Goal: Task Accomplishment & Management: Complete application form

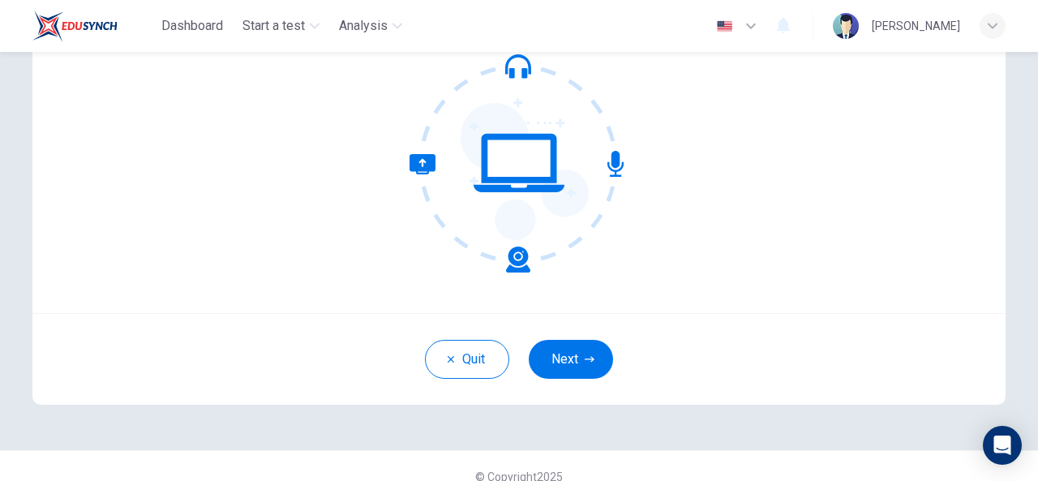
scroll to position [182, 0]
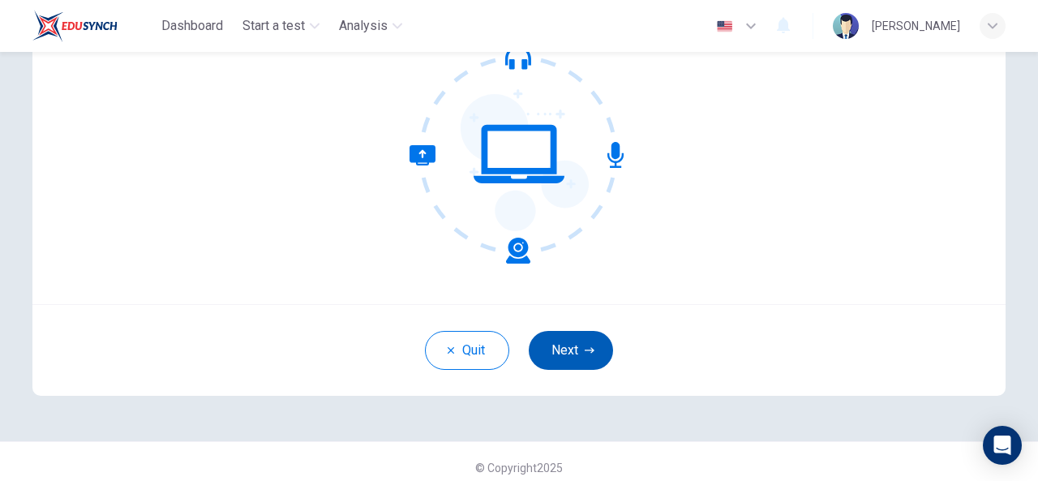
click at [597, 349] on button "Next" at bounding box center [571, 350] width 84 height 39
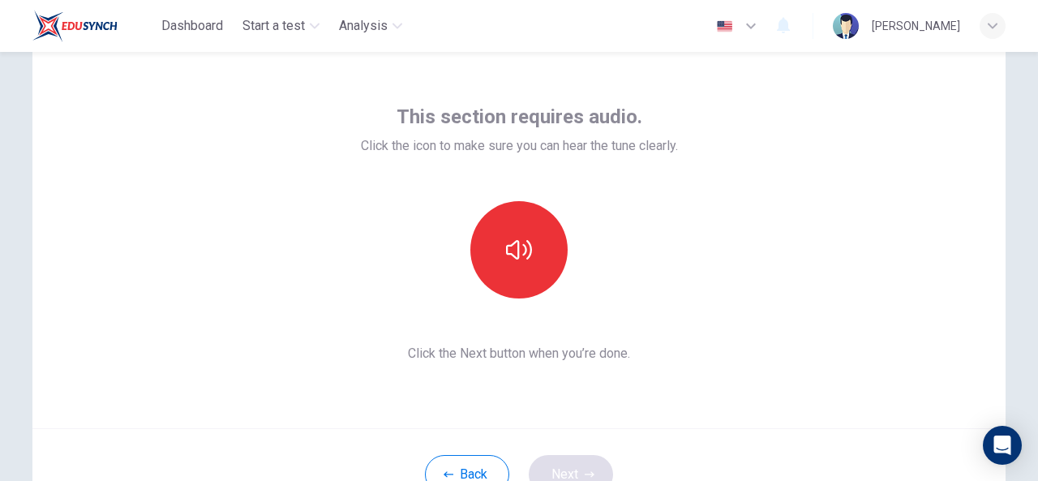
scroll to position [58, 0]
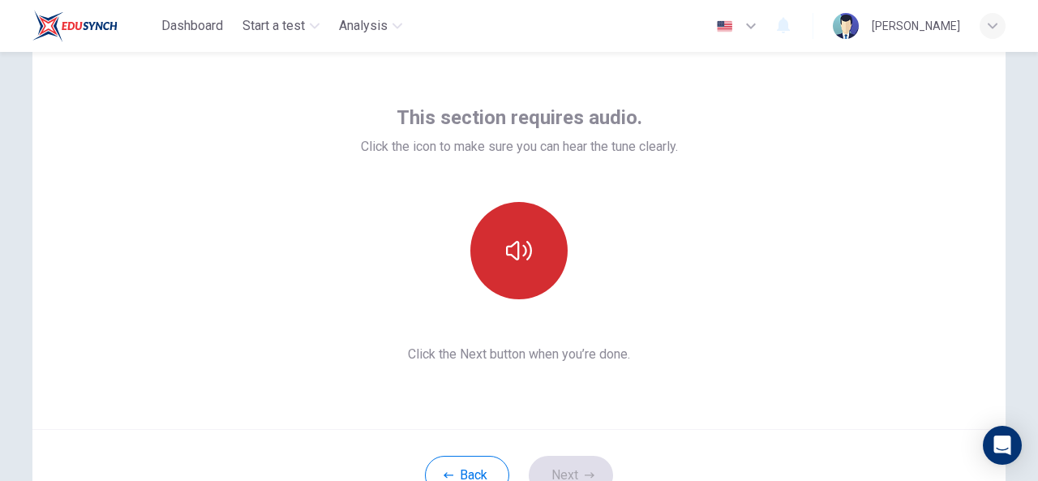
click at [520, 271] on button "button" at bounding box center [518, 250] width 97 height 97
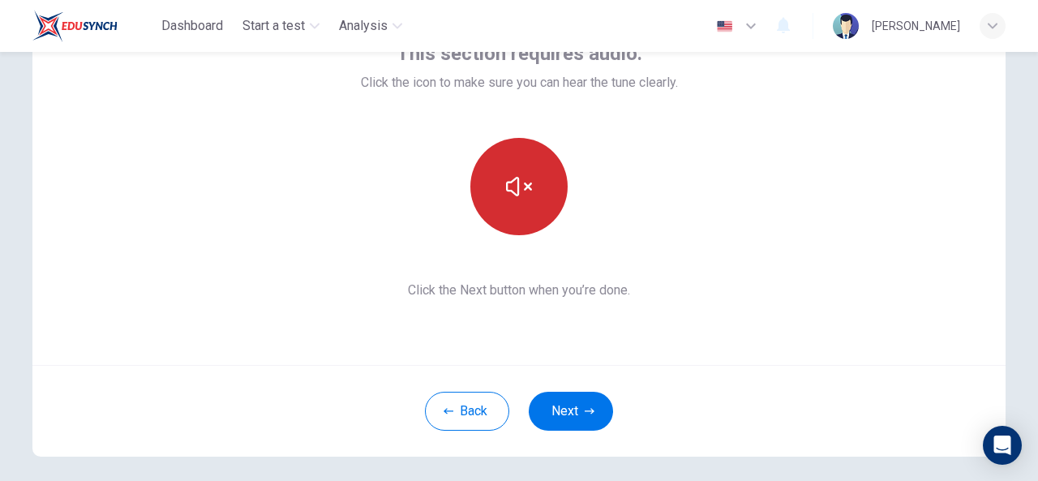
scroll to position [122, 0]
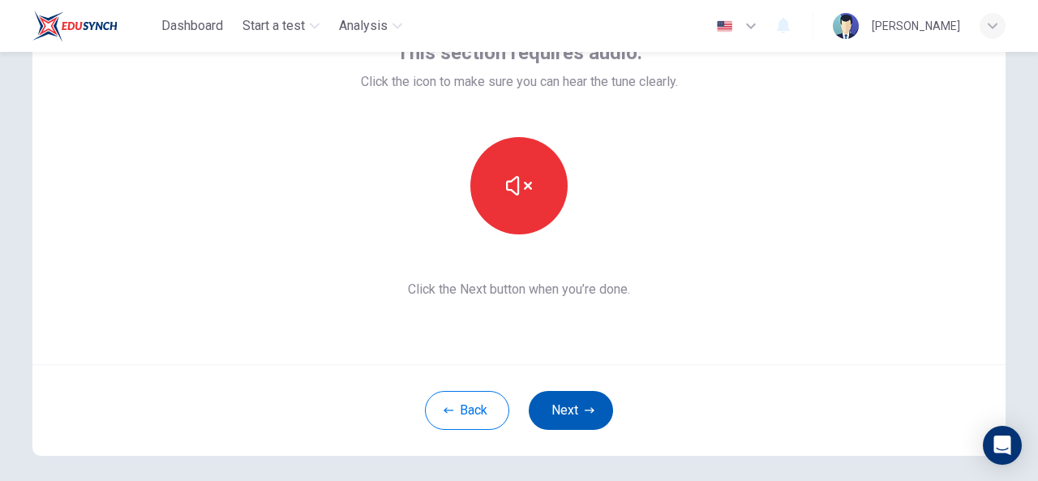
click at [568, 413] on button "Next" at bounding box center [571, 410] width 84 height 39
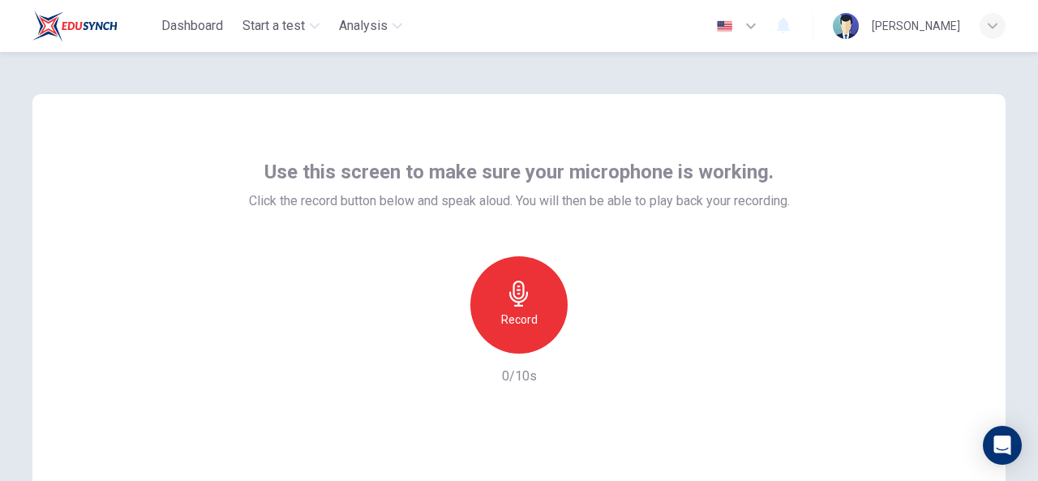
scroll to position [2, 0]
click at [535, 300] on div "Record" at bounding box center [518, 306] width 97 height 97
click at [581, 355] on icon "button" at bounding box center [576, 360] width 9 height 11
click at [566, 351] on icon "button" at bounding box center [566, 351] width 0 height 0
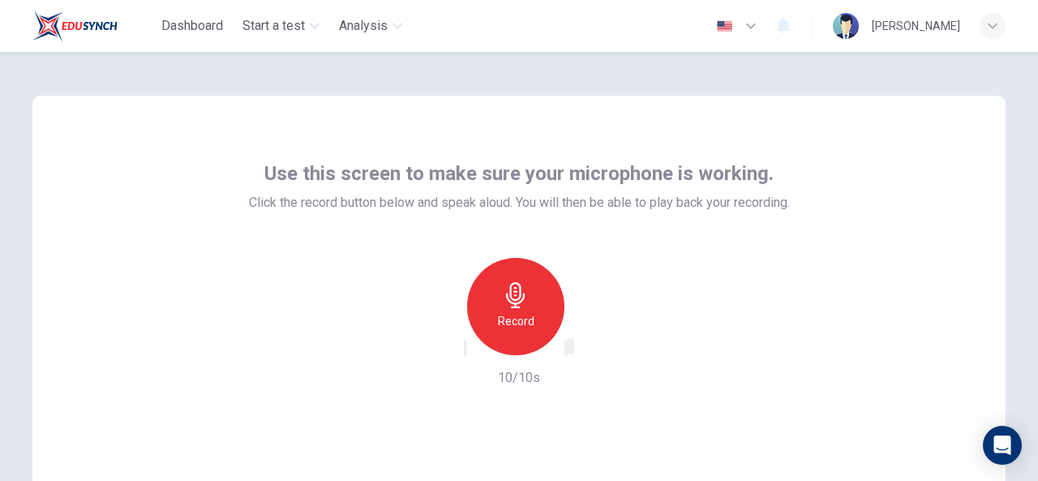
click at [566, 351] on icon "button" at bounding box center [566, 351] width 0 height 0
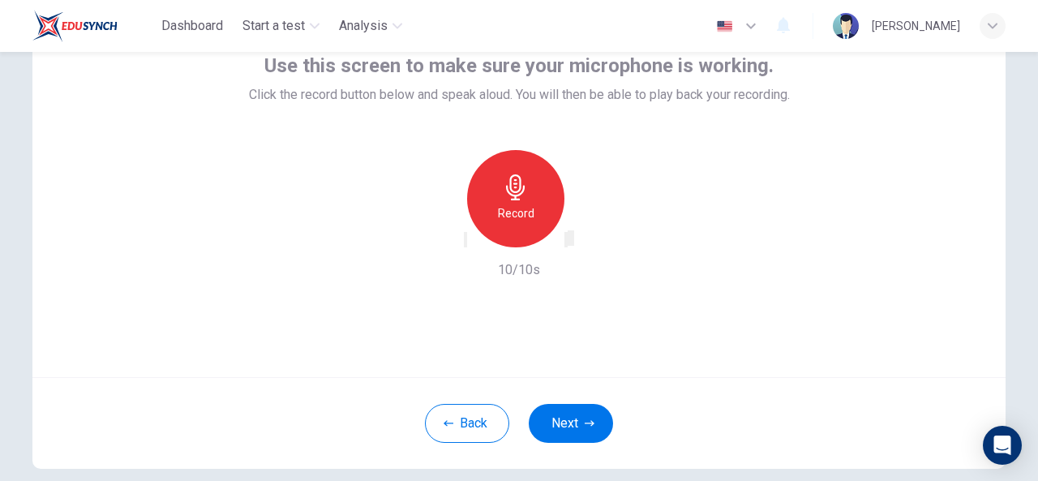
scroll to position [105, 0]
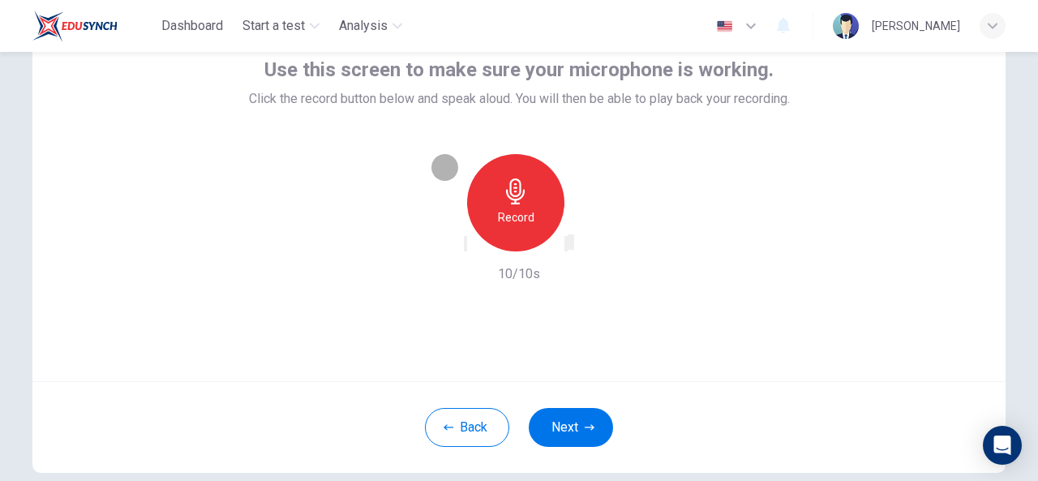
click at [465, 247] on icon "button" at bounding box center [465, 247] width 0 height 0
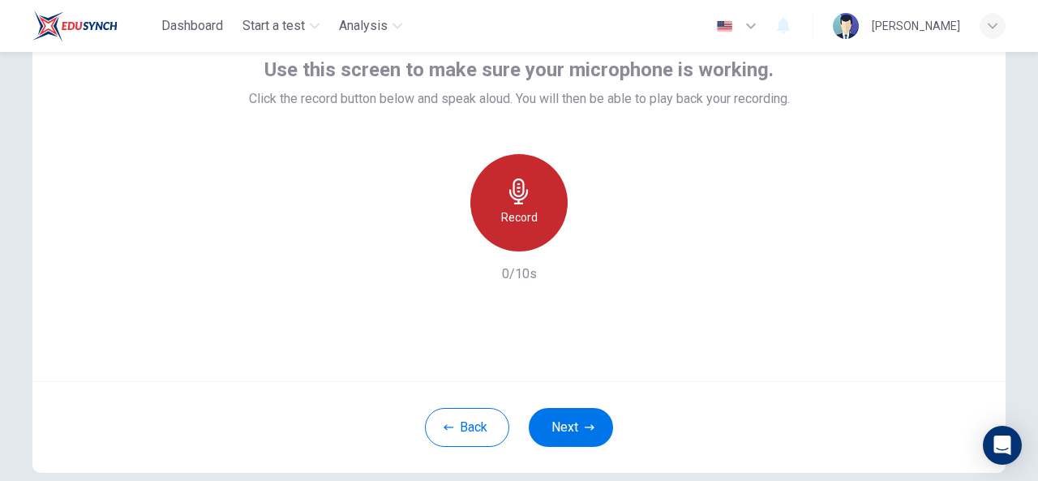
click at [515, 210] on h6 "Record" at bounding box center [519, 217] width 36 height 19
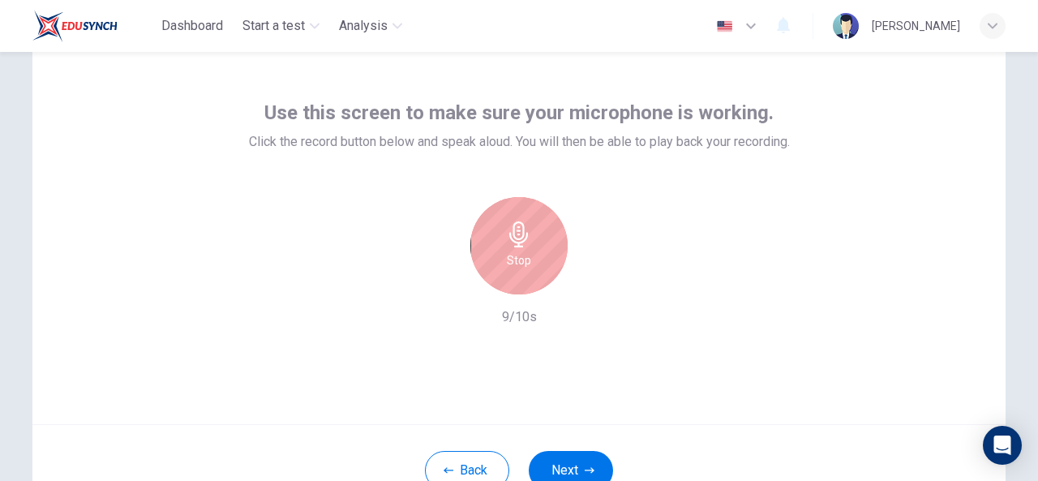
scroll to position [0, 0]
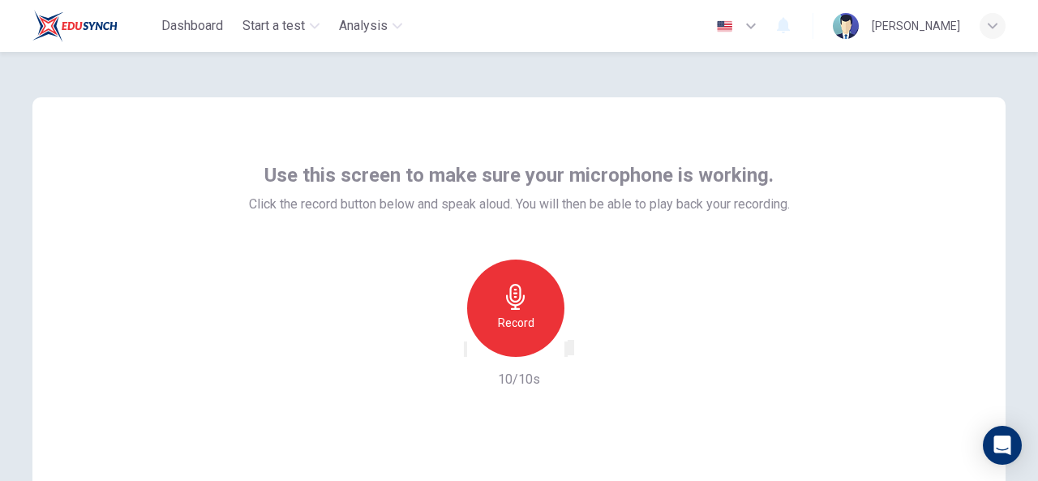
click at [566, 352] on div "button" at bounding box center [566, 349] width 0 height 12
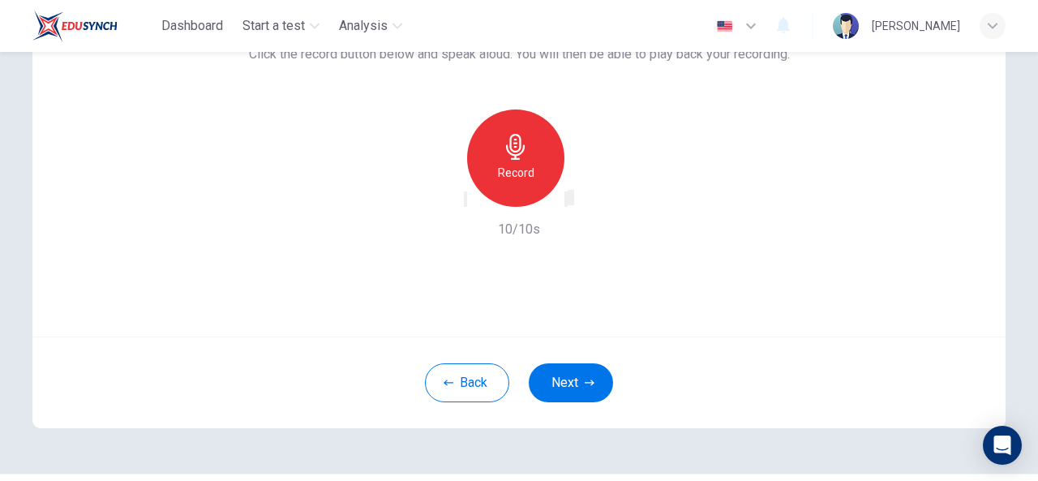
scroll to position [152, 0]
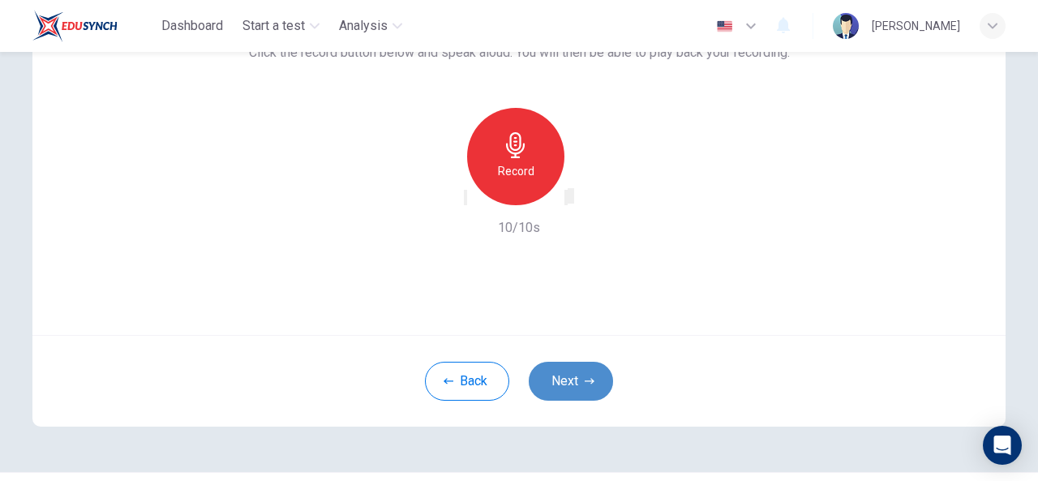
click at [579, 383] on button "Next" at bounding box center [571, 381] width 84 height 39
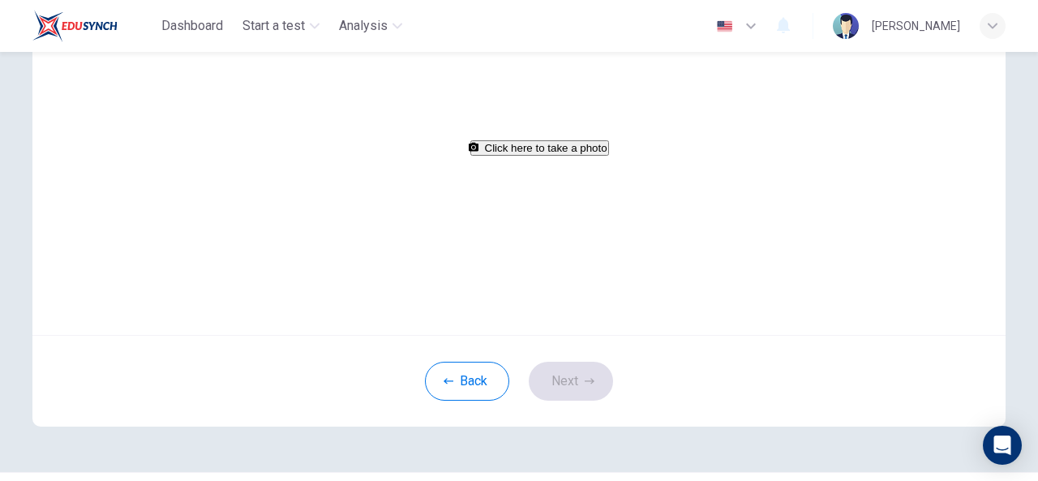
click at [519, 156] on button "Click here to take a photo" at bounding box center [539, 147] width 139 height 15
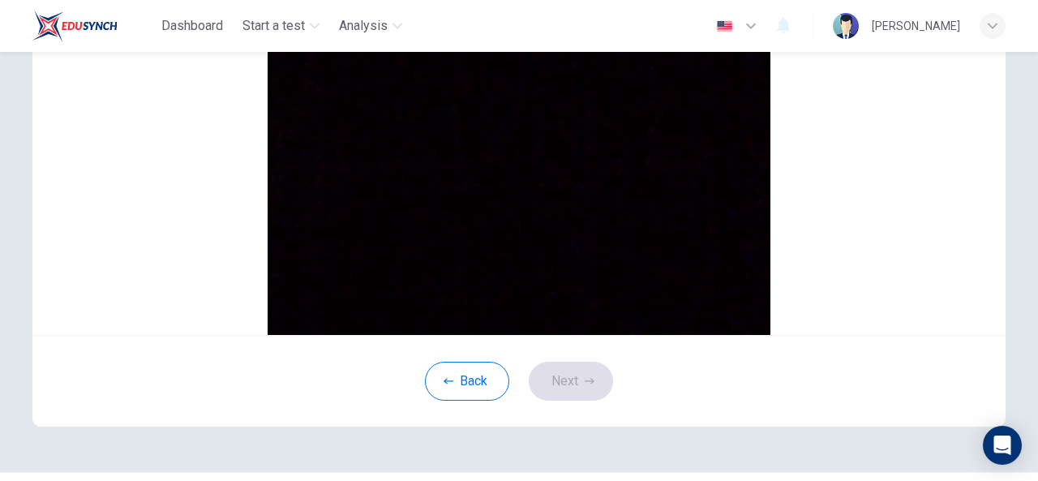
click at [264, 48] on button "Cancel" at bounding box center [245, 39] width 37 height 15
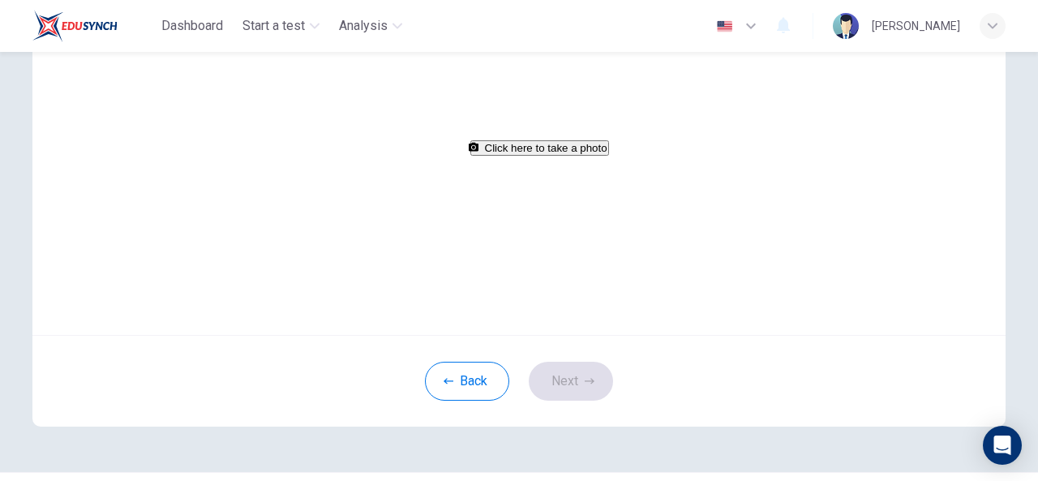
click at [543, 156] on button "Click here to take a photo" at bounding box center [539, 147] width 139 height 15
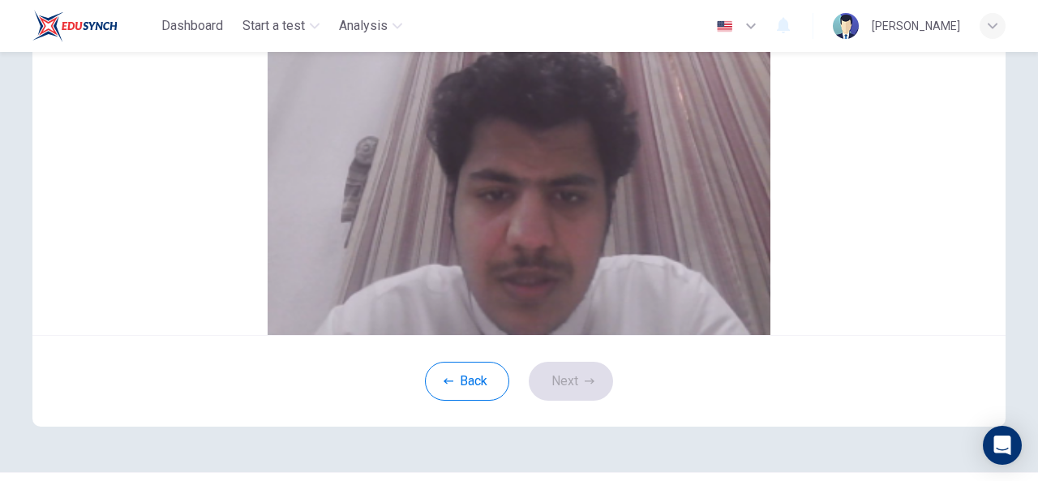
click at [264, 48] on button "Cancel" at bounding box center [245, 39] width 37 height 15
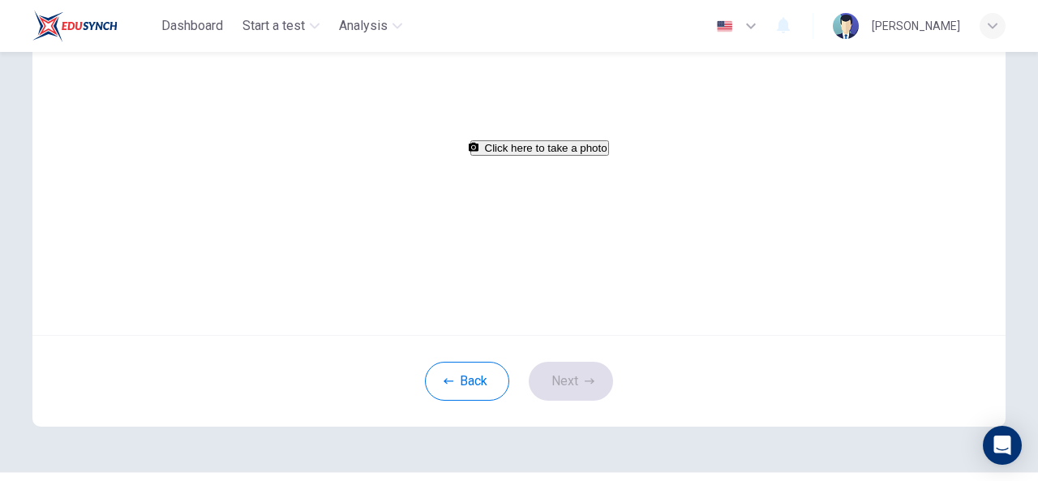
click at [490, 156] on button "Click here to take a photo" at bounding box center [539, 147] width 139 height 15
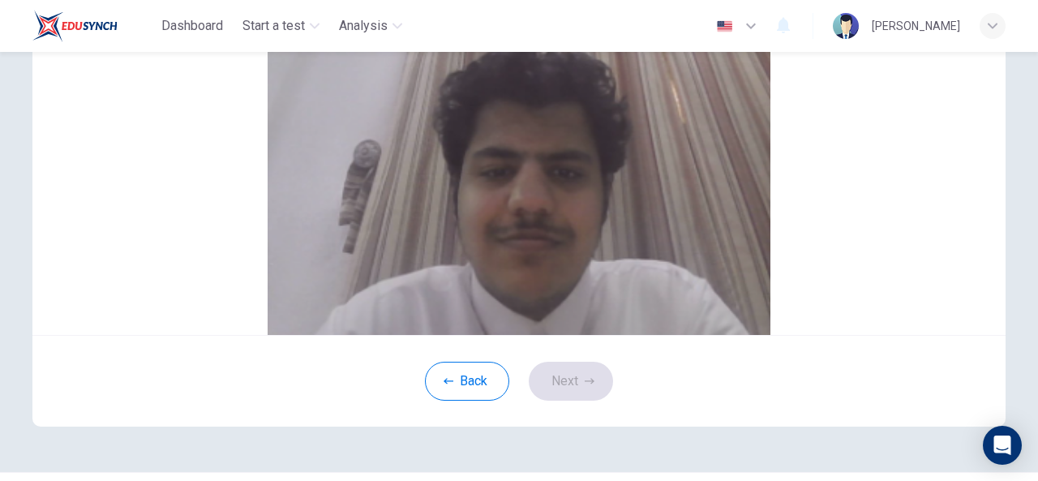
click at [264, 48] on button "Cancel" at bounding box center [245, 39] width 37 height 15
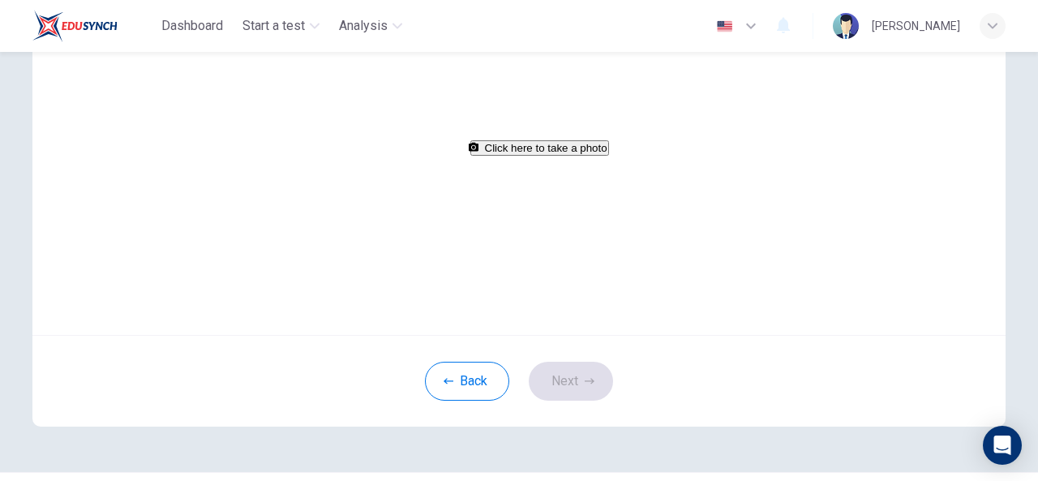
click at [490, 156] on button "Click here to take a photo" at bounding box center [539, 147] width 139 height 15
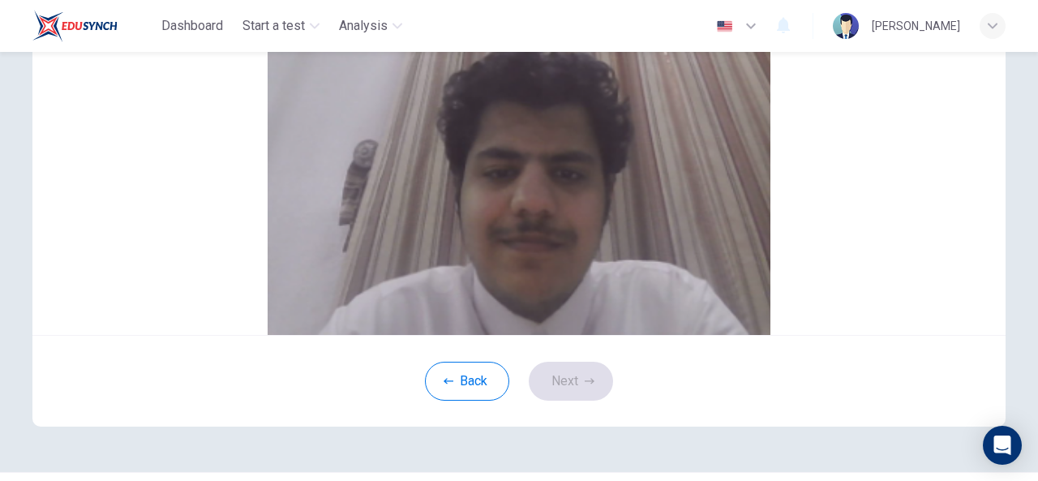
click at [264, 48] on button "Cancel" at bounding box center [245, 39] width 37 height 15
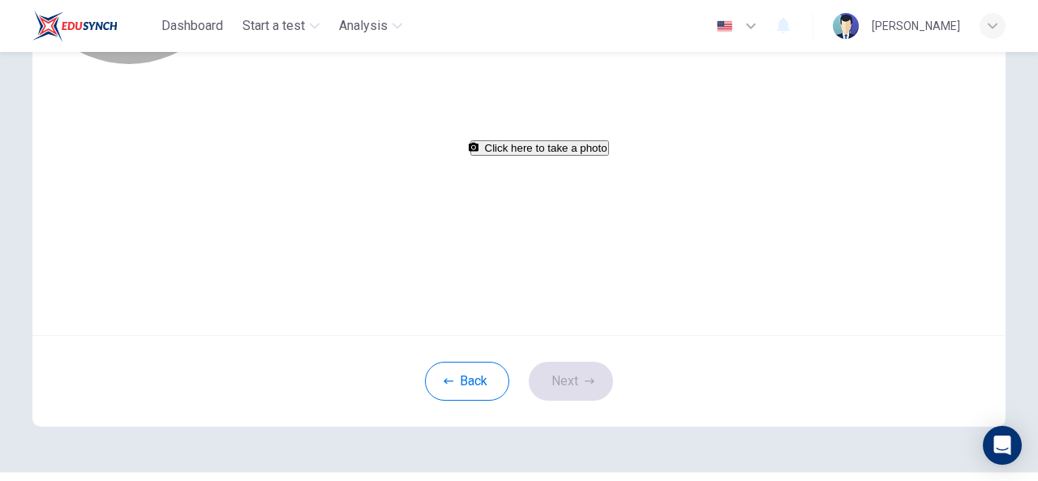
click at [512, 156] on button "Click here to take a photo" at bounding box center [539, 147] width 139 height 15
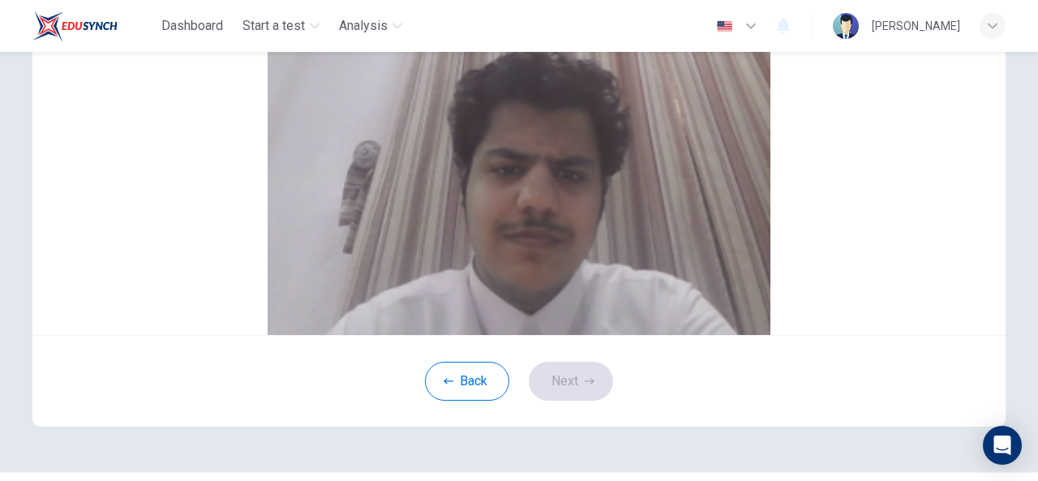
click at [264, 48] on button "Cancel" at bounding box center [245, 39] width 37 height 15
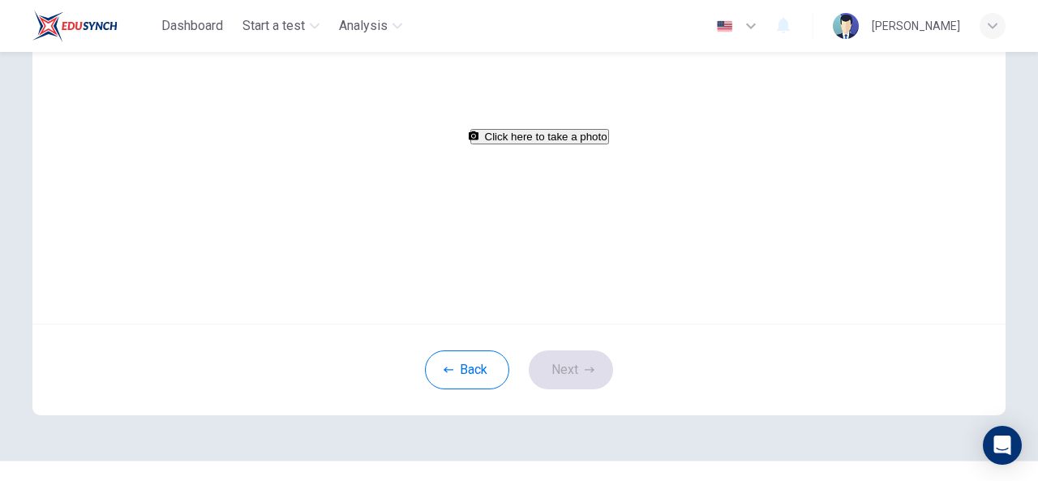
scroll to position [164, 0]
click at [529, 144] on button "Click here to take a photo" at bounding box center [539, 135] width 139 height 15
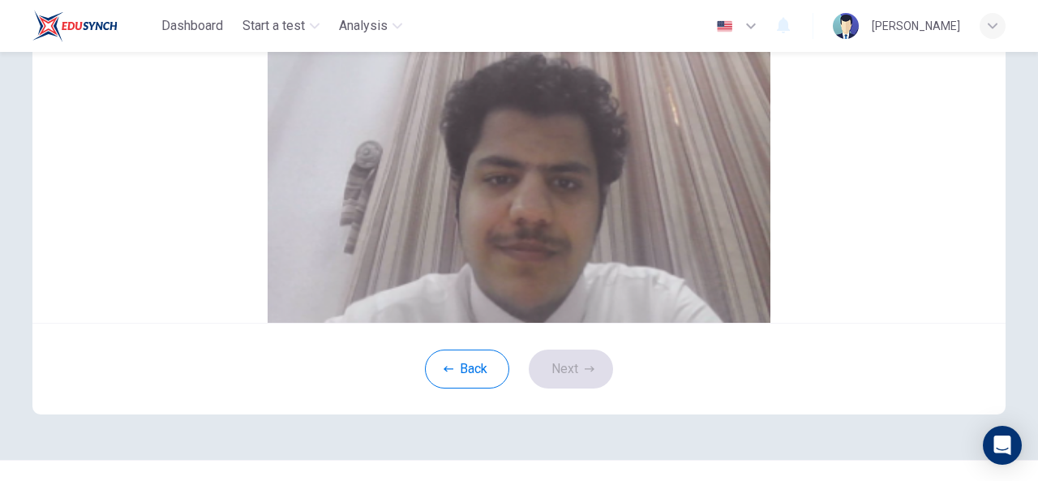
click at [291, 36] on button "Save" at bounding box center [277, 27] width 28 height 15
click at [585, 374] on icon "button" at bounding box center [590, 369] width 10 height 10
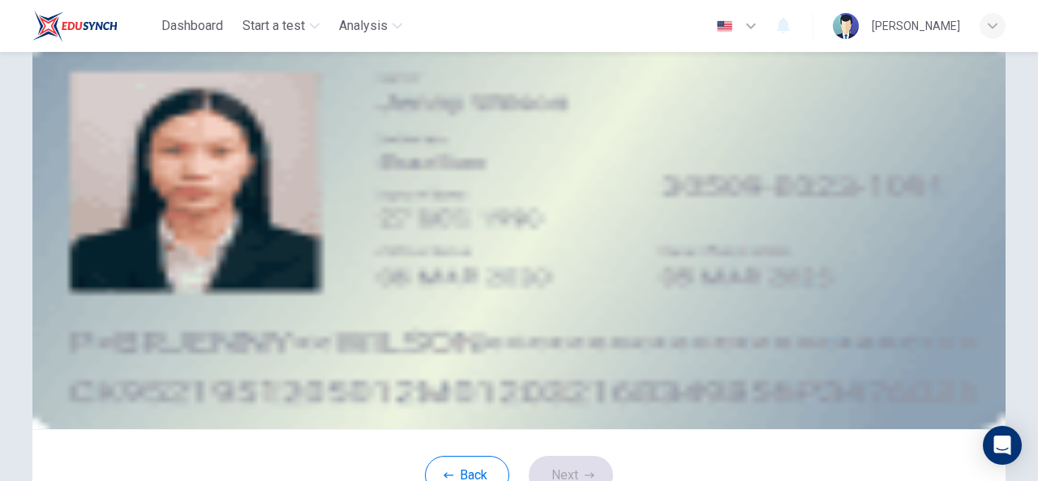
scroll to position [57, 0]
click at [396, 164] on div "Upload image" at bounding box center [518, 153] width 733 height 19
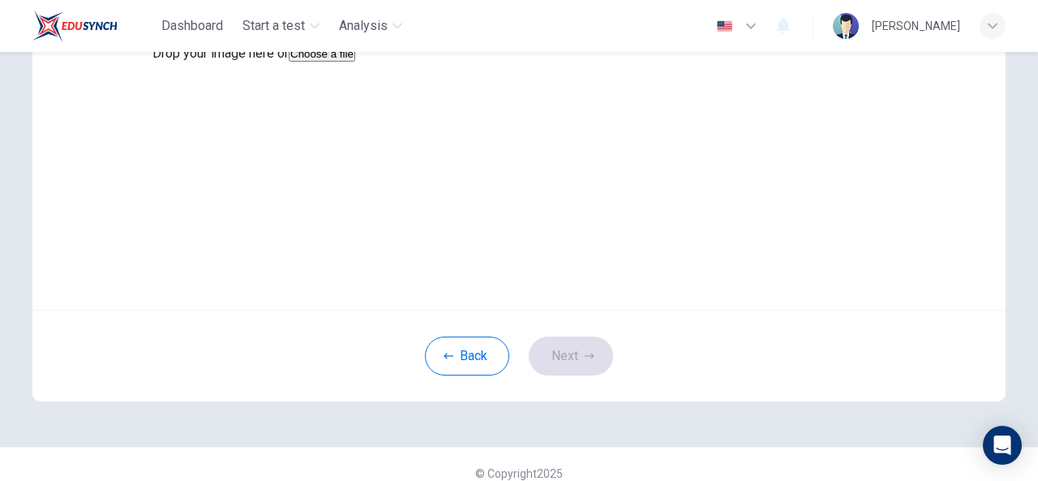
scroll to position [141, 0]
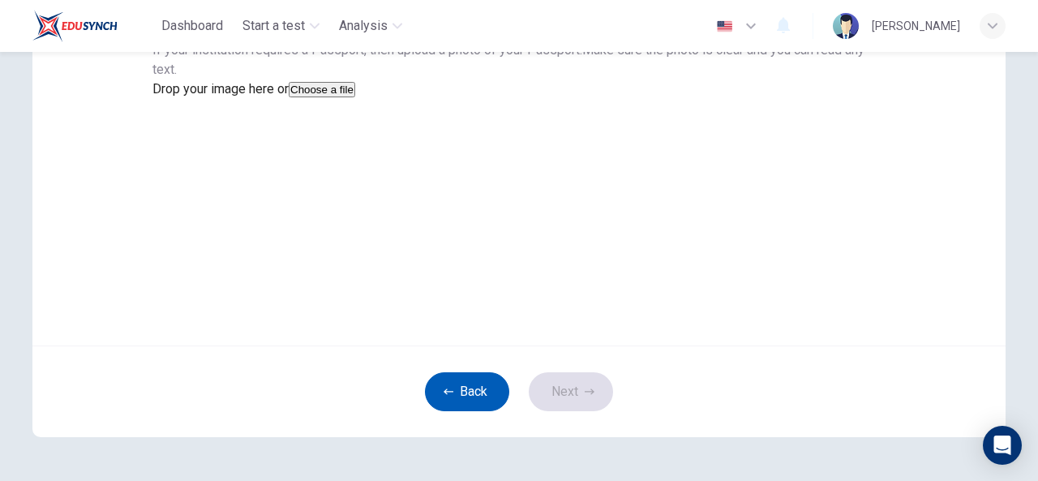
click at [476, 411] on button "Back" at bounding box center [467, 391] width 84 height 39
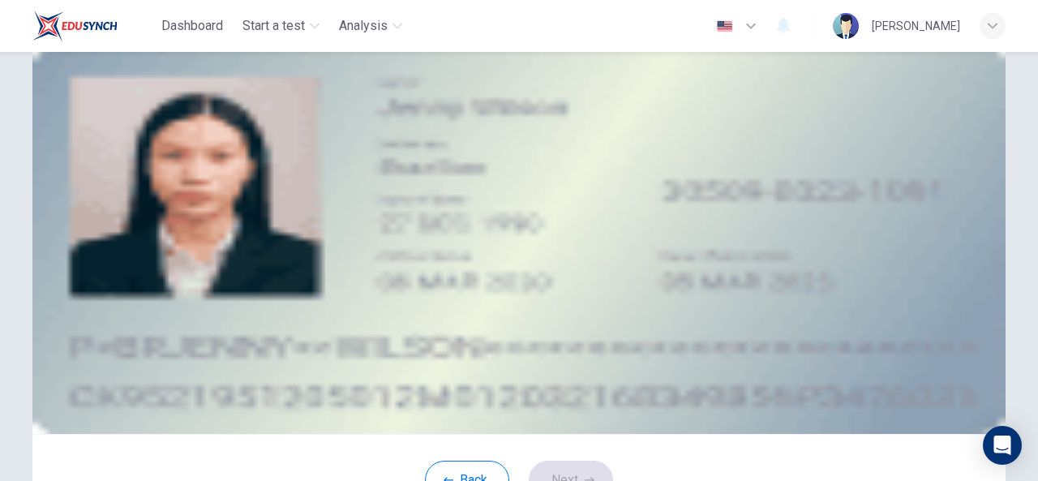
scroll to position [50, 0]
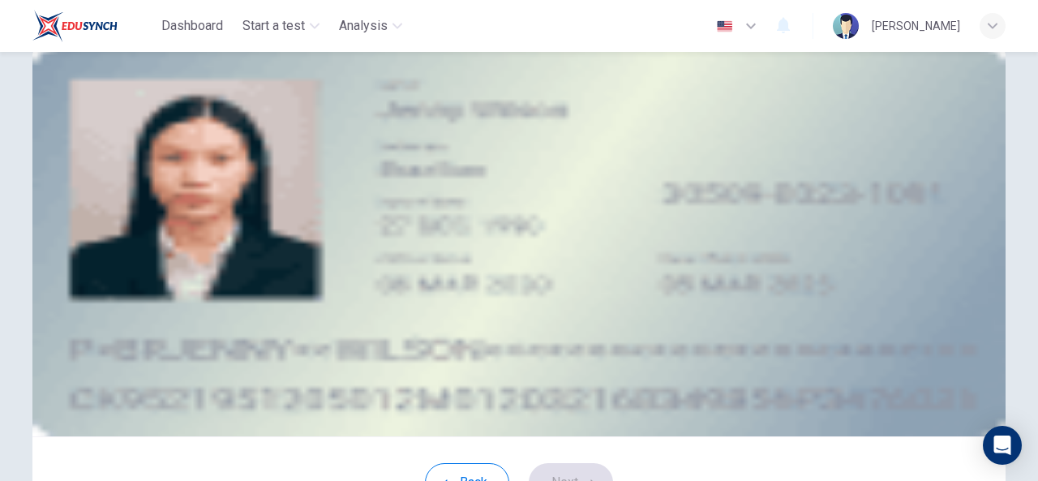
click at [291, 123] on span "Upload image of your ID." at bounding box center [221, 121] width 139 height 15
drag, startPoint x: 414, startPoint y: 123, endPoint x: 733, endPoint y: 172, distance: 322.3
click at [733, 172] on div "Upload image of your ID. Choose an option below to upload a picture of your ID.…" at bounding box center [518, 180] width 733 height 136
copy div "Upload image of your ID. Choose an option below to upload a picture of your ID.…"
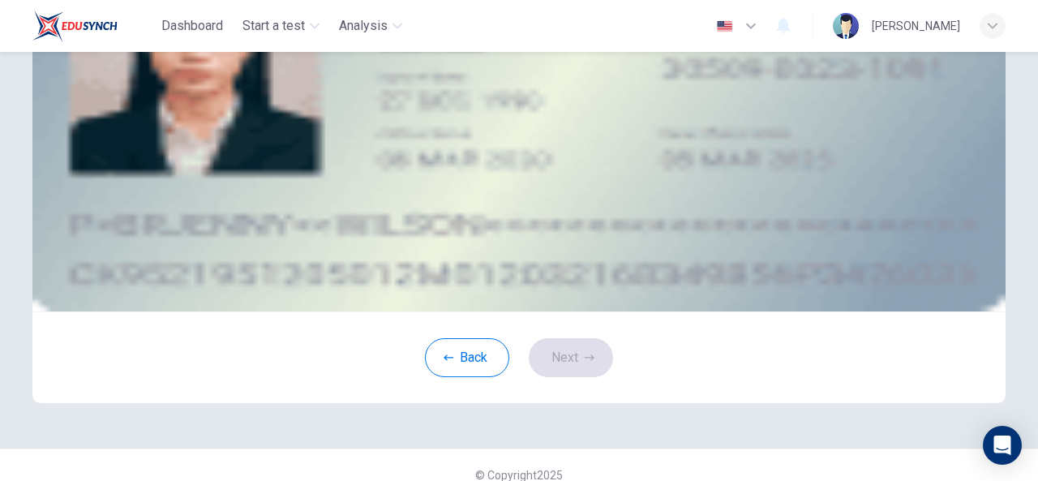
scroll to position [195, 0]
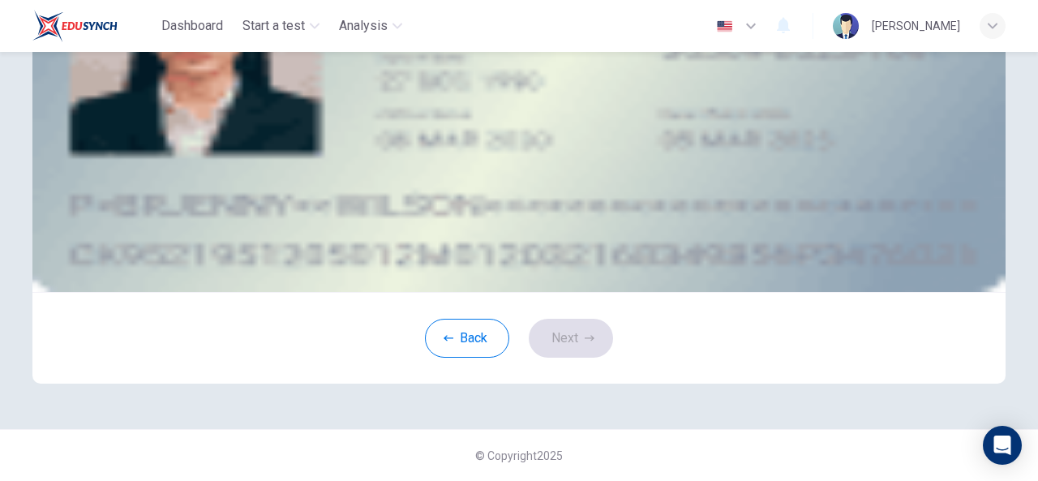
click at [304, 65] on span "Required" at bounding box center [518, 54] width 733 height 19
drag, startPoint x: 304, startPoint y: 247, endPoint x: 345, endPoint y: 318, distance: 81.4
click at [345, 104] on div "Required Make sure the image you upload is ONLY the page of your ID that shows …" at bounding box center [518, 74] width 733 height 58
copy div "Required Make sure the image you upload is ONLY the page of your ID that shows …"
click at [417, 26] on div "Upload image" at bounding box center [518, 15] width 733 height 19
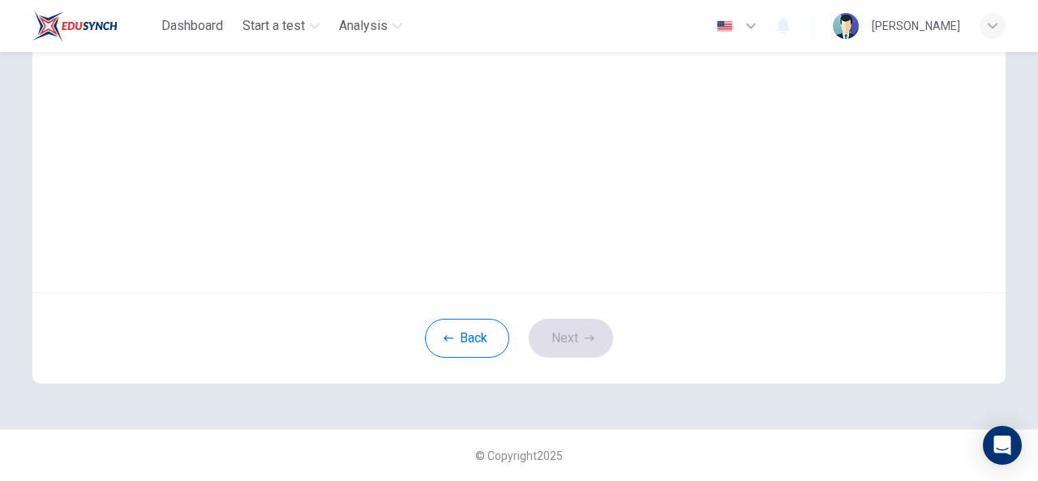
click at [355, 44] on button "Choose a file" at bounding box center [322, 35] width 66 height 15
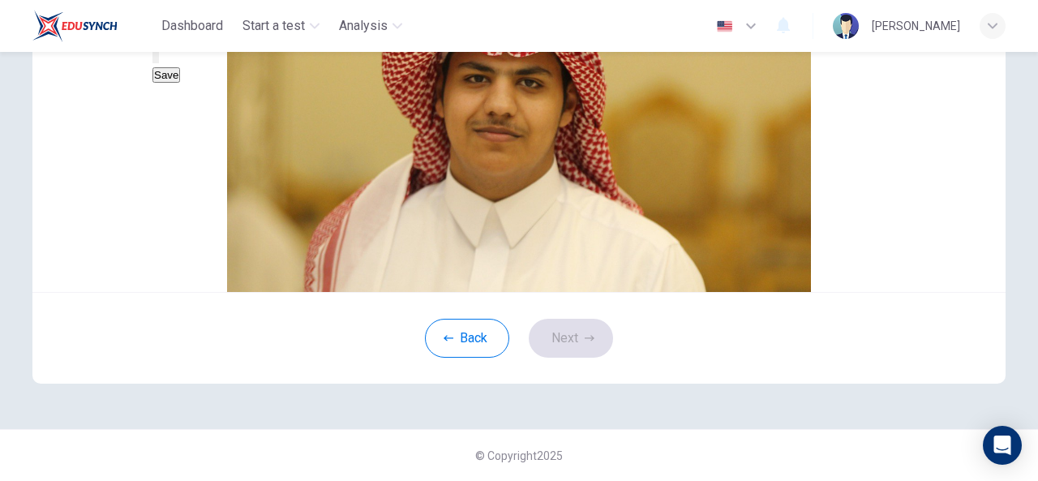
click at [180, 83] on button "Save" at bounding box center [166, 74] width 28 height 15
click at [585, 341] on icon "button" at bounding box center [590, 338] width 10 height 6
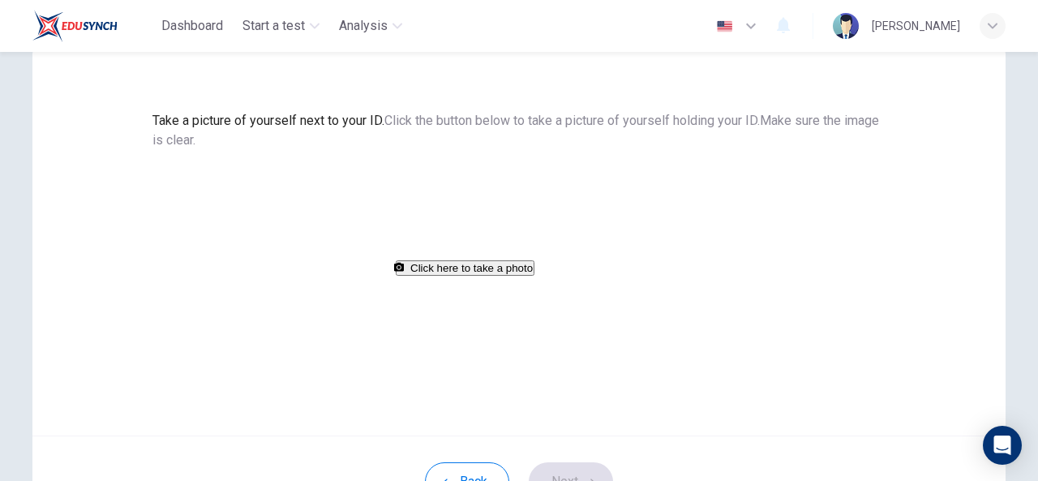
scroll to position [49, 0]
click at [342, 127] on span "Take a picture of yourself next to your ID." at bounding box center [268, 122] width 232 height 15
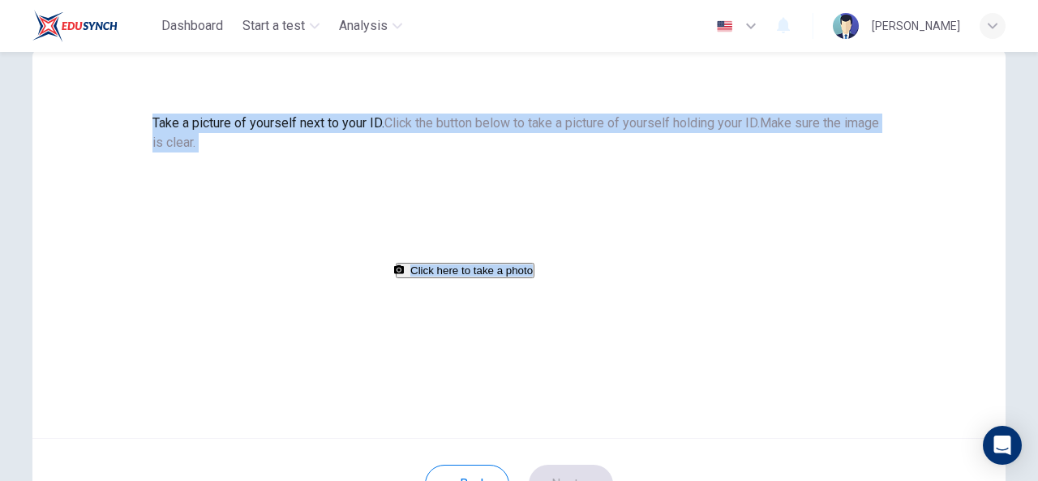
drag, startPoint x: 342, startPoint y: 127, endPoint x: 482, endPoint y: 204, distance: 159.3
click at [482, 204] on div "Take a picture of yourself next to your ID. Click the button below to take a pi…" at bounding box center [518, 197] width 733 height 166
copy div "Take a picture of yourself next to your ID. Click the button below to take a pi…"
click at [749, 211] on div "Take a picture of yourself next to your ID. Click the button below to take a pi…" at bounding box center [518, 197] width 733 height 166
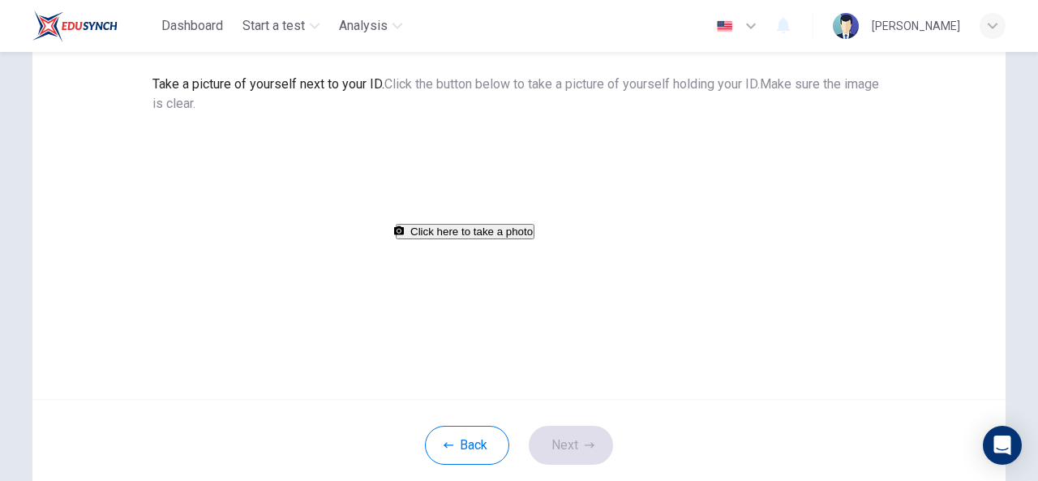
scroll to position [87, 0]
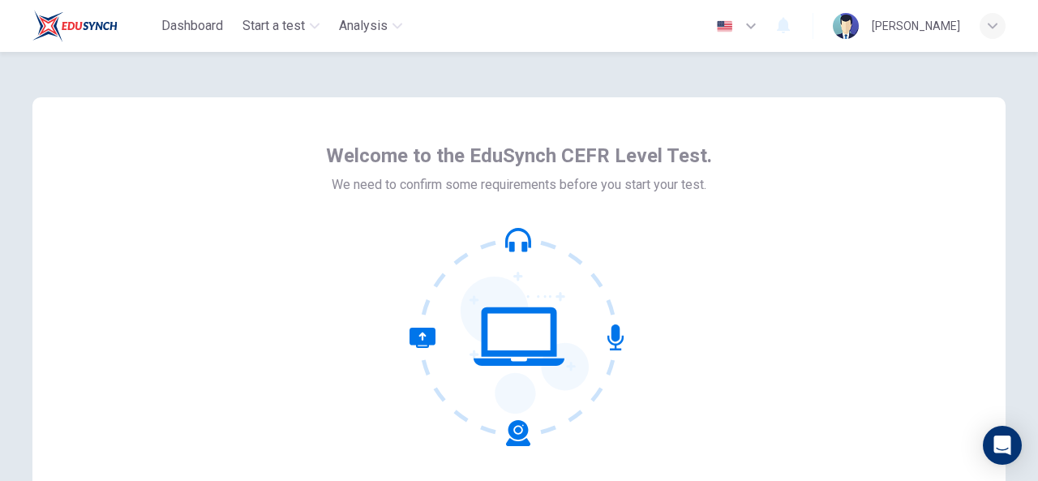
scroll to position [194, 0]
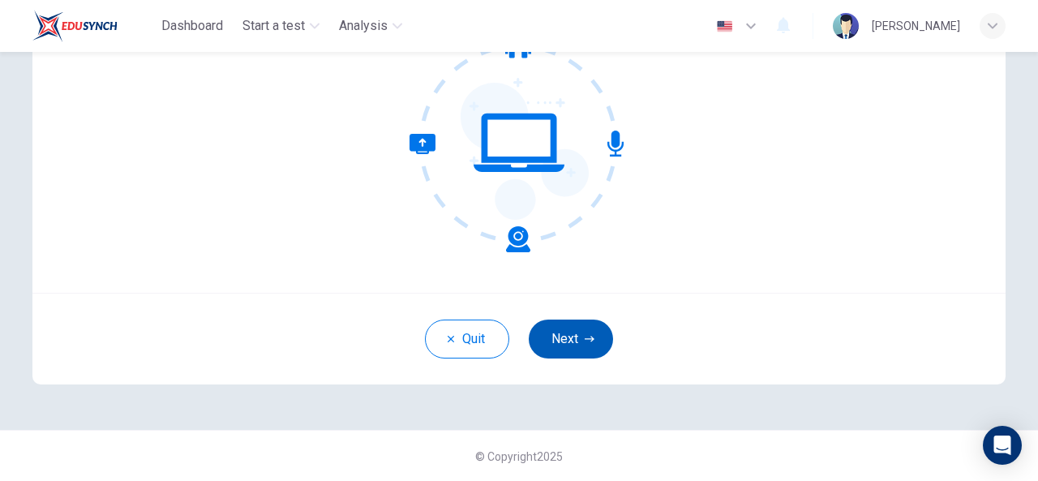
click at [568, 340] on button "Next" at bounding box center [571, 338] width 84 height 39
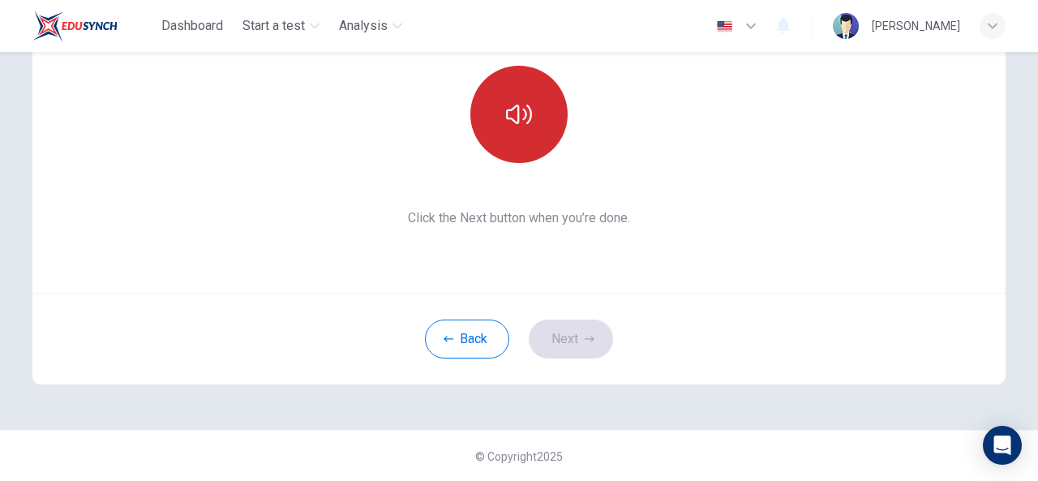
click at [530, 122] on button "button" at bounding box center [518, 114] width 97 height 97
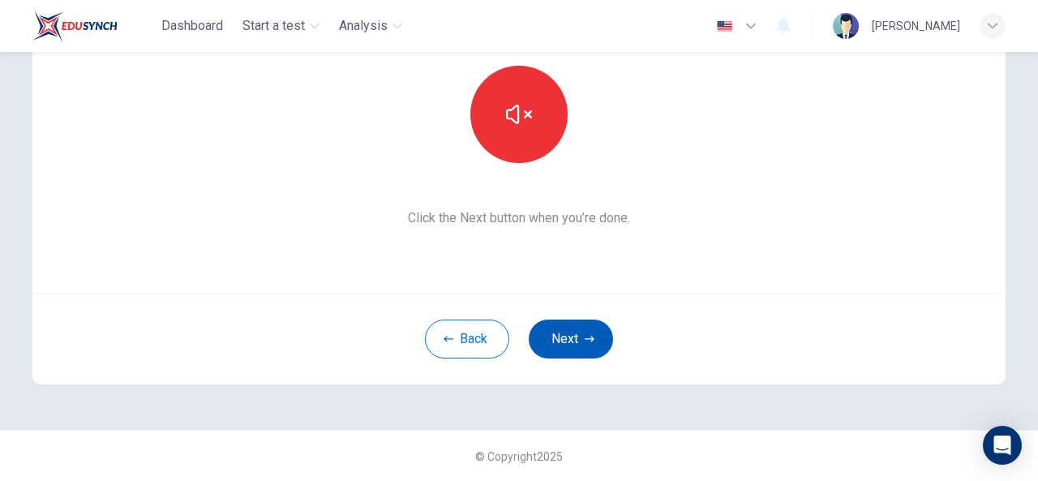
click at [567, 322] on button "Next" at bounding box center [571, 338] width 84 height 39
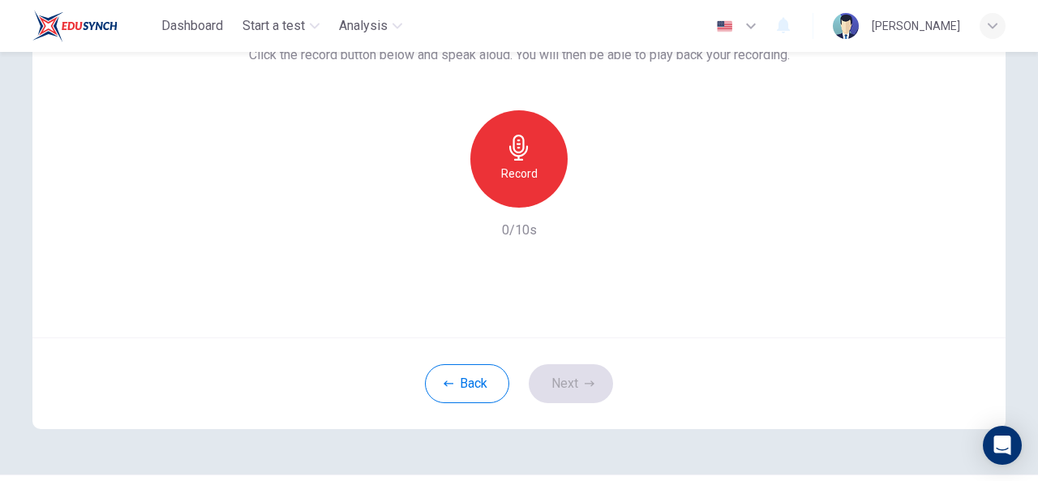
scroll to position [148, 0]
click at [525, 158] on icon "button" at bounding box center [519, 148] width 26 height 26
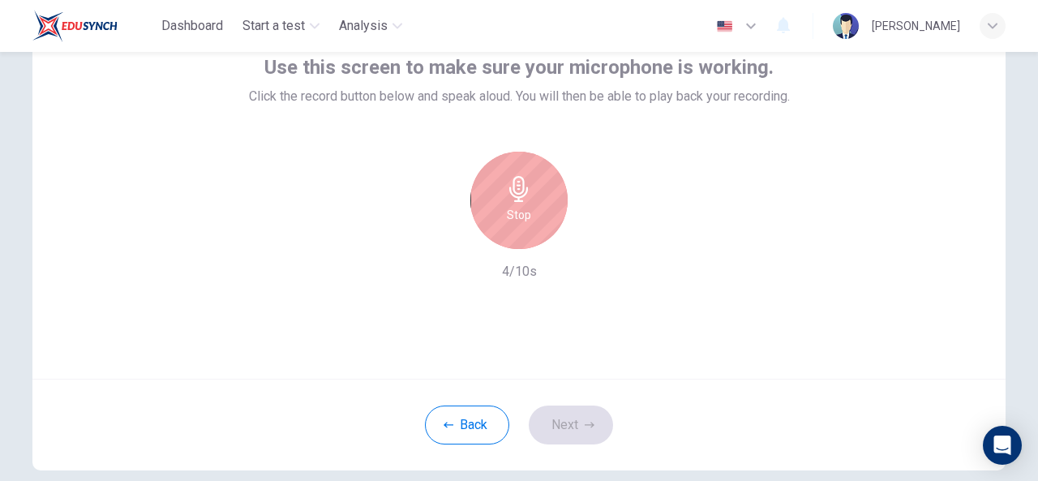
scroll to position [106, 0]
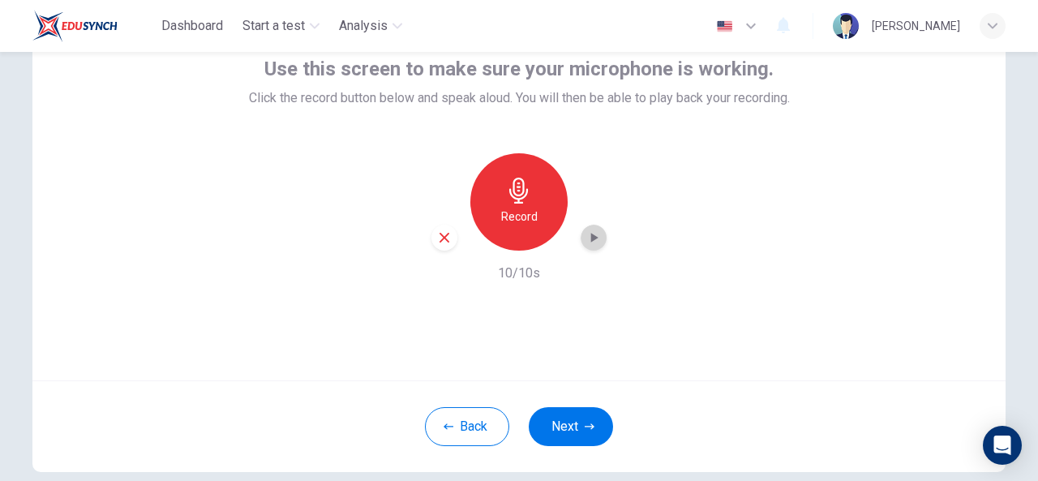
click at [590, 233] on icon "button" at bounding box center [593, 237] width 16 height 16
click at [569, 427] on button "Next" at bounding box center [571, 426] width 84 height 39
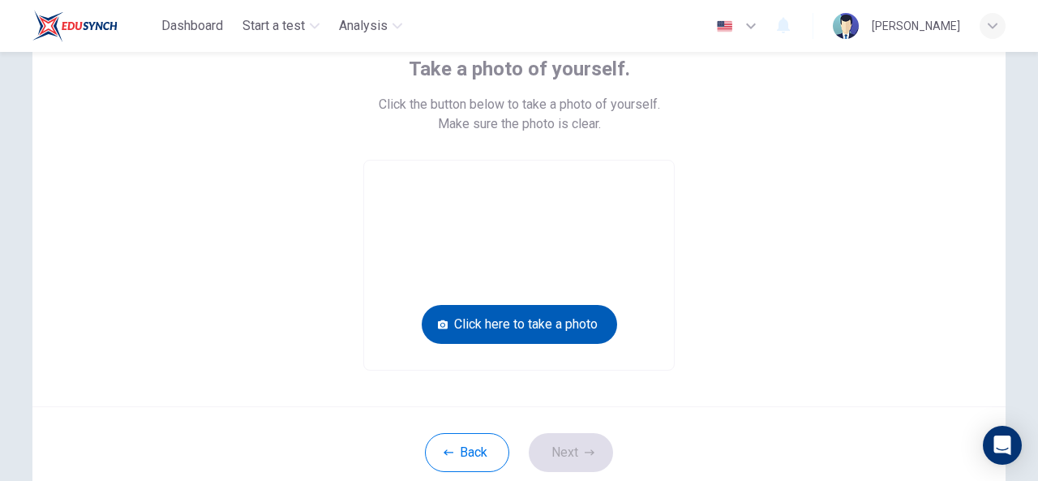
click at [520, 315] on button "Click here to take a photo" at bounding box center [519, 324] width 195 height 39
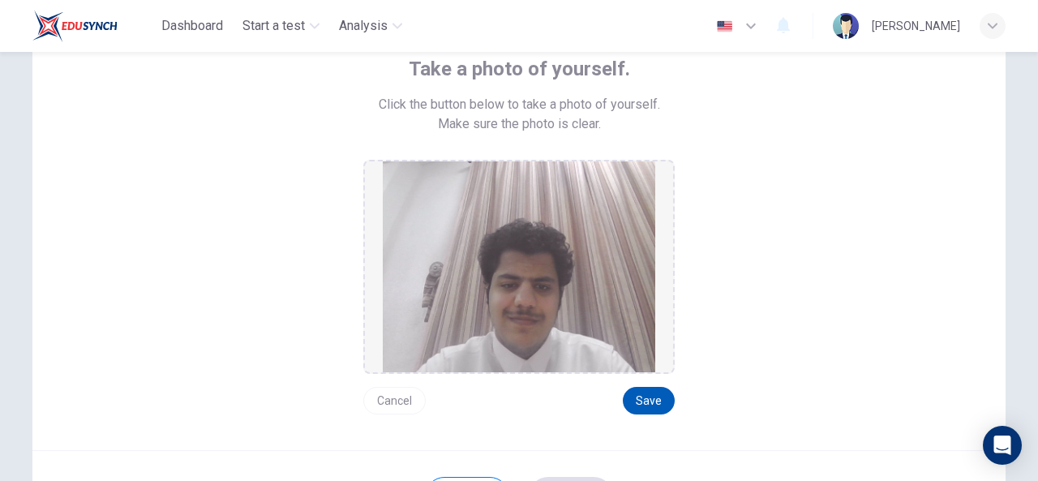
click at [647, 394] on button "Save" at bounding box center [649, 401] width 52 height 28
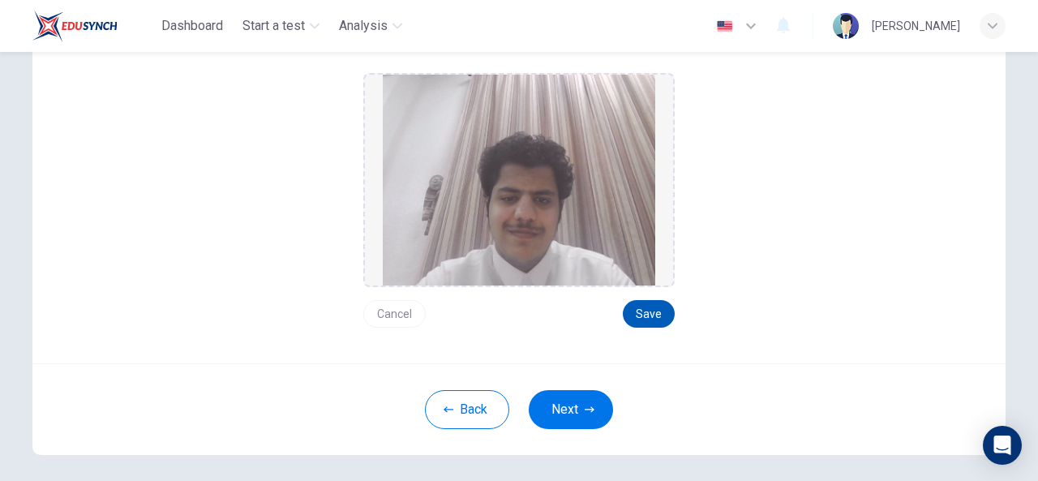
scroll to position [194, 0]
click at [566, 407] on button "Next" at bounding box center [571, 408] width 84 height 39
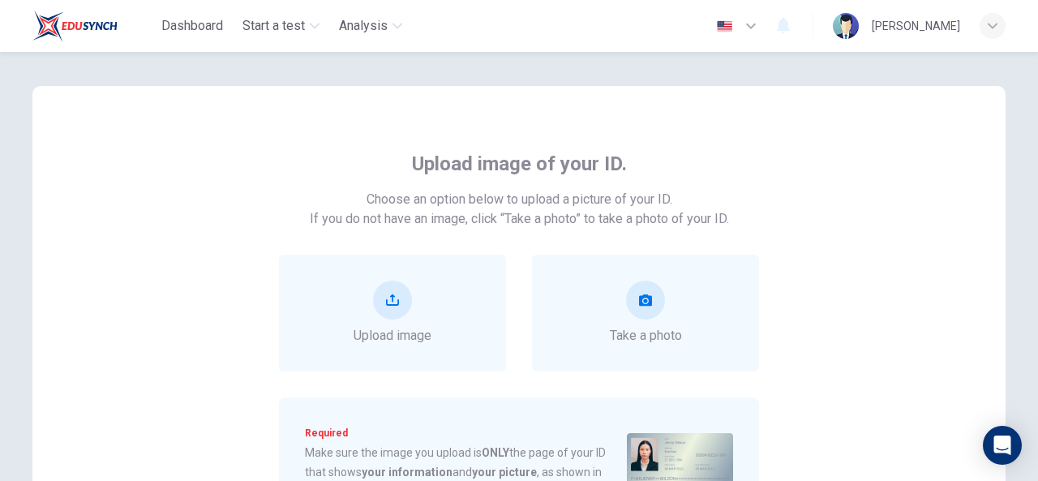
scroll to position [11, 0]
click at [464, 297] on div "Upload image" at bounding box center [392, 313] width 227 height 117
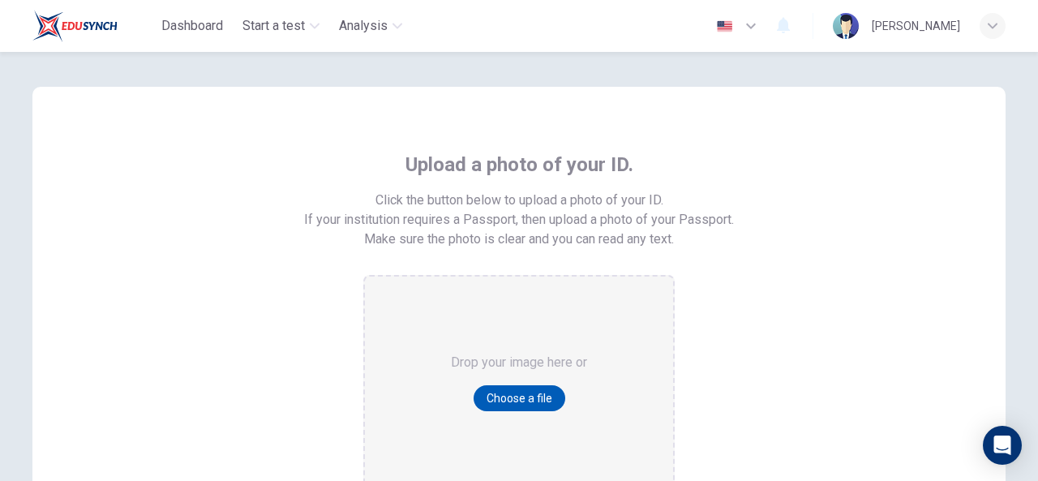
click at [495, 400] on button "Choose a file" at bounding box center [519, 398] width 92 height 26
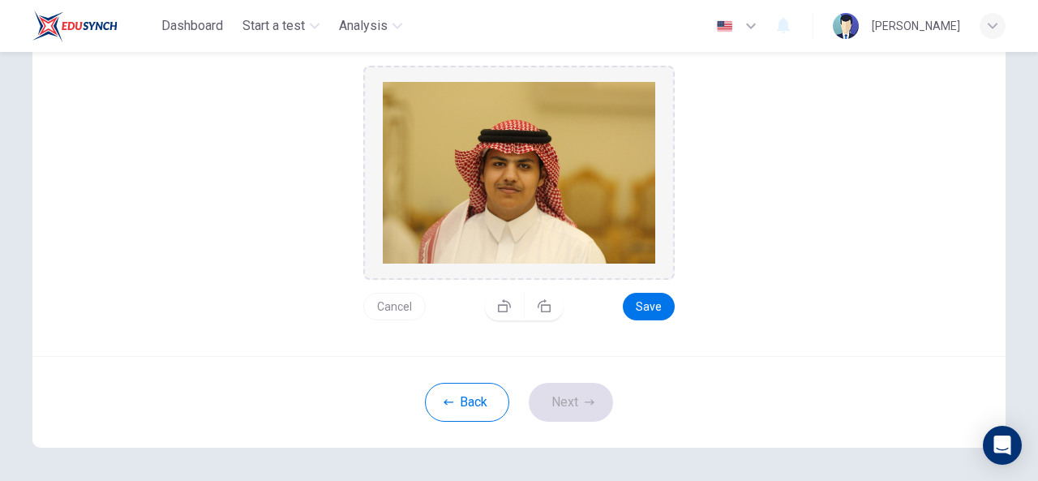
scroll to position [221, 0]
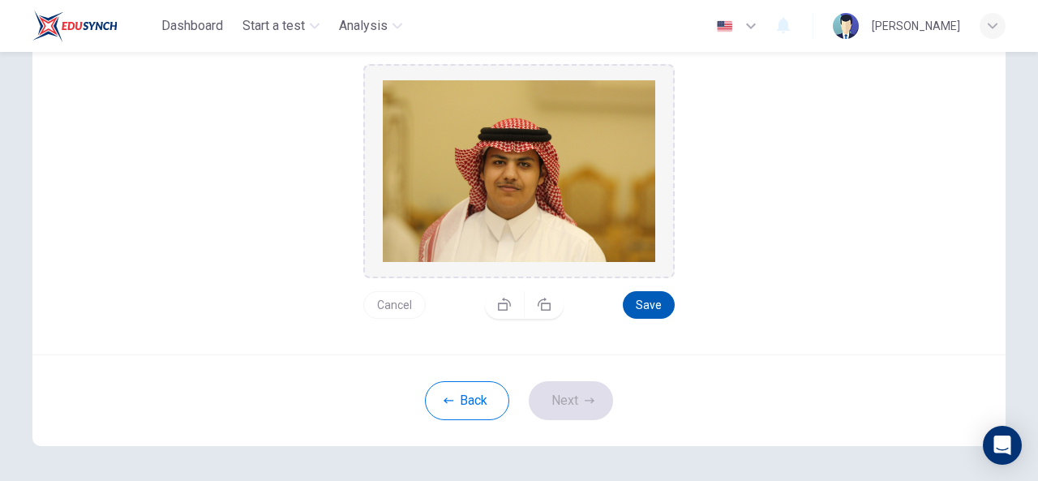
click at [641, 301] on button "Save" at bounding box center [649, 305] width 52 height 28
click at [659, 302] on button "Save" at bounding box center [649, 305] width 52 height 28
click at [567, 414] on button "Next" at bounding box center [571, 400] width 84 height 39
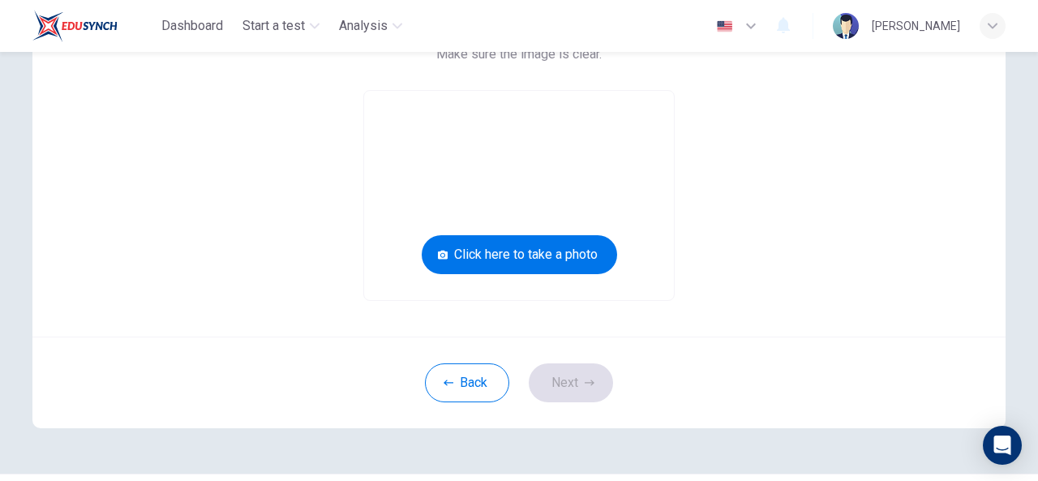
scroll to position [174, 0]
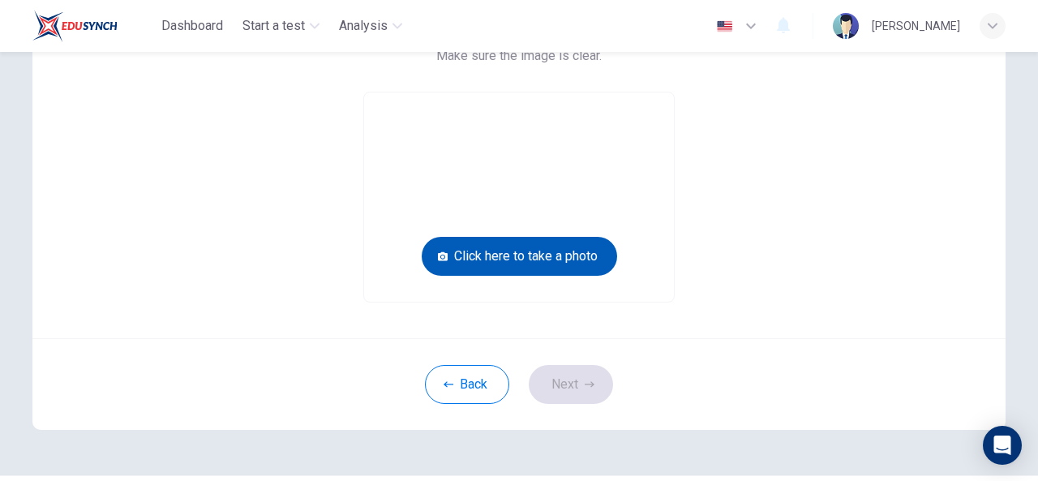
click at [538, 242] on button "Click here to take a photo" at bounding box center [519, 256] width 195 height 39
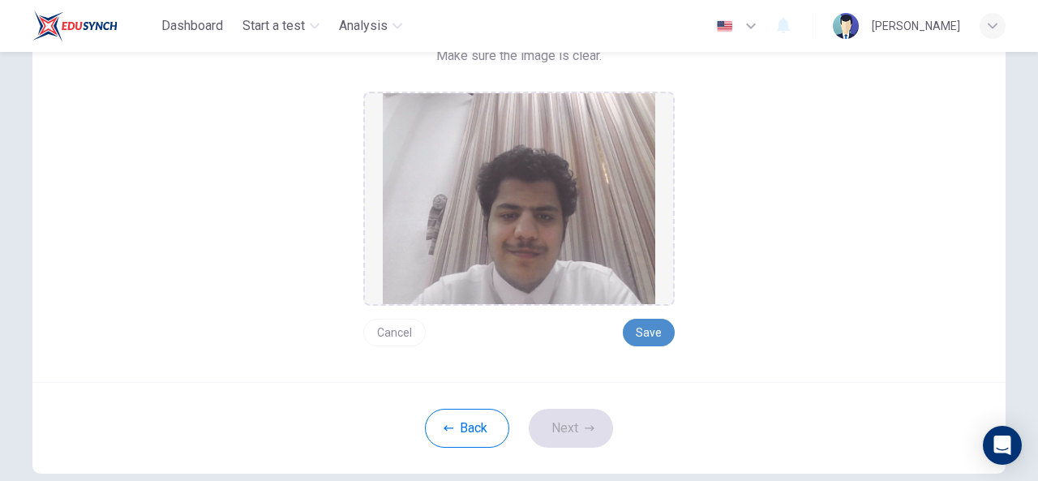
click at [640, 328] on button "Save" at bounding box center [649, 333] width 52 height 28
click at [585, 429] on icon "button" at bounding box center [590, 428] width 10 height 10
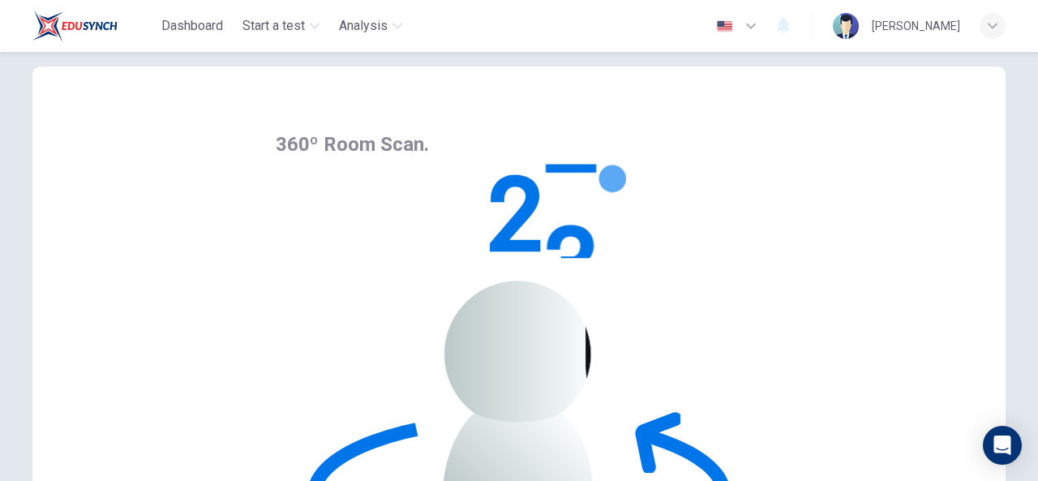
scroll to position [0, 0]
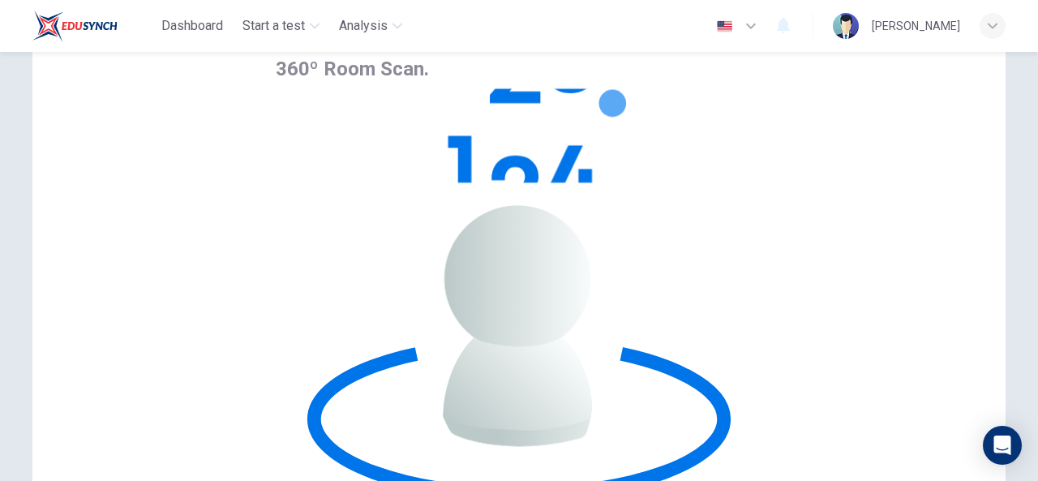
scroll to position [109, 0]
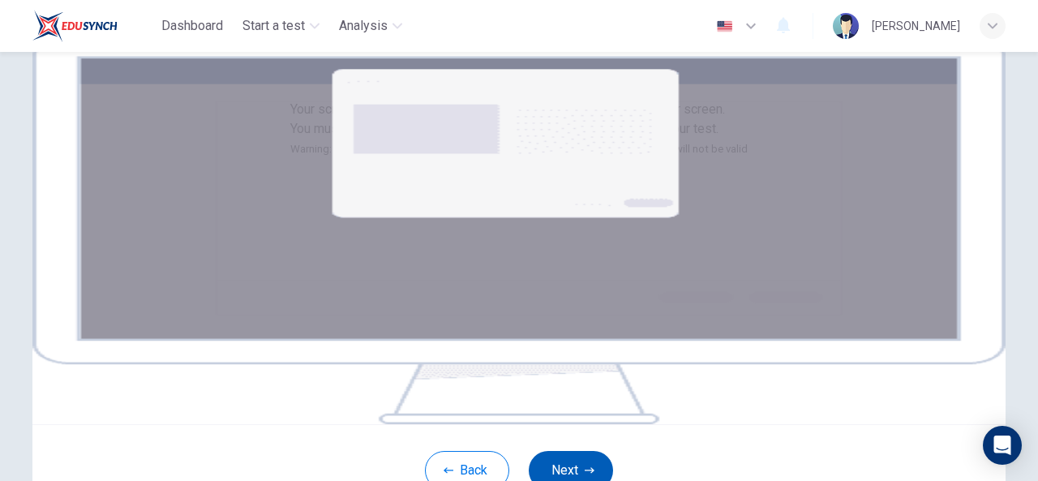
scroll to position [56, 0]
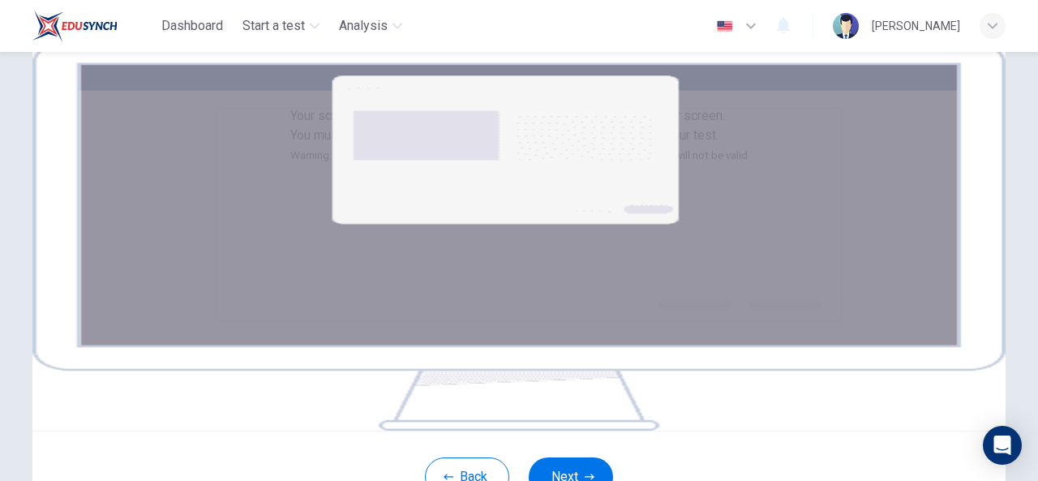
click at [374, 110] on span "Your screen will also be recorded." at bounding box center [385, 115] width 191 height 15
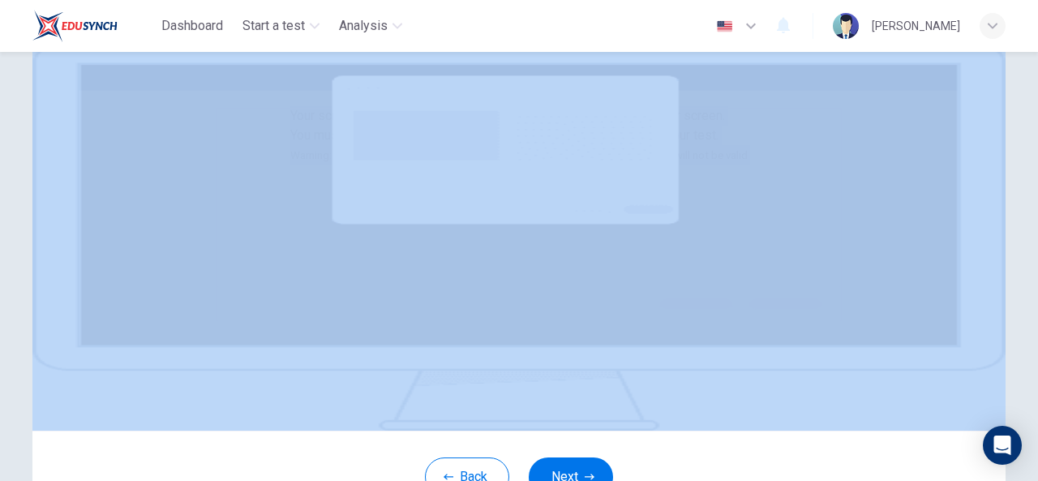
drag, startPoint x: 374, startPoint y: 110, endPoint x: 431, endPoint y: 233, distance: 135.3
click at [412, 165] on div "Your screen will also be recorded. Click the Next button to select your screen.…" at bounding box center [518, 135] width 457 height 59
copy div "Your screen will also be recorded. Click the Next button to select your screen.…"
click at [595, 283] on img at bounding box center [518, 235] width 973 height 389
click at [603, 162] on span "Click the Next button to select your screen. You must share your entire screen …" at bounding box center [518, 135] width 457 height 54
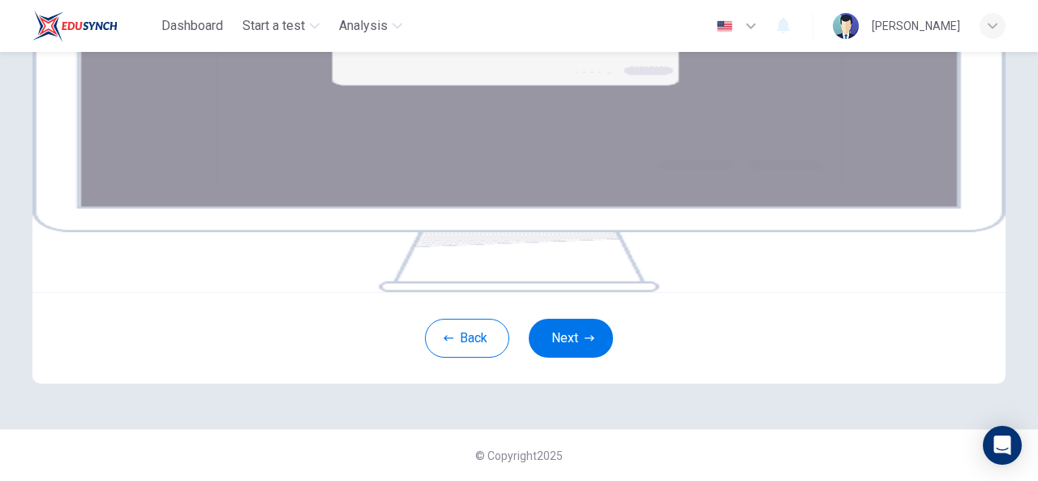
scroll to position [345, 0]
click at [556, 349] on button "Next" at bounding box center [571, 338] width 84 height 39
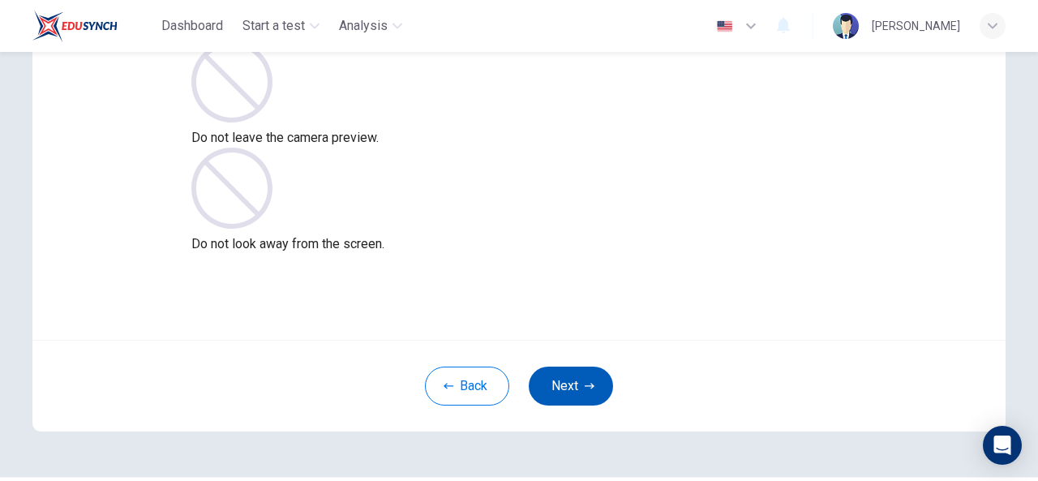
scroll to position [146, 0]
click at [585, 382] on icon "button" at bounding box center [590, 387] width 10 height 10
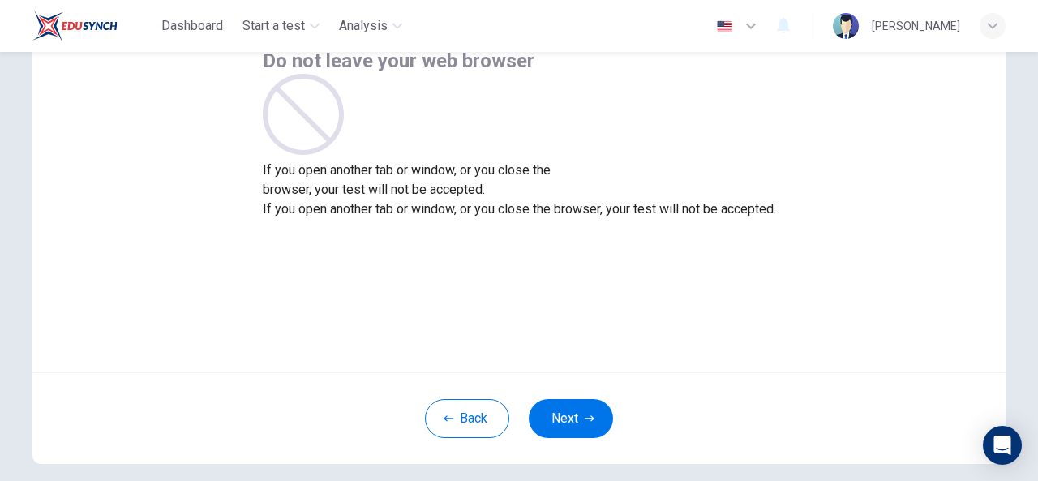
scroll to position [114, 0]
click at [579, 423] on button "Next" at bounding box center [571, 419] width 84 height 39
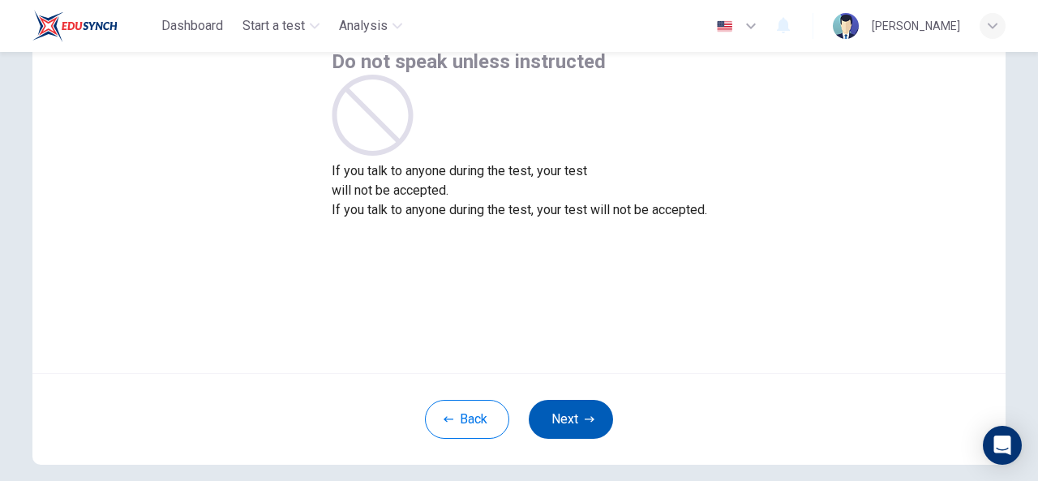
click at [573, 405] on button "Next" at bounding box center [571, 419] width 84 height 39
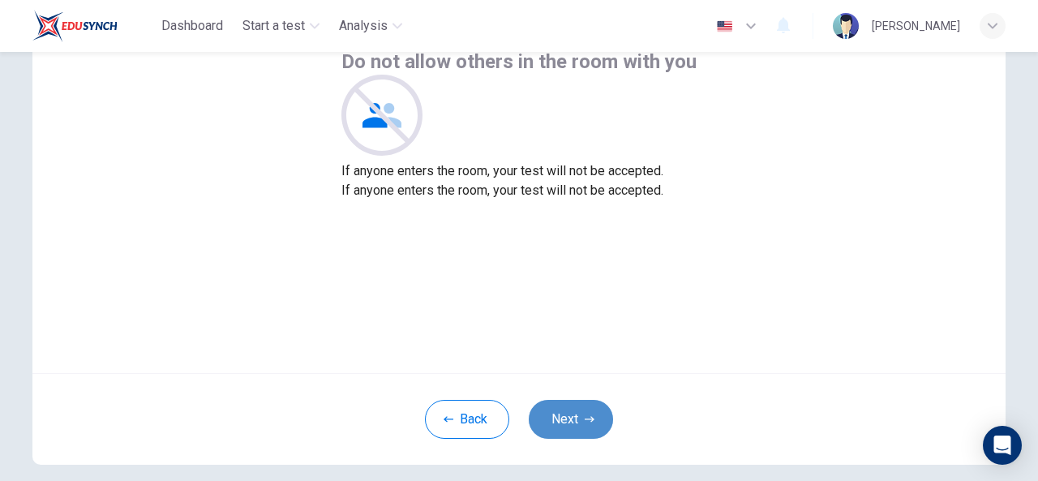
click at [573, 405] on button "Next" at bounding box center [571, 419] width 84 height 39
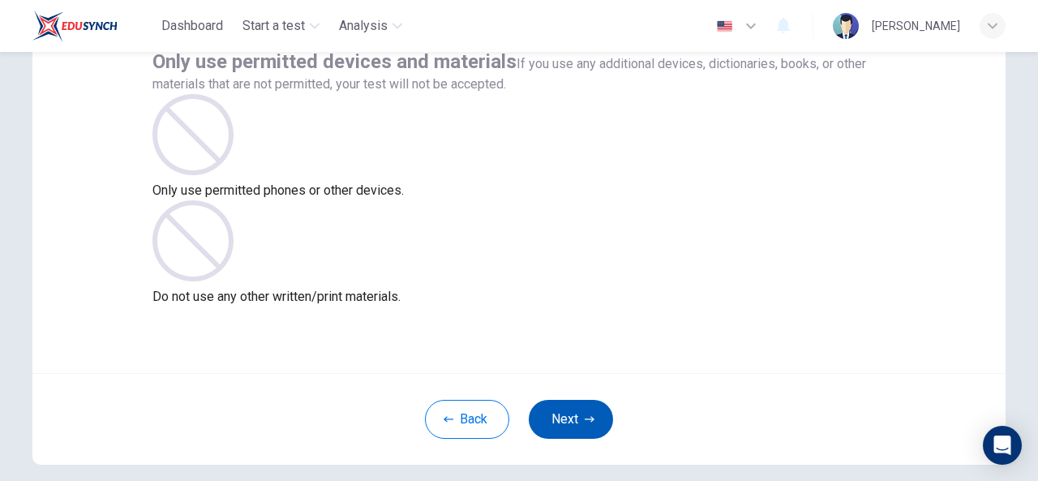
click at [573, 405] on button "Next" at bounding box center [571, 419] width 84 height 39
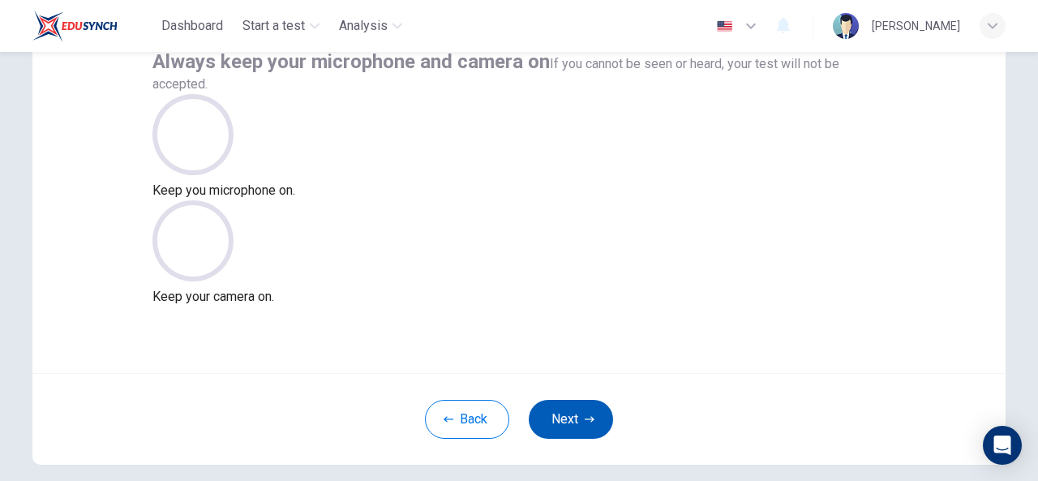
click at [573, 405] on button "Next" at bounding box center [571, 419] width 84 height 39
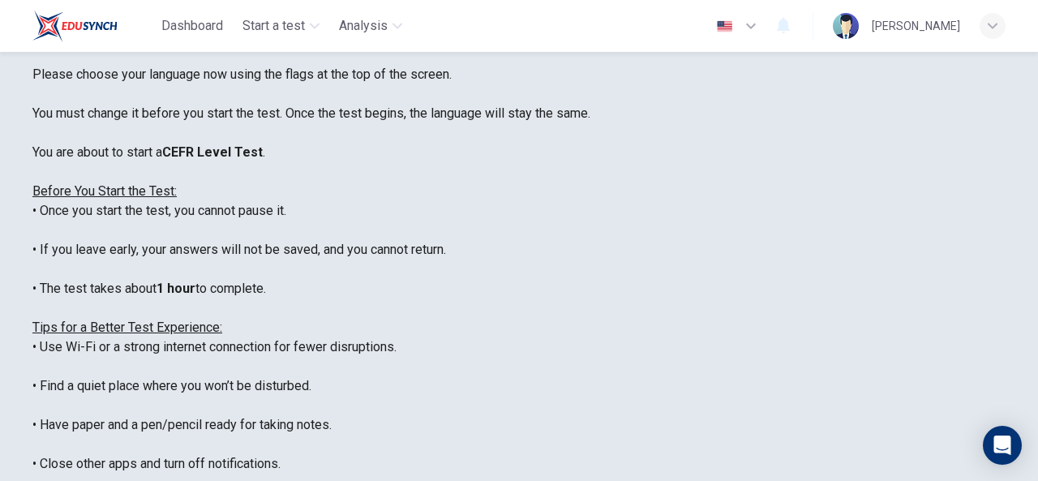
scroll to position [90, 0]
click at [757, 29] on icon "button" at bounding box center [750, 25] width 19 height 19
click at [761, 480] on div at bounding box center [519, 481] width 1038 height 0
click at [401, 225] on div "****IMPORTANT: You cannot change the language during the test.**** Please choos…" at bounding box center [518, 319] width 973 height 584
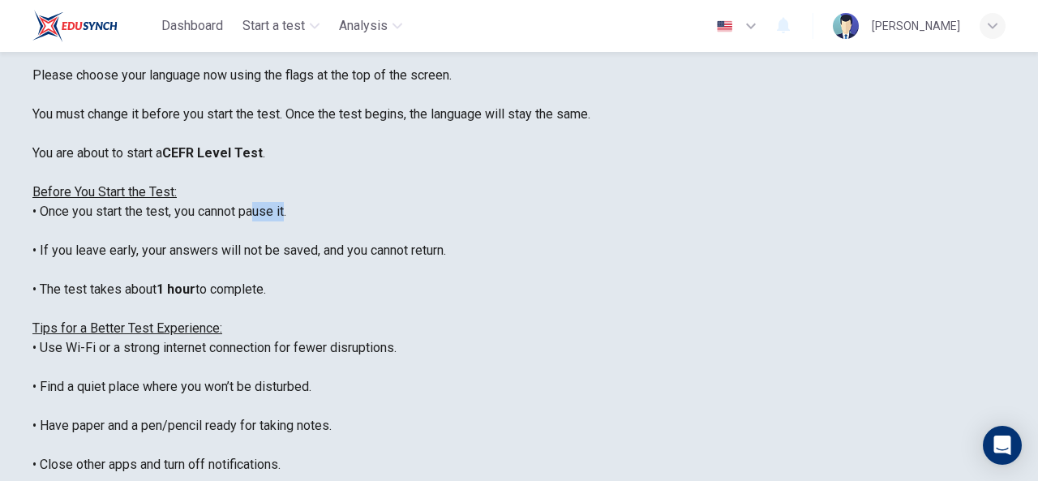
click at [401, 225] on div "****IMPORTANT: You cannot change the language during the test.**** Please choos…" at bounding box center [518, 319] width 973 height 584
copy div "pause"
click at [462, 242] on div "****IMPORTANT: You cannot change the language during the test.**** Please choos…" at bounding box center [518, 319] width 973 height 584
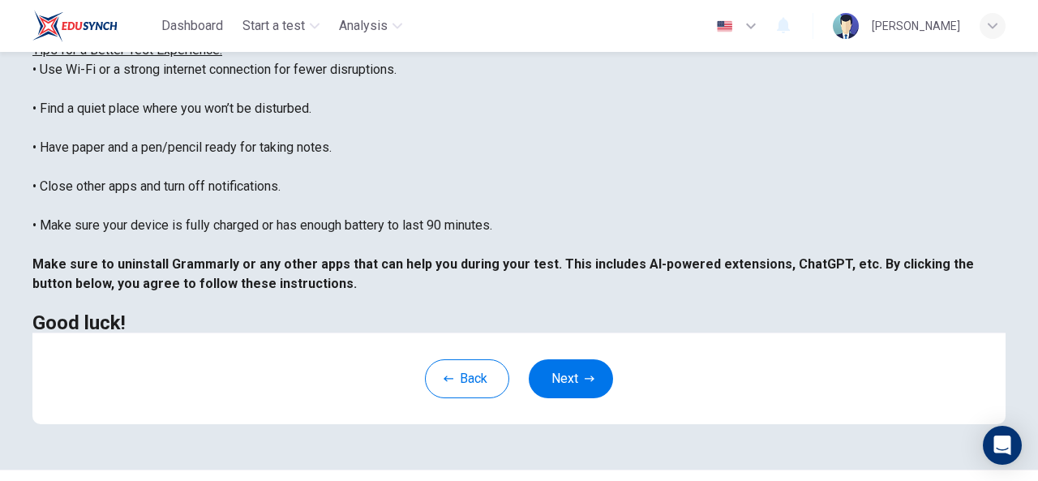
scroll to position [369, 0]
click at [575, 388] on button "Next" at bounding box center [571, 377] width 84 height 39
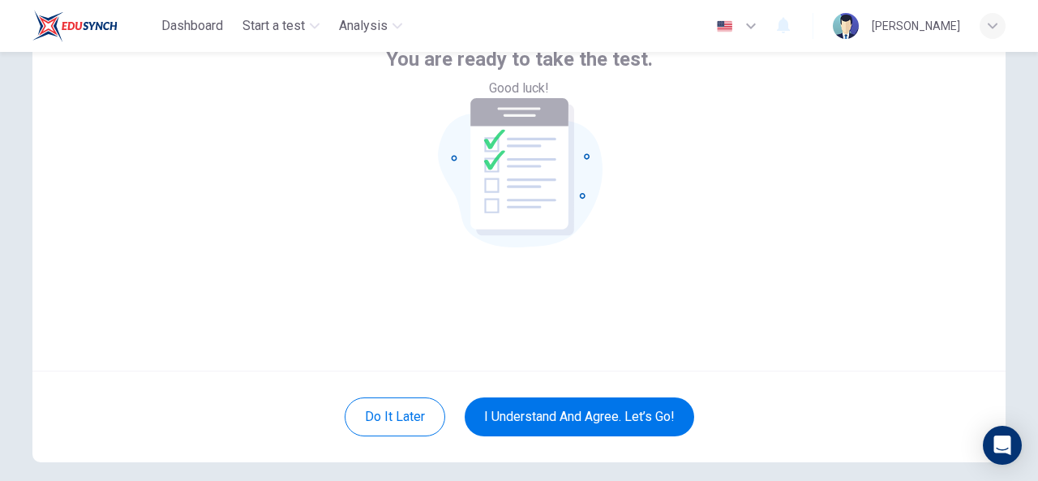
scroll to position [115, 0]
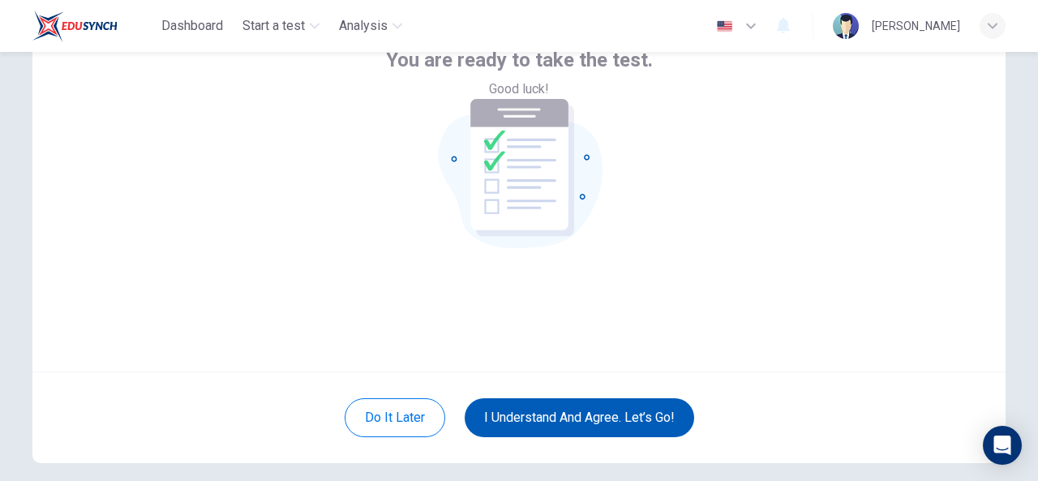
click at [559, 417] on button "I understand and agree. Let’s go!" at bounding box center [579, 417] width 229 height 39
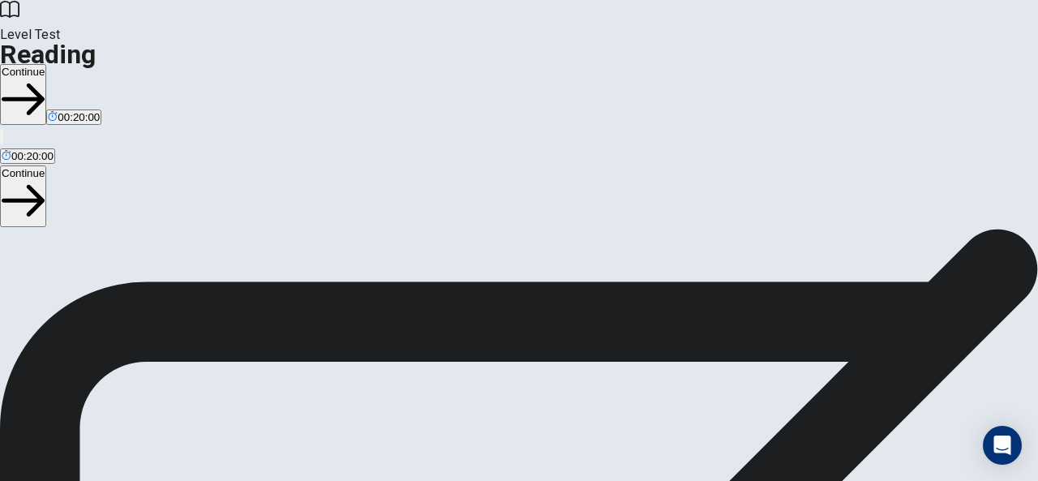
click at [46, 64] on button "Continue" at bounding box center [23, 94] width 46 height 61
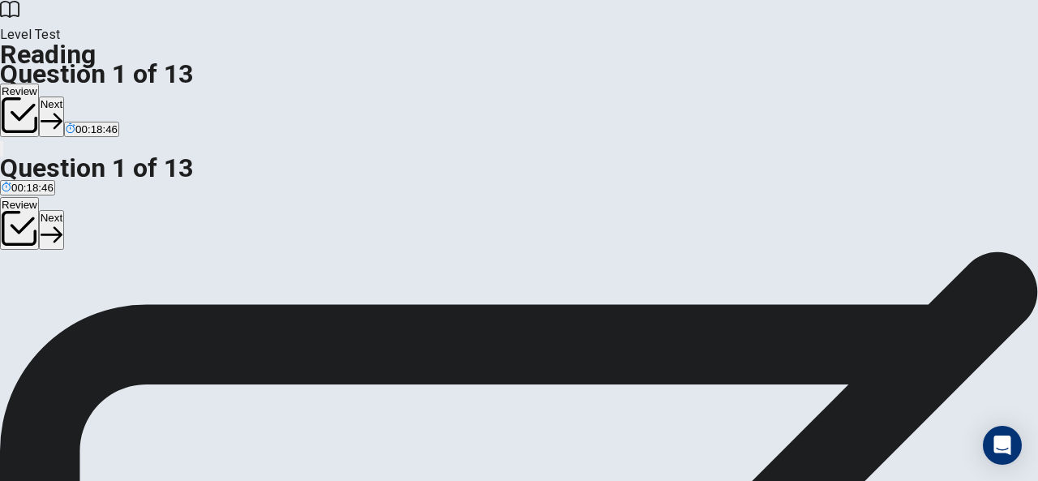
scroll to position [51, 0]
click at [64, 96] on button "Next" at bounding box center [51, 116] width 25 height 40
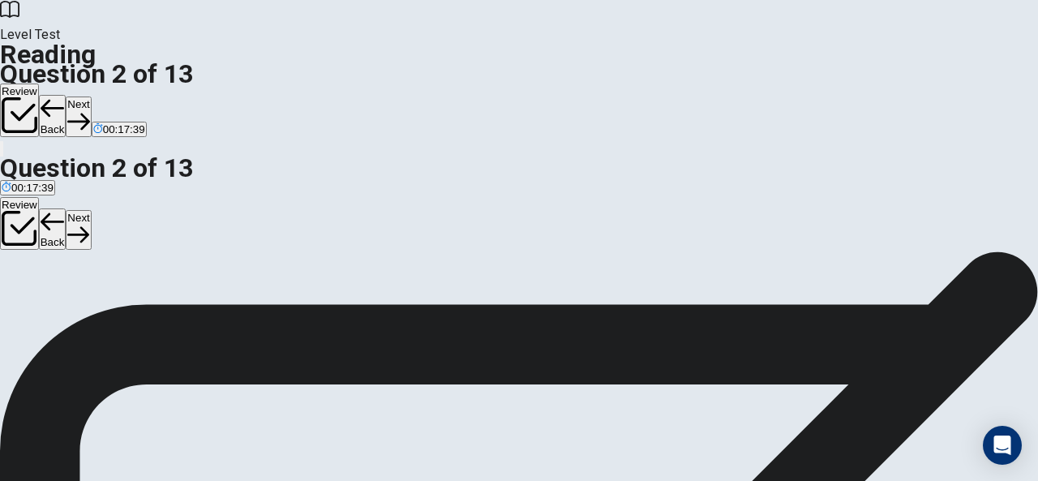
click at [91, 96] on button "Next" at bounding box center [78, 116] width 25 height 40
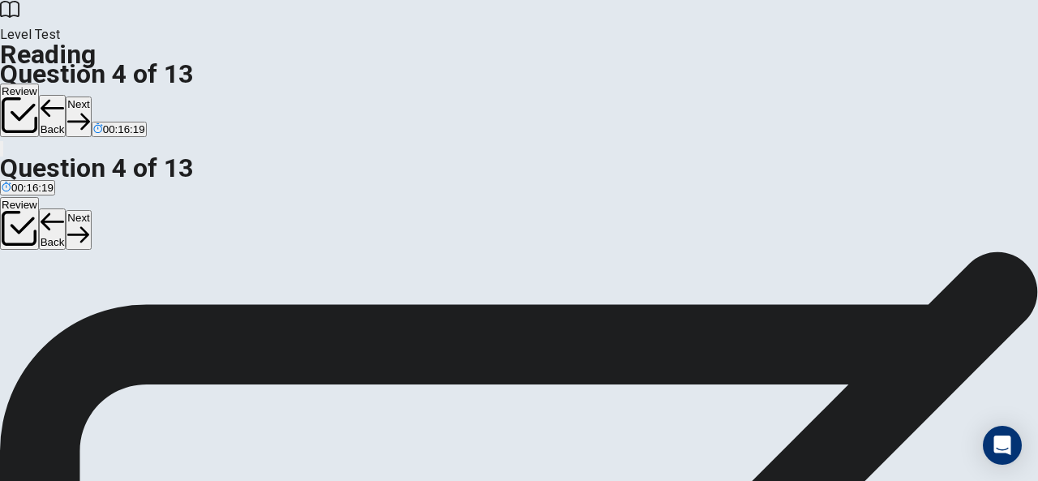
click at [91, 96] on button "Next" at bounding box center [78, 116] width 25 height 40
click at [39, 84] on button "Review" at bounding box center [19, 111] width 39 height 54
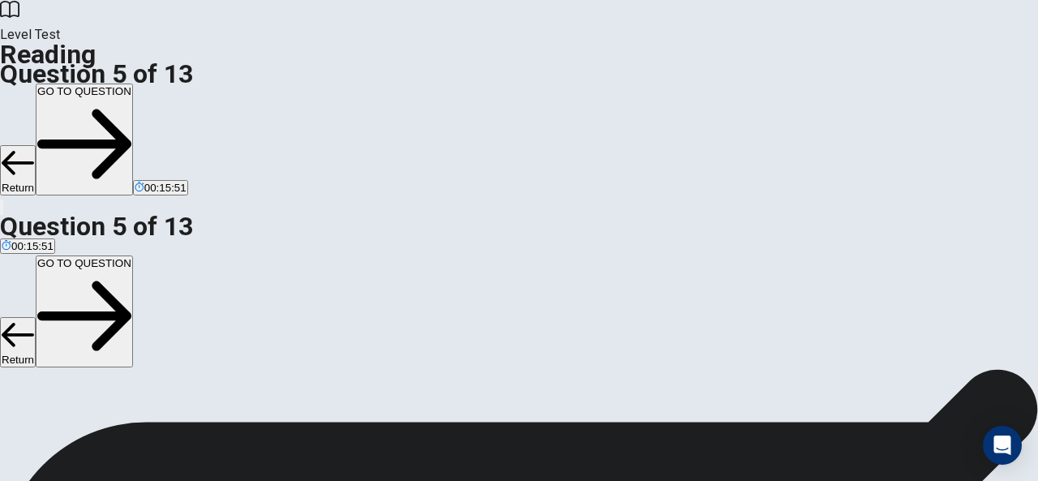
scroll to position [102, 0]
click at [133, 84] on button "GO TO QUESTION" at bounding box center [84, 140] width 97 height 112
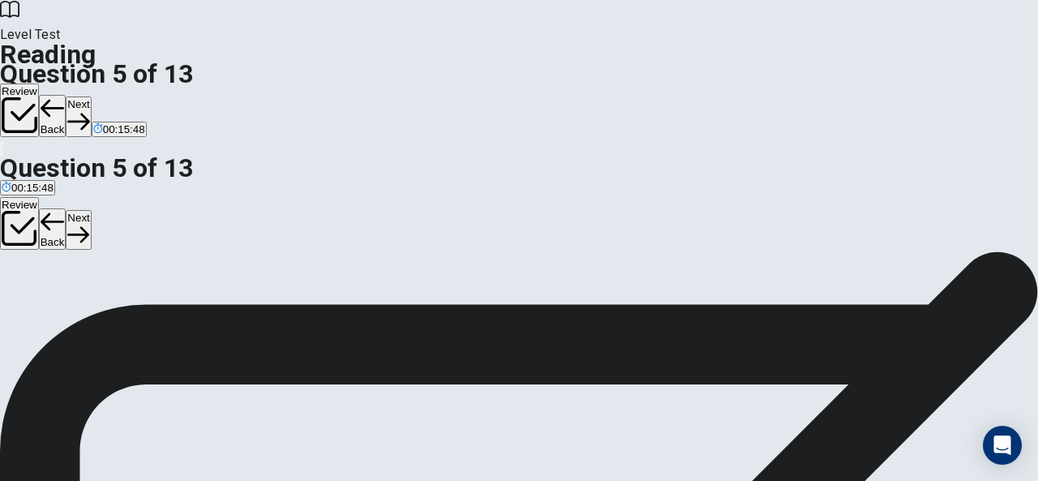
scroll to position [0, 0]
click at [91, 96] on button "Next" at bounding box center [78, 116] width 25 height 40
click at [89, 110] on icon "button" at bounding box center [78, 121] width 22 height 22
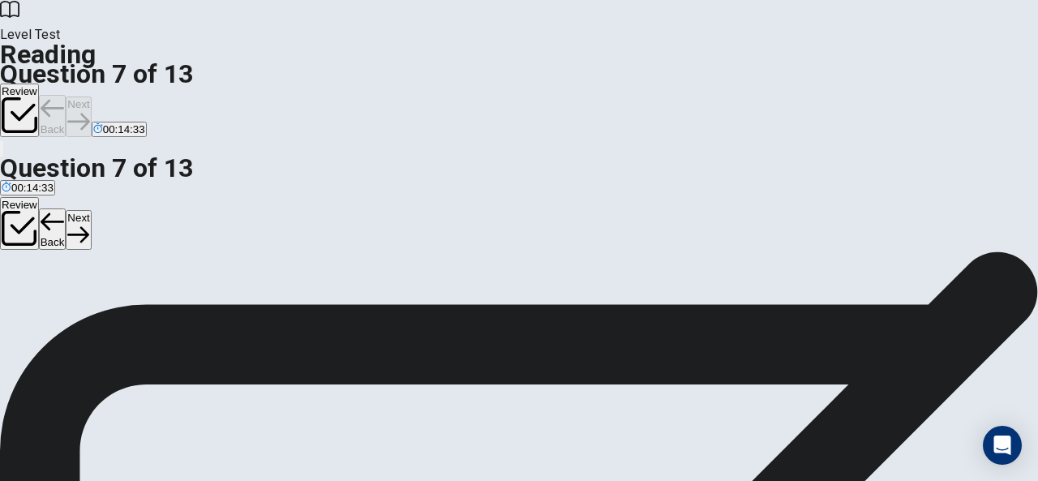
scroll to position [548, 0]
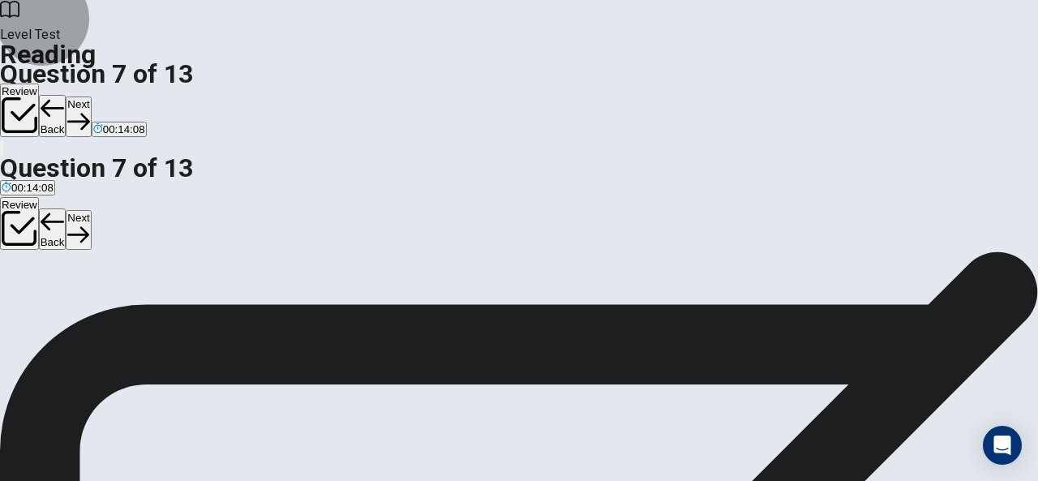
click at [91, 96] on button "Next" at bounding box center [78, 116] width 25 height 40
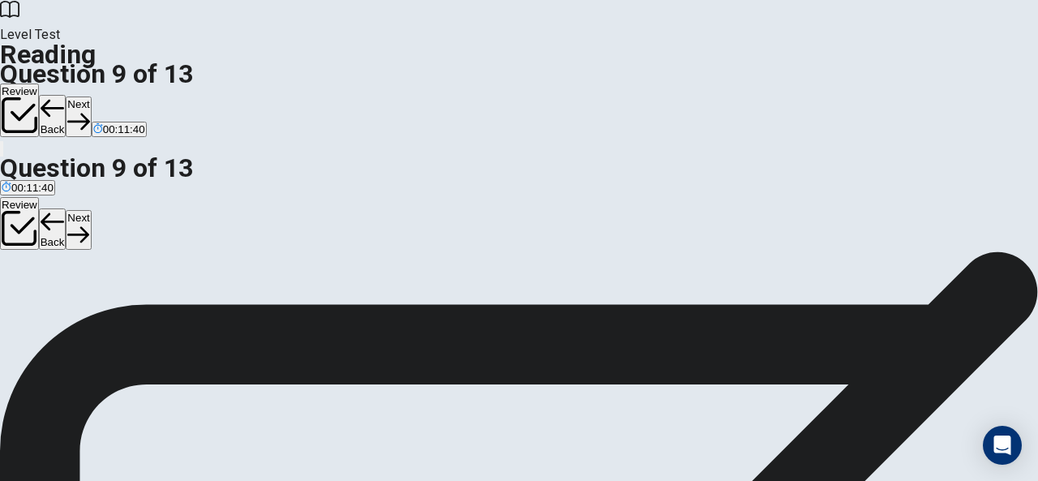
scroll to position [12, 0]
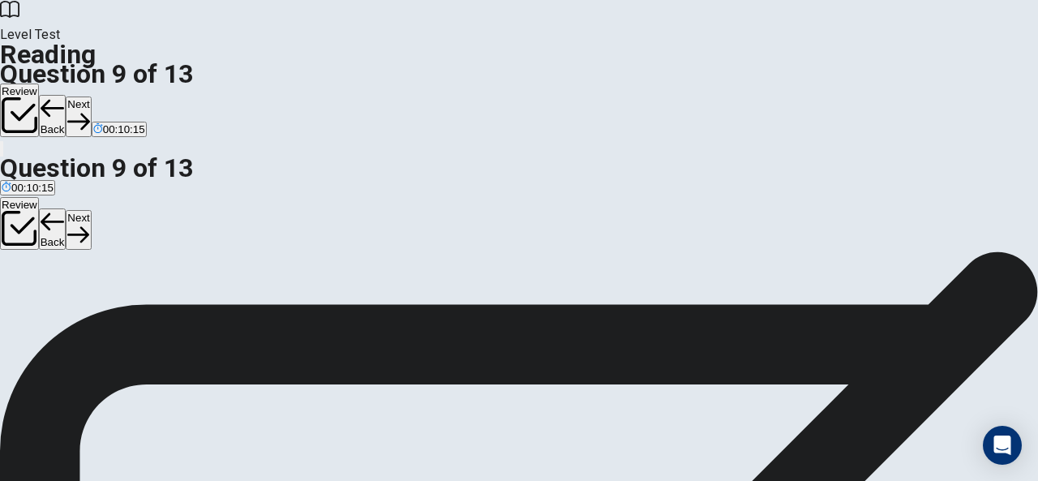
scroll to position [259, 0]
click at [91, 96] on button "Next" at bounding box center [78, 116] width 25 height 40
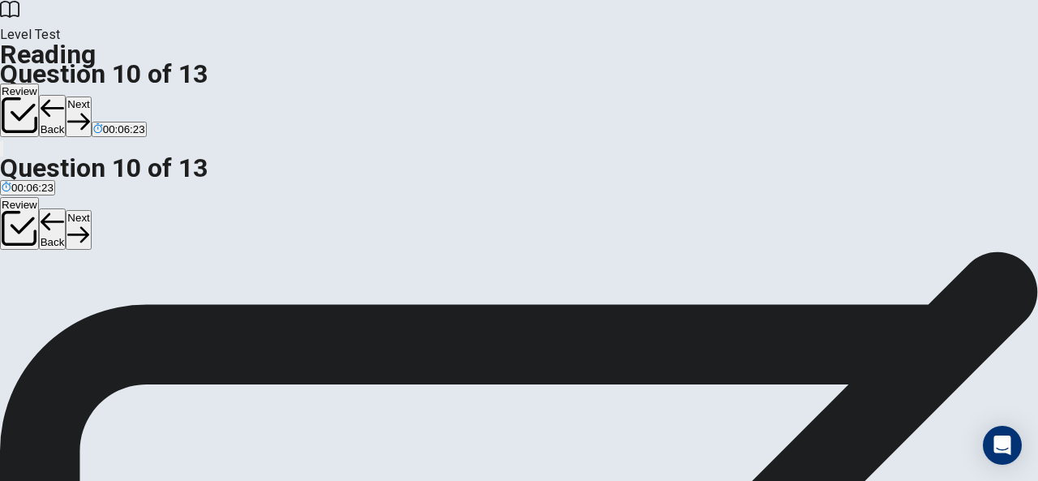
scroll to position [548, 0]
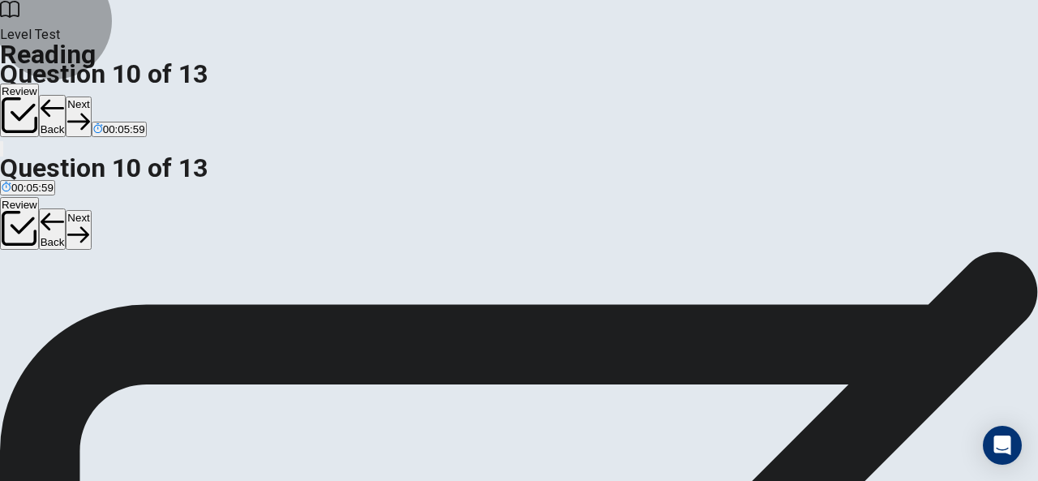
click at [91, 96] on button "Next" at bounding box center [78, 116] width 25 height 40
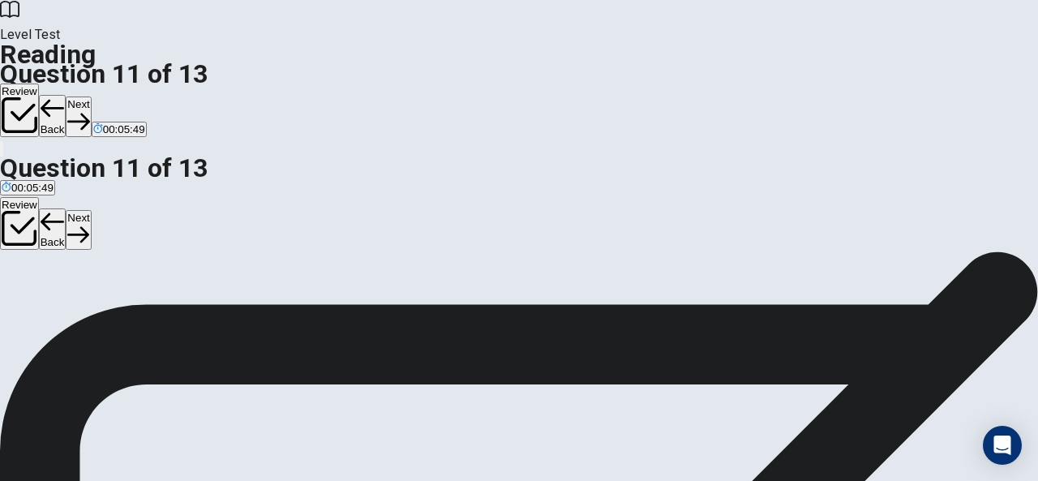
scroll to position [39, 0]
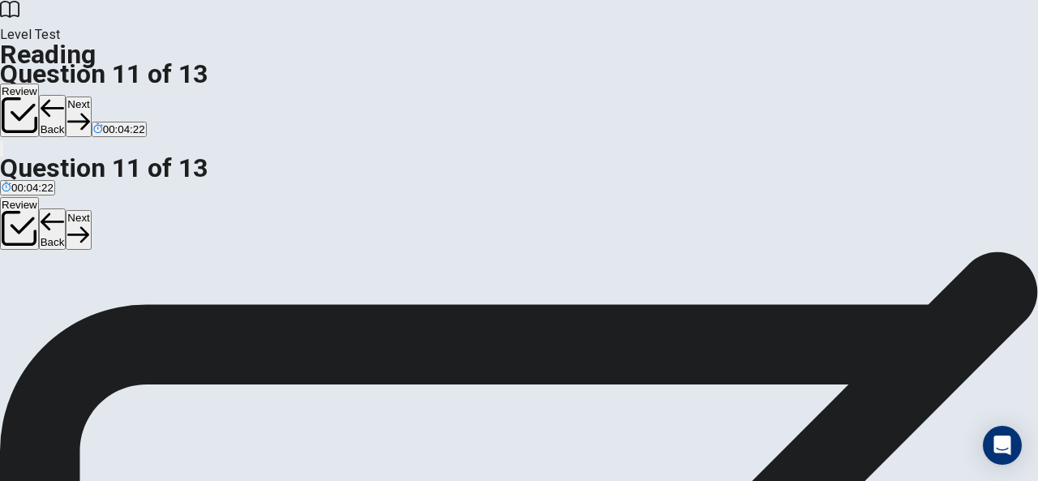
click at [91, 96] on button "Next" at bounding box center [78, 116] width 25 height 40
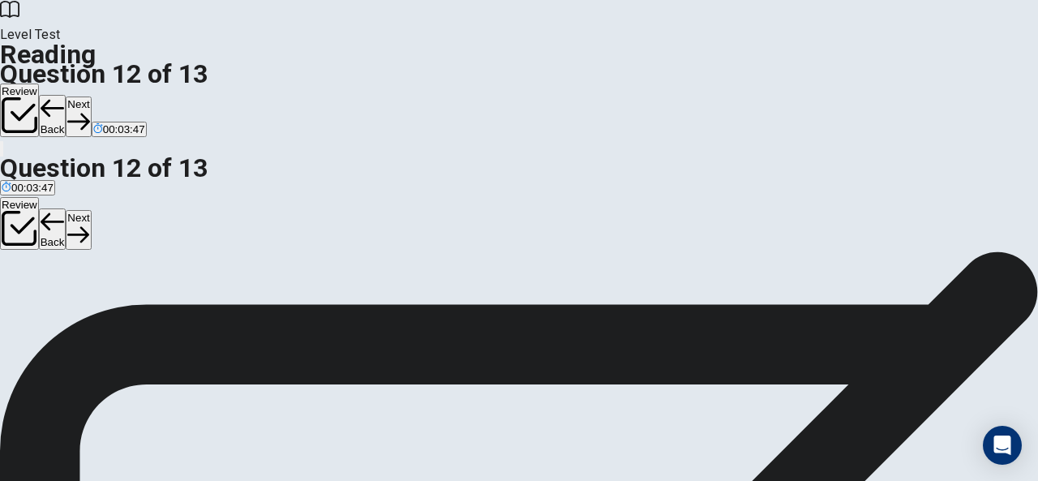
click at [91, 96] on button "Next" at bounding box center [78, 116] width 25 height 40
click at [39, 84] on button "Review" at bounding box center [19, 111] width 39 height 54
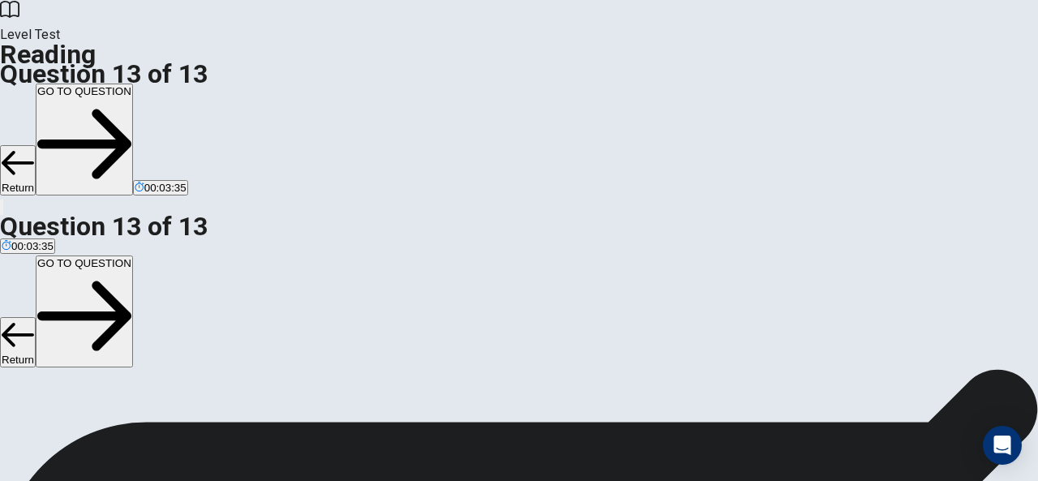
scroll to position [0, 0]
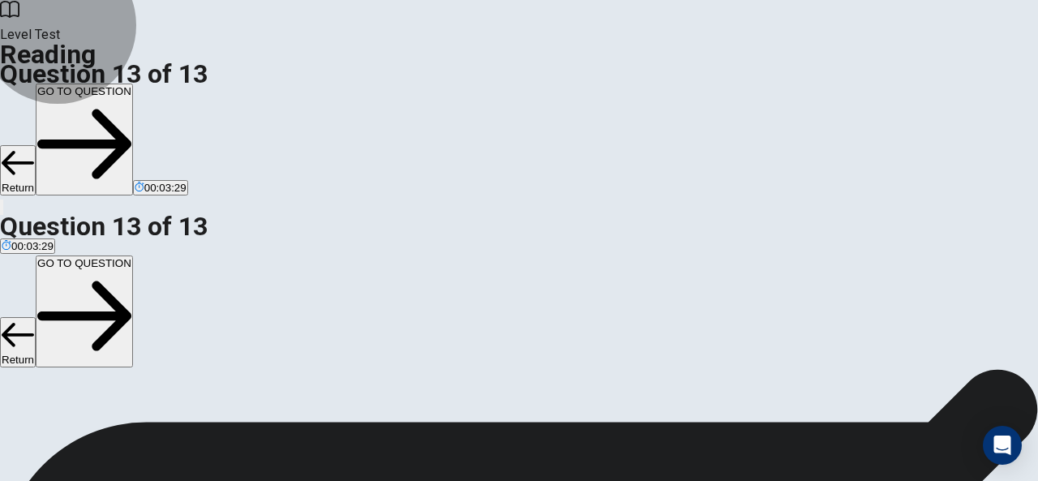
click at [133, 84] on button "GO TO QUESTION" at bounding box center [84, 140] width 97 height 112
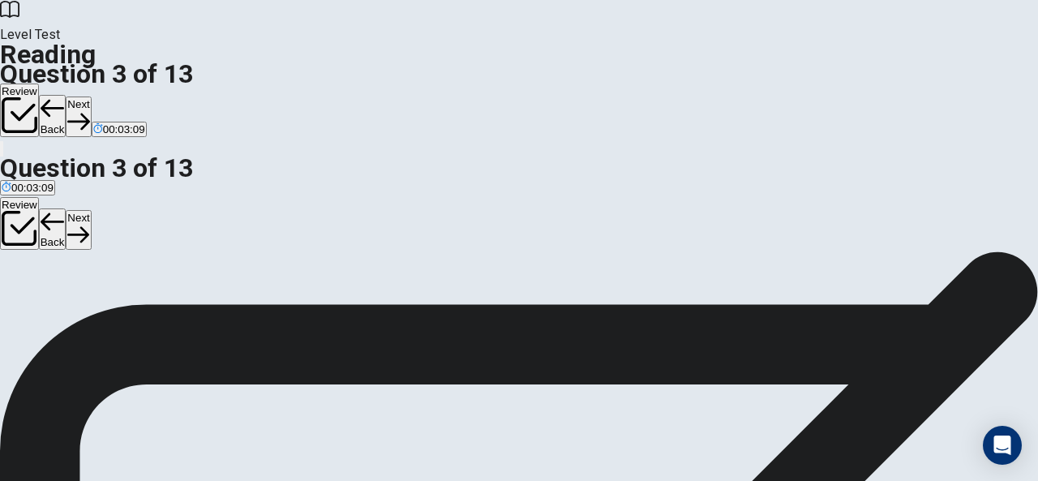
scroll to position [95, 0]
click at [91, 96] on button "Next" at bounding box center [78, 116] width 25 height 40
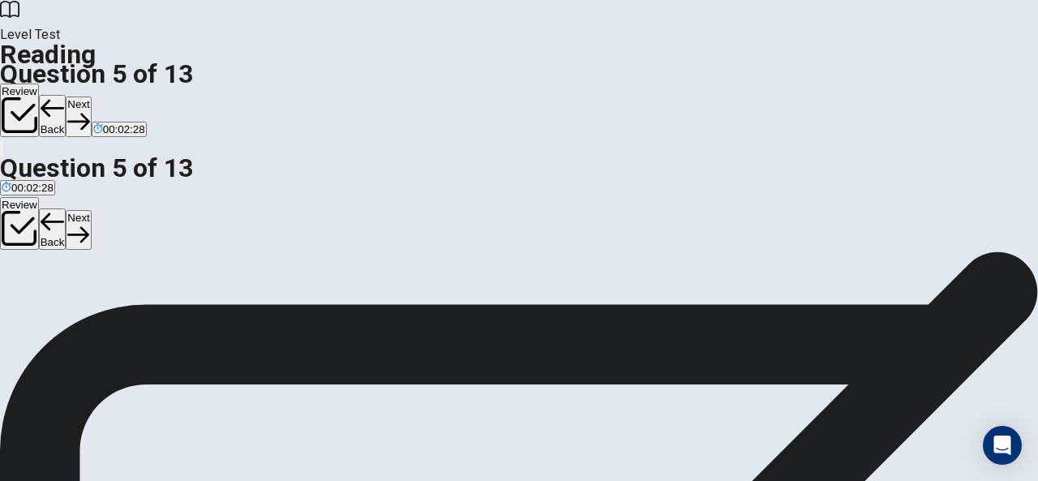
scroll to position [522, 0]
click at [91, 96] on button "Next" at bounding box center [78, 116] width 25 height 40
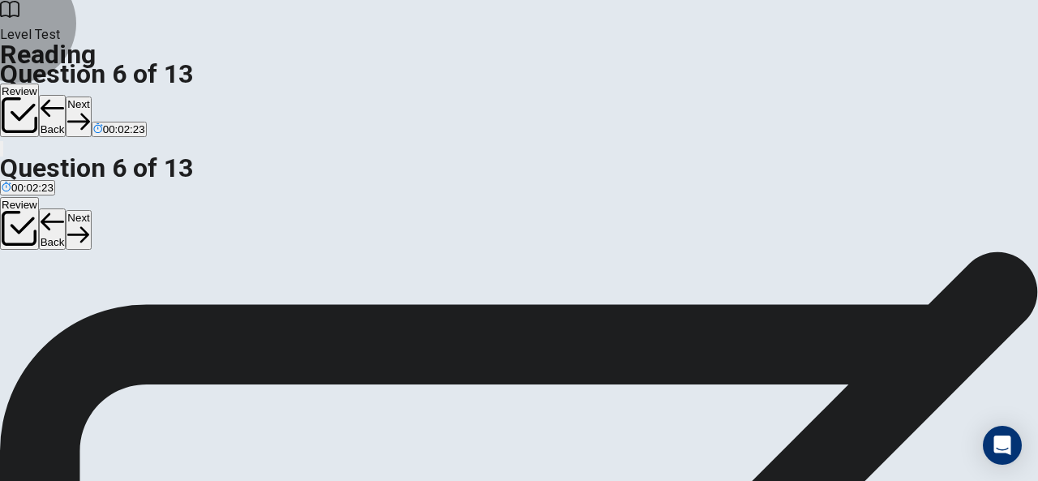
click at [91, 96] on button "Next" at bounding box center [78, 116] width 25 height 40
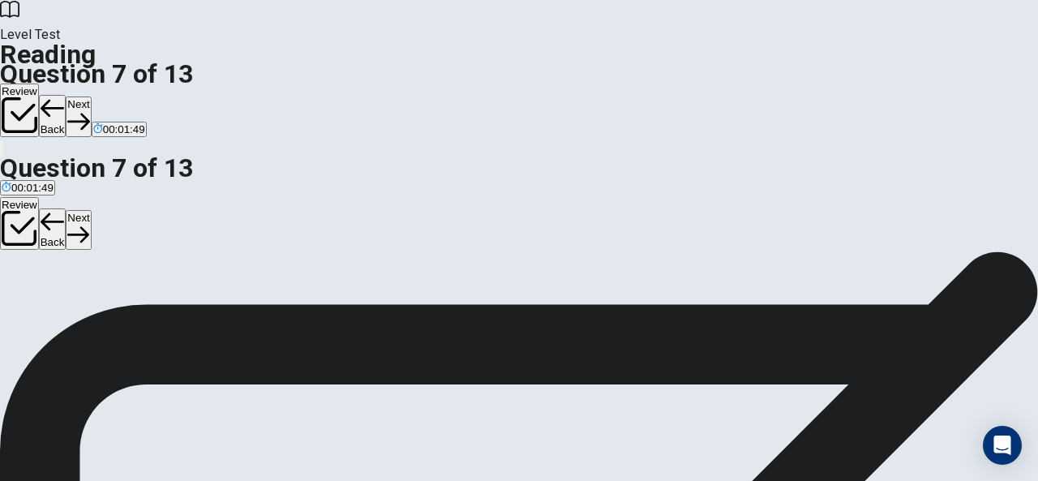
click at [91, 96] on button "Next" at bounding box center [78, 116] width 25 height 40
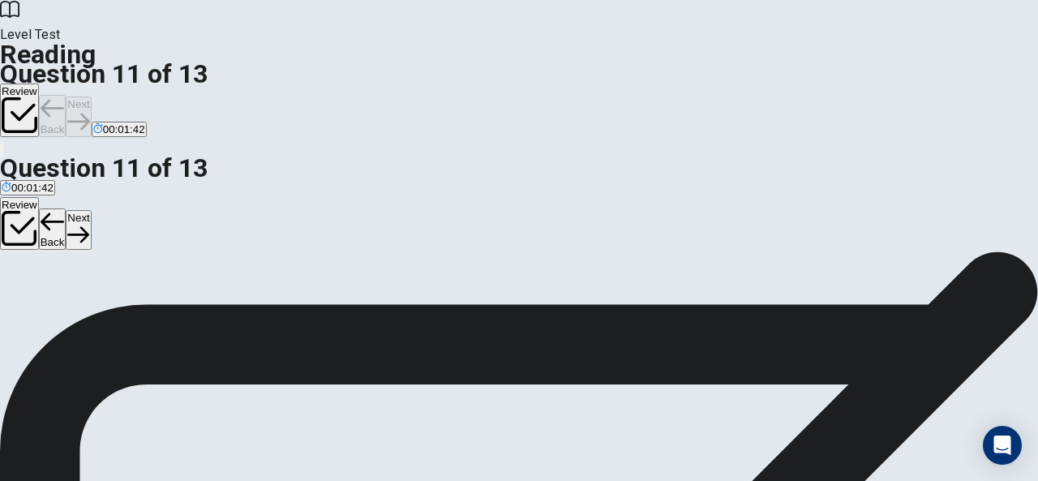
scroll to position [119, 0]
click at [91, 96] on button "Next" at bounding box center [78, 116] width 25 height 40
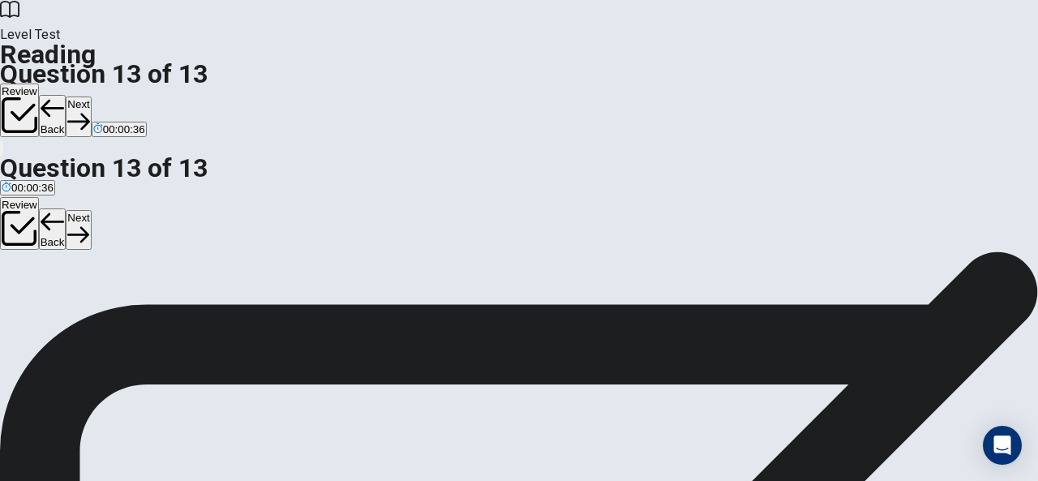
drag, startPoint x: 152, startPoint y: 144, endPoint x: 502, endPoint y: 156, distance: 350.5
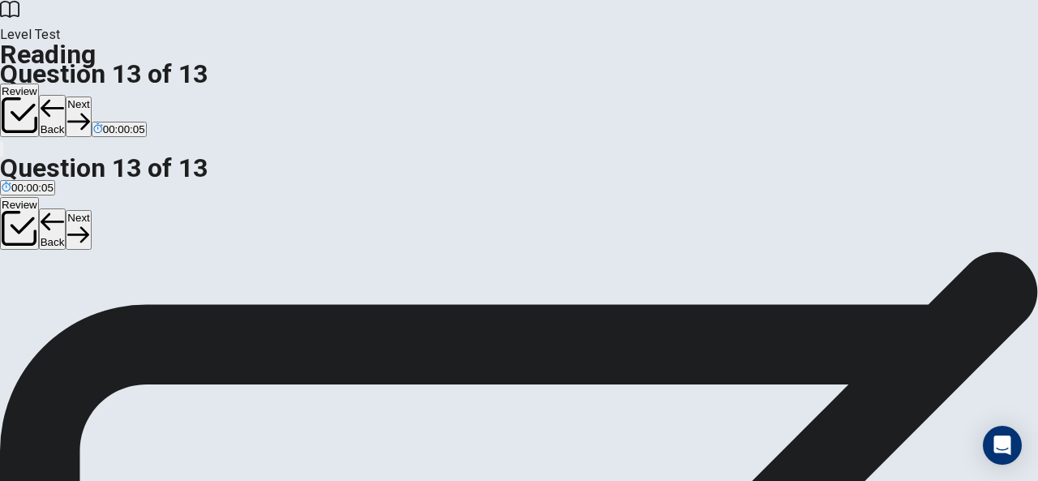
scroll to position [263, 0]
drag, startPoint x: 131, startPoint y: 202, endPoint x: 379, endPoint y: 293, distance: 264.9
drag, startPoint x: 144, startPoint y: 371, endPoint x: 464, endPoint y: 322, distance: 323.2
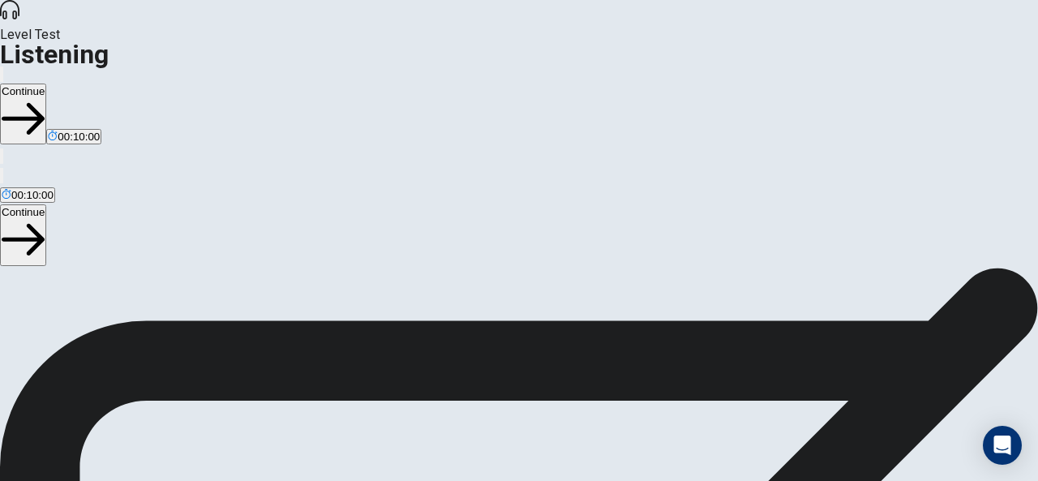
scroll to position [0, 0]
click at [46, 84] on button "Continue" at bounding box center [23, 114] width 46 height 61
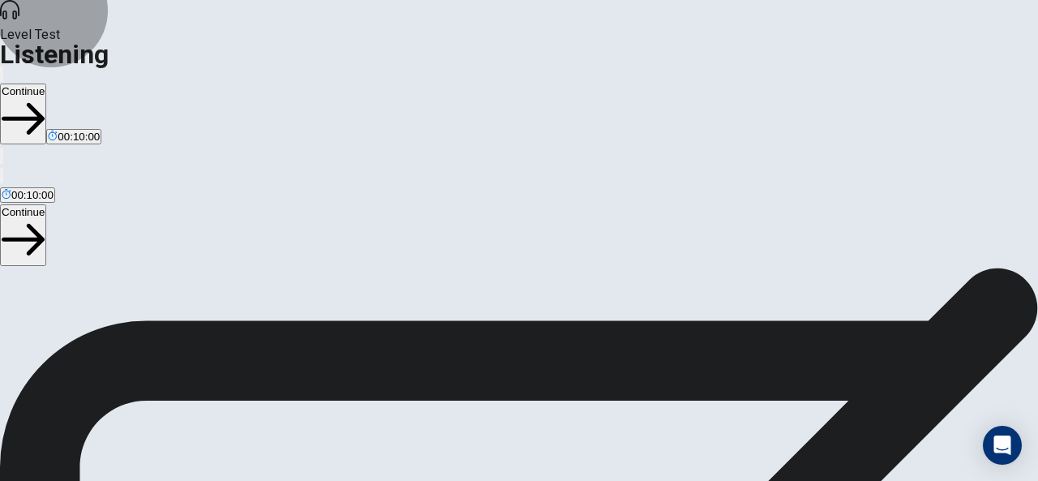
scroll to position [0, 0]
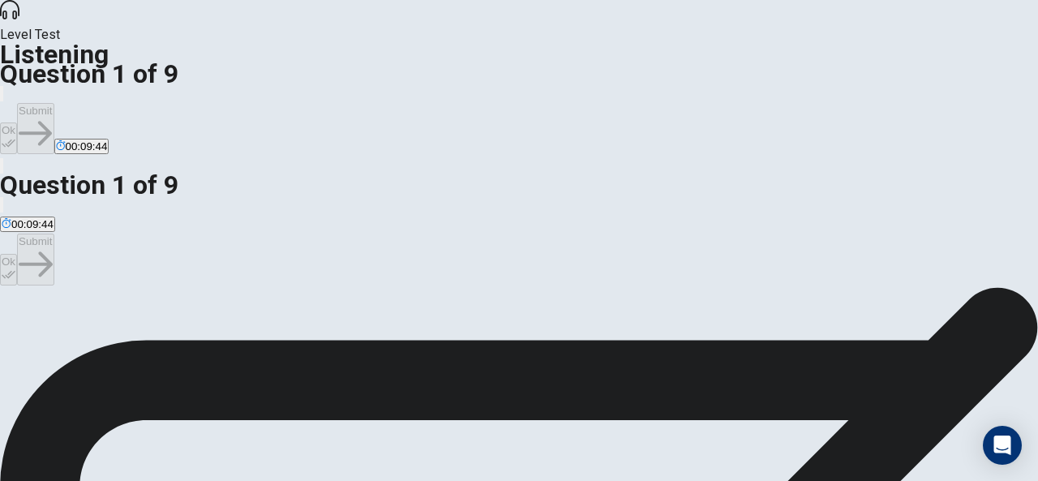
click at [17, 122] on button "Ok" at bounding box center [8, 138] width 17 height 32
click at [54, 103] on button "Submit" at bounding box center [35, 128] width 36 height 51
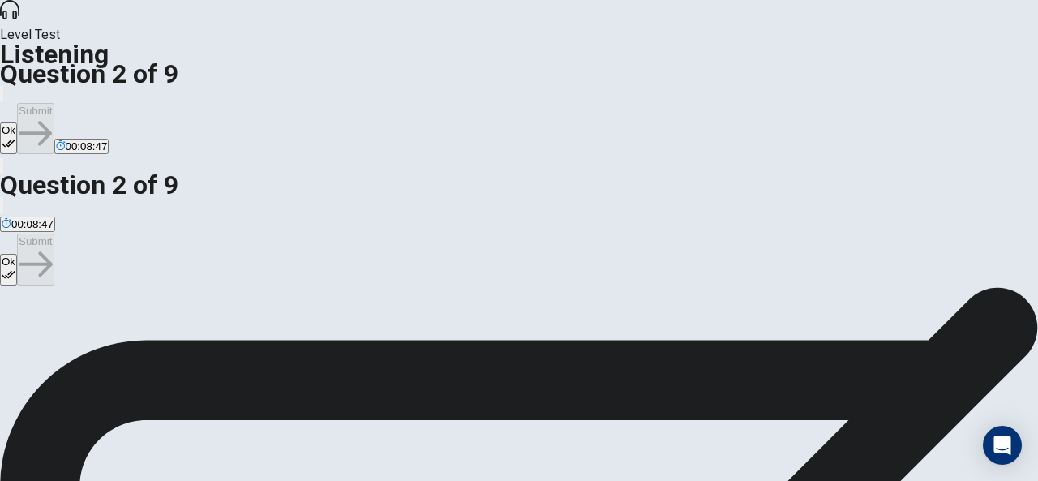
click at [15, 136] on icon "button" at bounding box center [9, 143] width 14 height 14
click at [54, 103] on button "Submit" at bounding box center [35, 128] width 36 height 51
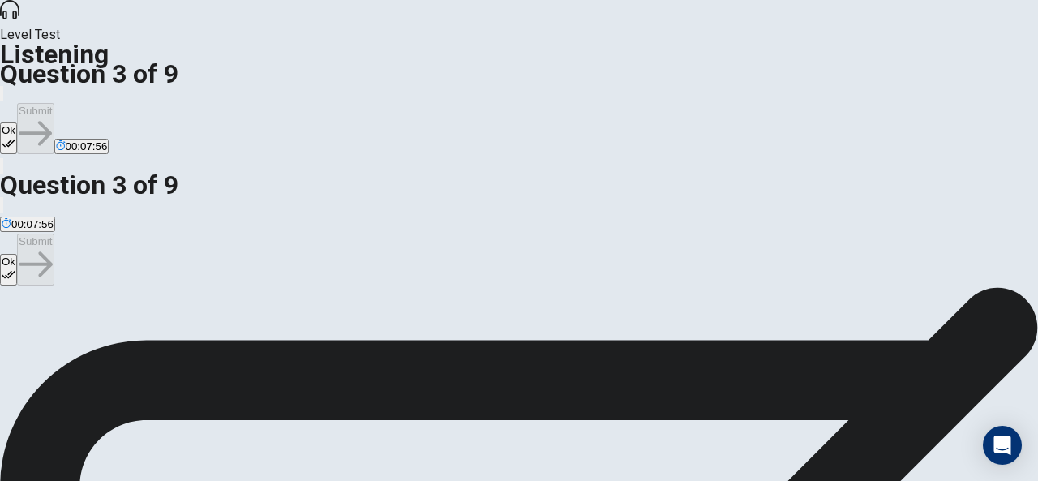
click at [734, 84] on div "Ok Submit 00:07:56" at bounding box center [519, 120] width 1038 height 72
click at [17, 122] on button "Ok" at bounding box center [8, 138] width 17 height 32
click at [54, 103] on button "Submit" at bounding box center [35, 128] width 36 height 51
click at [17, 122] on button "Ok" at bounding box center [8, 138] width 17 height 32
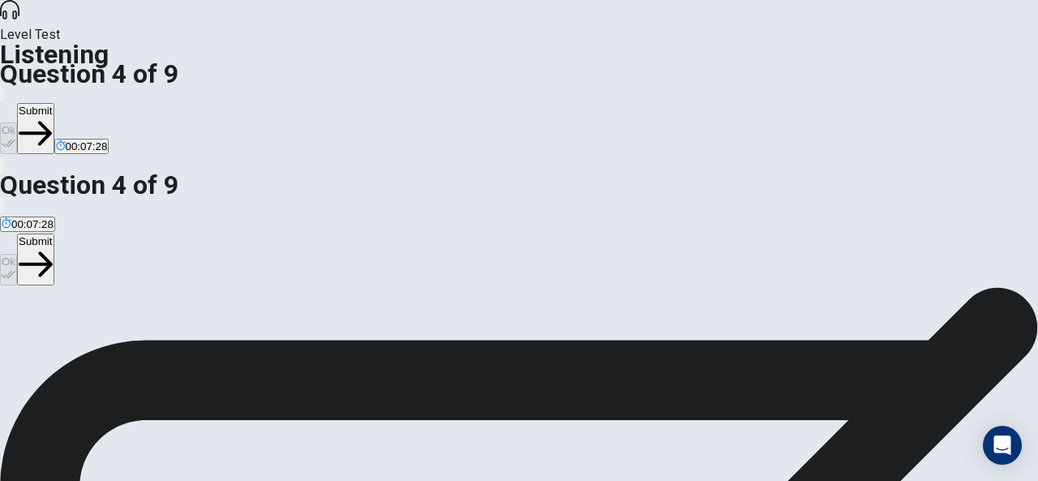
click at [54, 103] on button "Submit" at bounding box center [35, 128] width 36 height 51
click at [17, 122] on button "Ok" at bounding box center [8, 138] width 17 height 32
click at [54, 103] on button "Submit" at bounding box center [35, 128] width 36 height 51
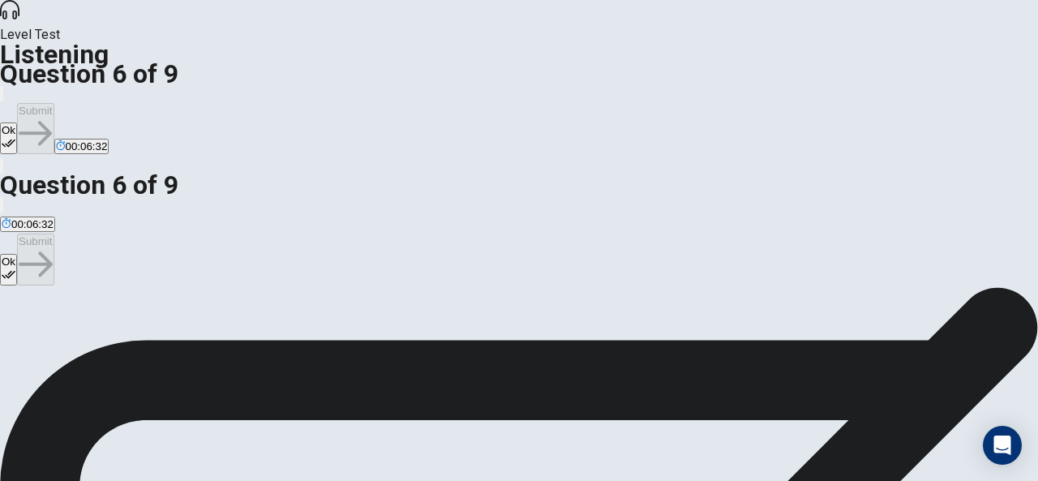
click at [15, 139] on icon "button" at bounding box center [9, 143] width 14 height 8
click at [54, 103] on button "Submit" at bounding box center [35, 128] width 36 height 51
click at [15, 136] on icon "button" at bounding box center [9, 143] width 14 height 14
click at [54, 103] on button "Submit" at bounding box center [35, 128] width 36 height 51
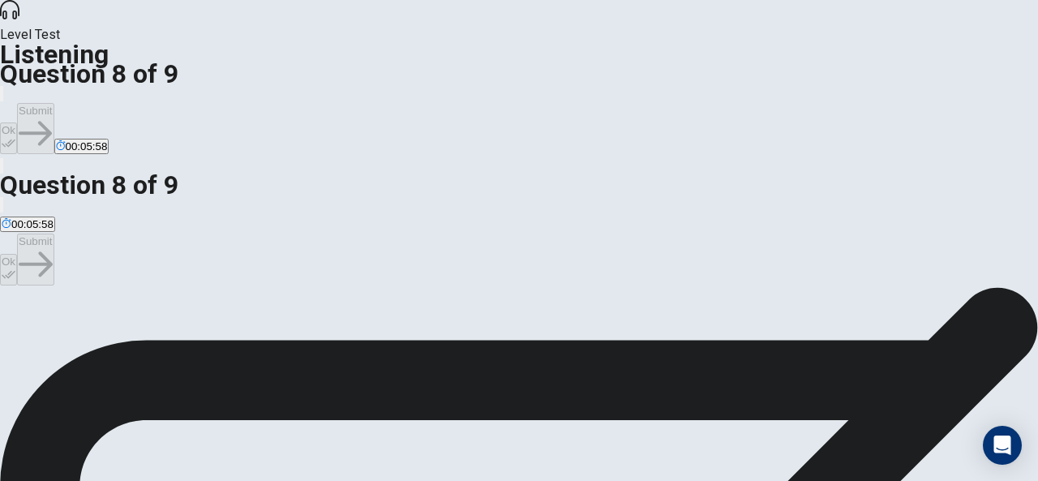
click at [15, 136] on icon "button" at bounding box center [9, 143] width 14 height 14
click at [54, 103] on button "Submit" at bounding box center [35, 128] width 36 height 51
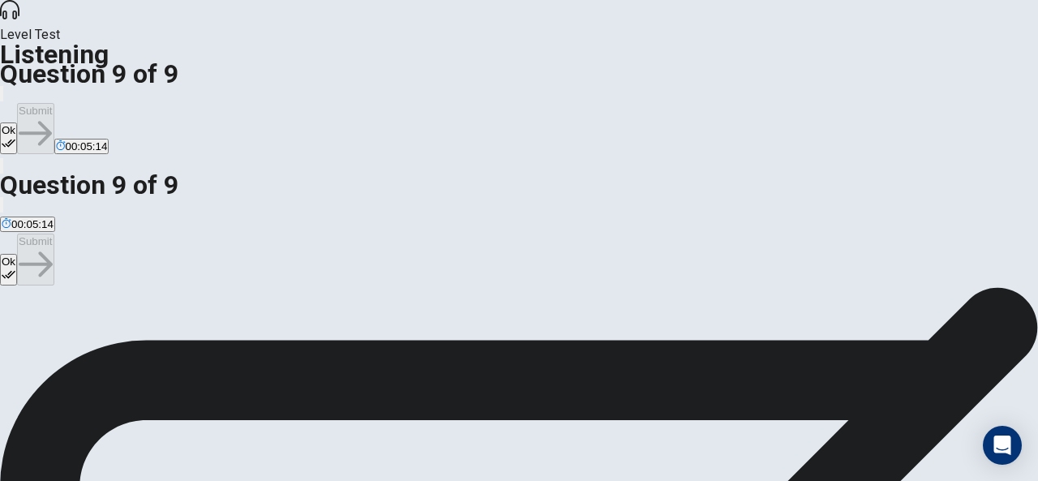
click at [17, 122] on button "Ok" at bounding box center [8, 138] width 17 height 32
click at [54, 103] on button "Submit" at bounding box center [35, 128] width 36 height 51
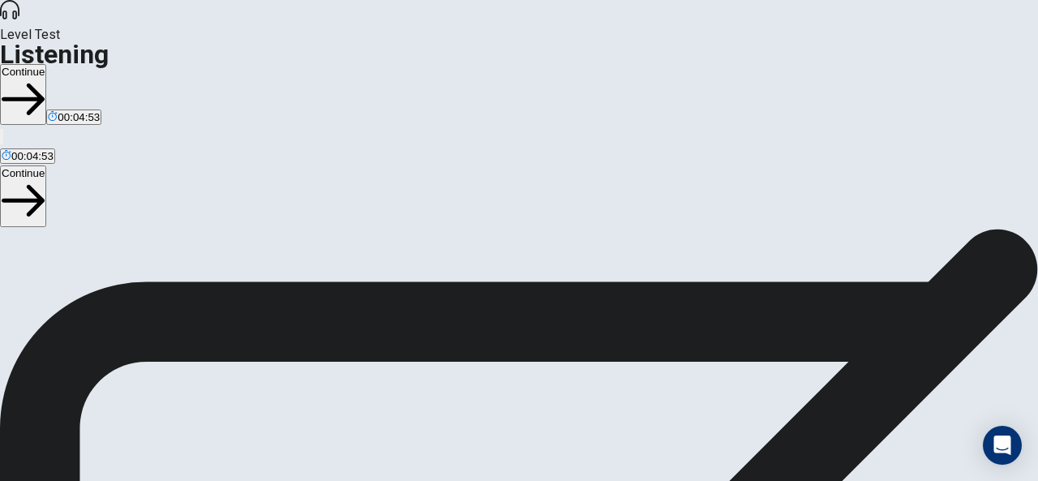
click at [46, 64] on button "Continue" at bounding box center [23, 94] width 46 height 61
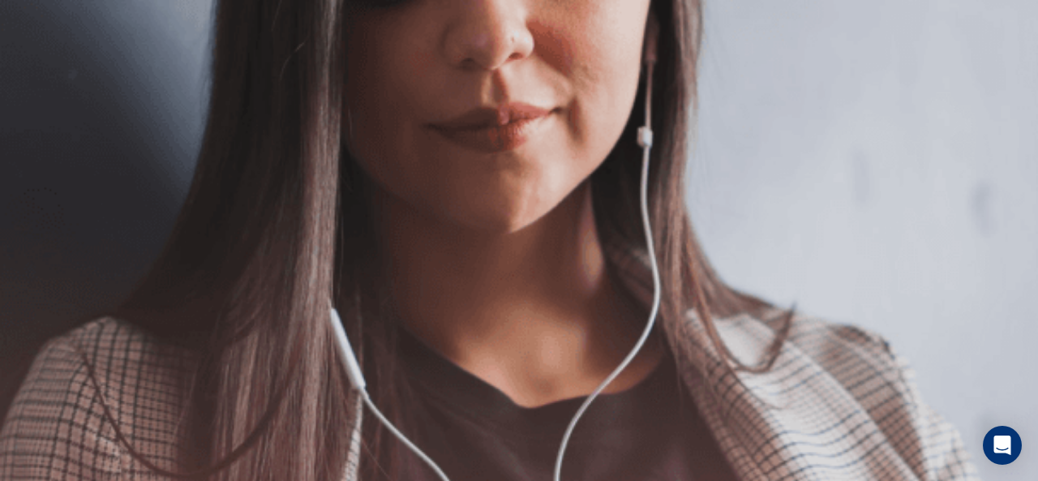
scroll to position [258, 0]
click at [46, 84] on button "Continue" at bounding box center [23, 114] width 46 height 61
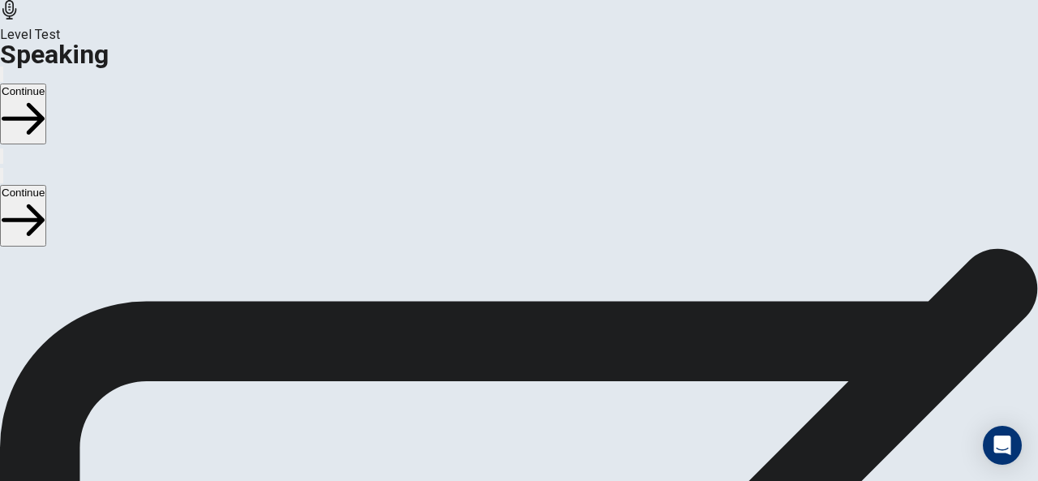
scroll to position [238, 0]
click at [46, 84] on button "Continue" at bounding box center [23, 114] width 46 height 61
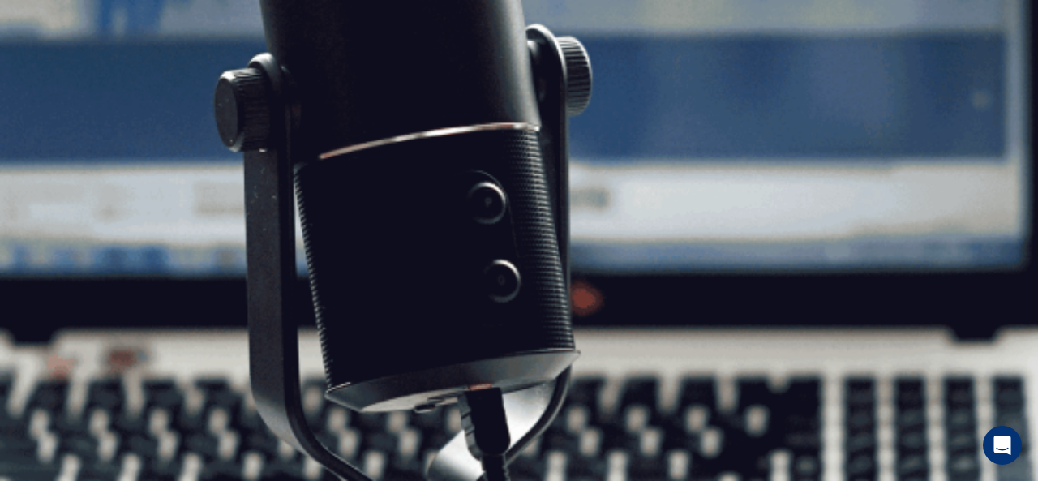
scroll to position [148, 0]
click at [46, 84] on button "Continue" at bounding box center [23, 114] width 46 height 61
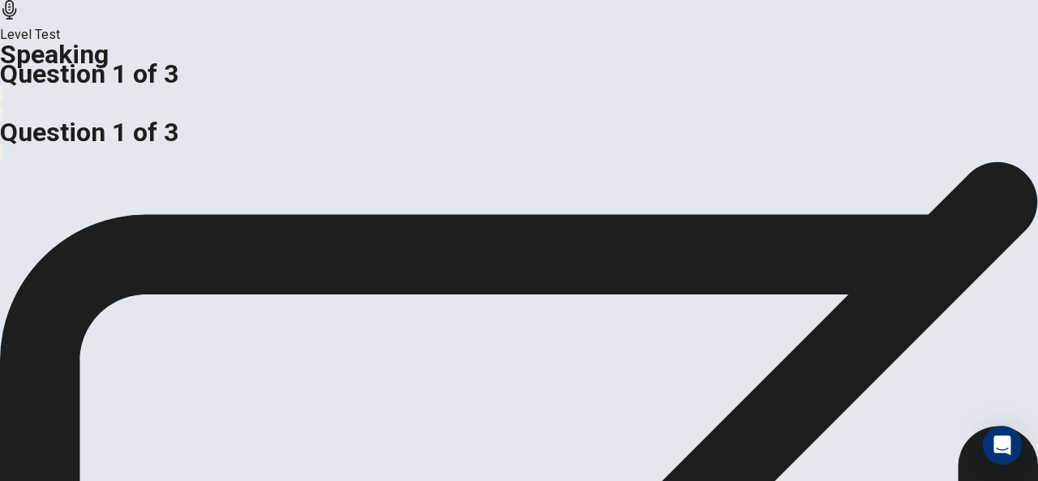
scroll to position [153, 0]
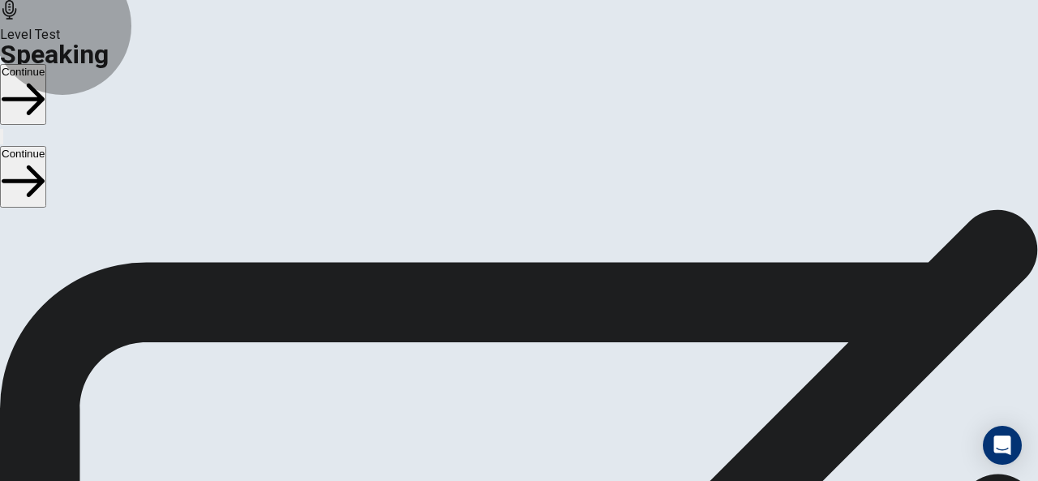
click at [46, 64] on button "Continue" at bounding box center [23, 94] width 46 height 61
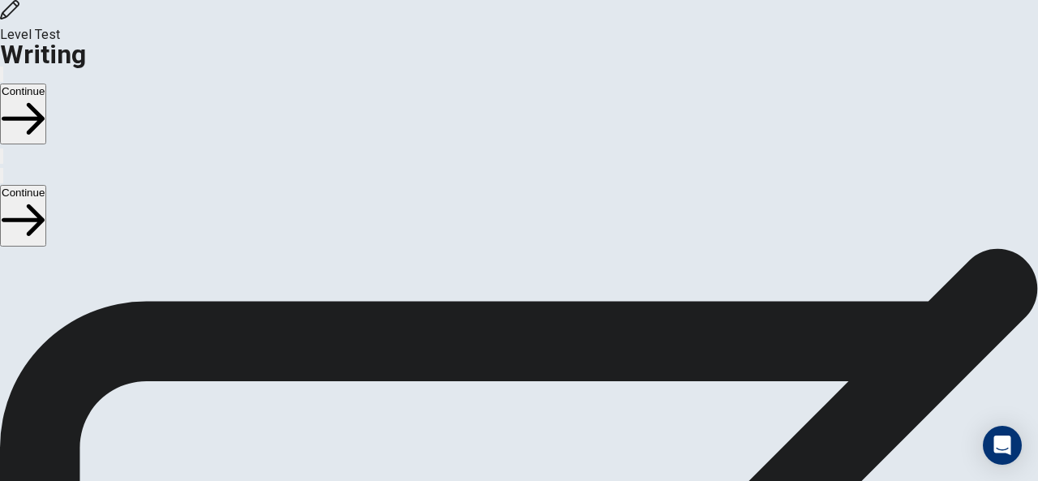
scroll to position [0, 0]
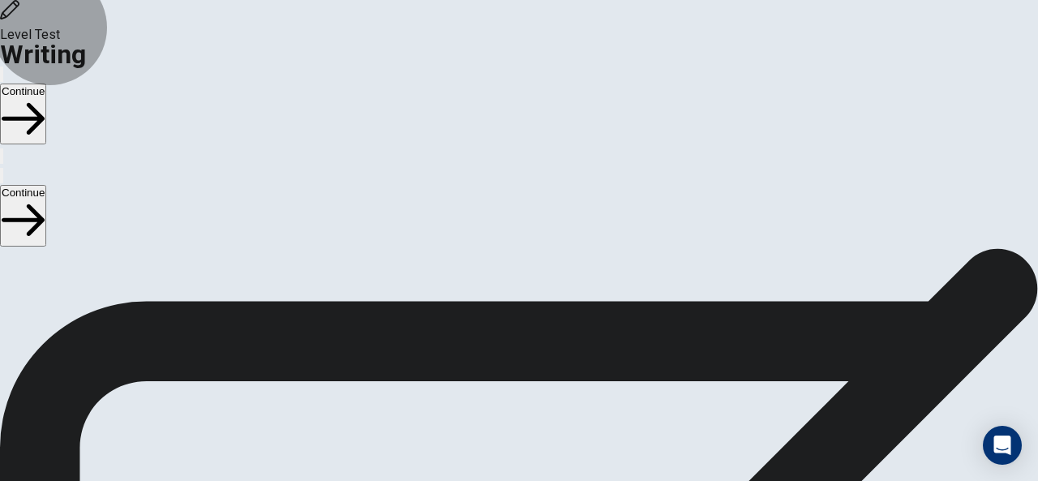
click at [46, 84] on button "Continue" at bounding box center [23, 114] width 46 height 61
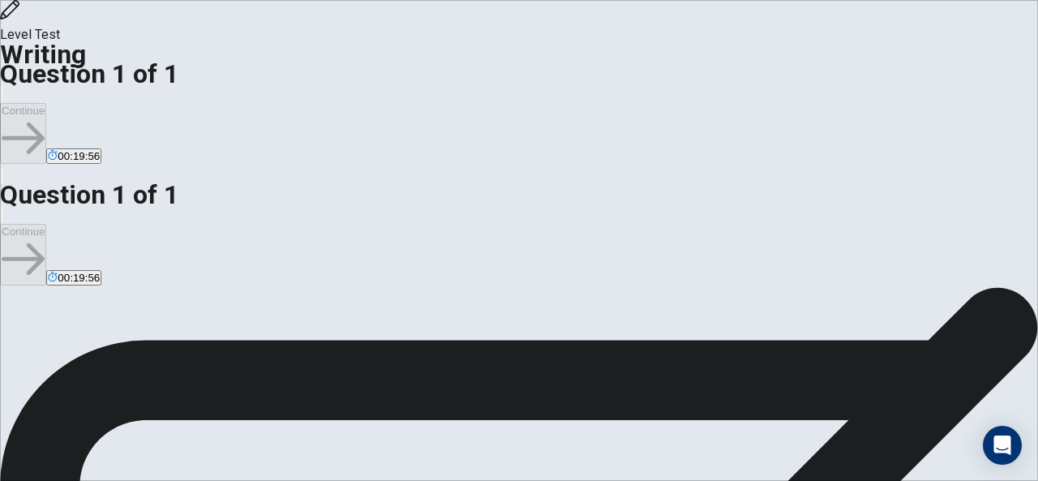
type textarea "i"
type textarea "x"
type textarea "i"
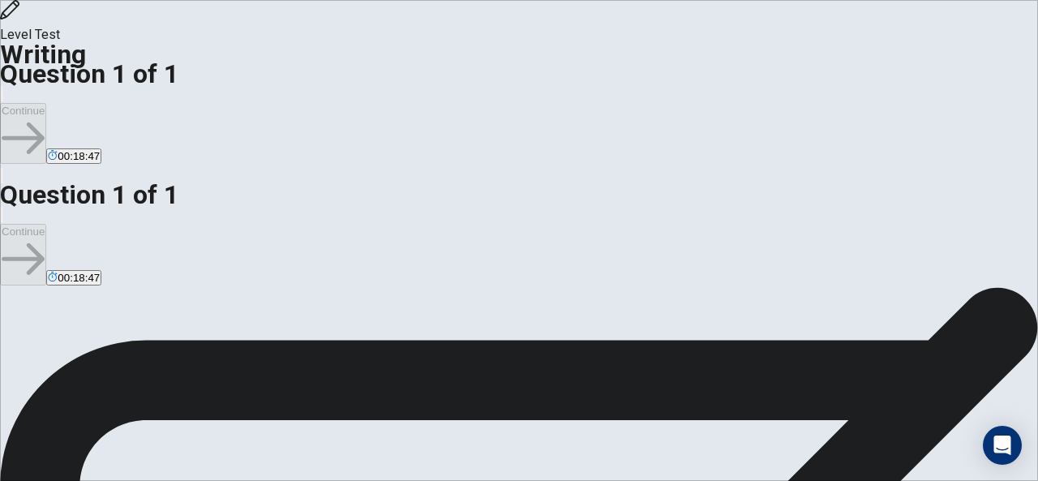
type textarea "x"
type textarea "i"
type textarea "x"
type textarea "I"
type textarea "x"
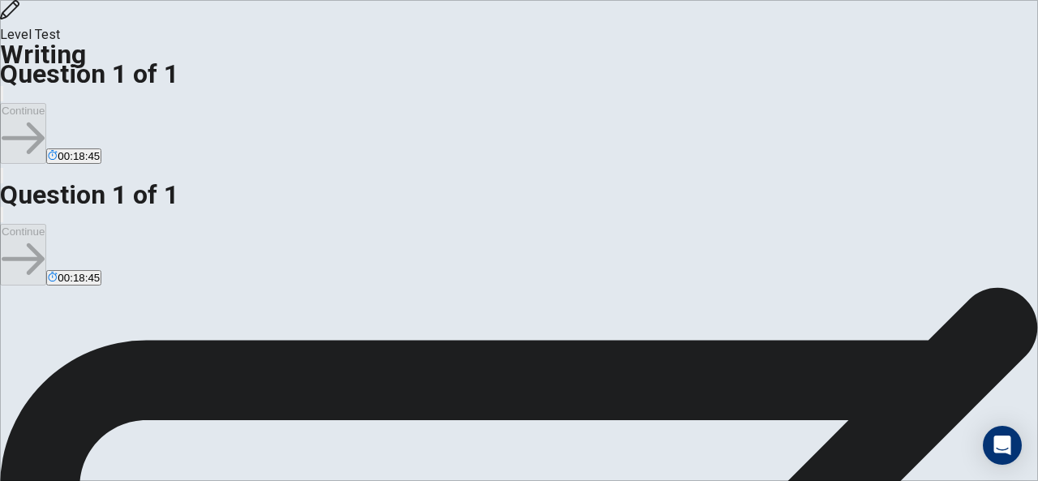
type textarea "I"
type textarea "x"
type textarea "I t"
type textarea "x"
type textarea "I th"
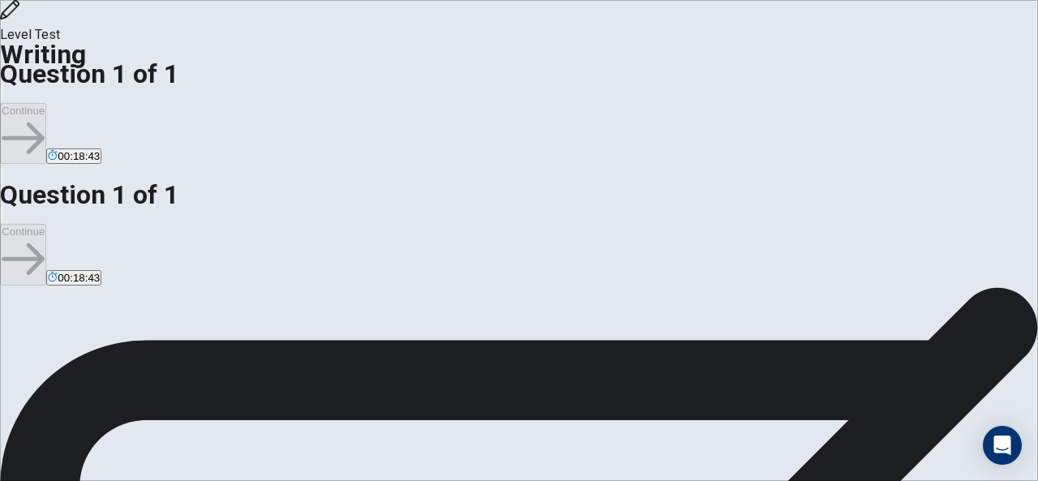
type textarea "x"
type textarea "I thi"
type textarea "x"
type textarea "I thin"
type textarea "x"
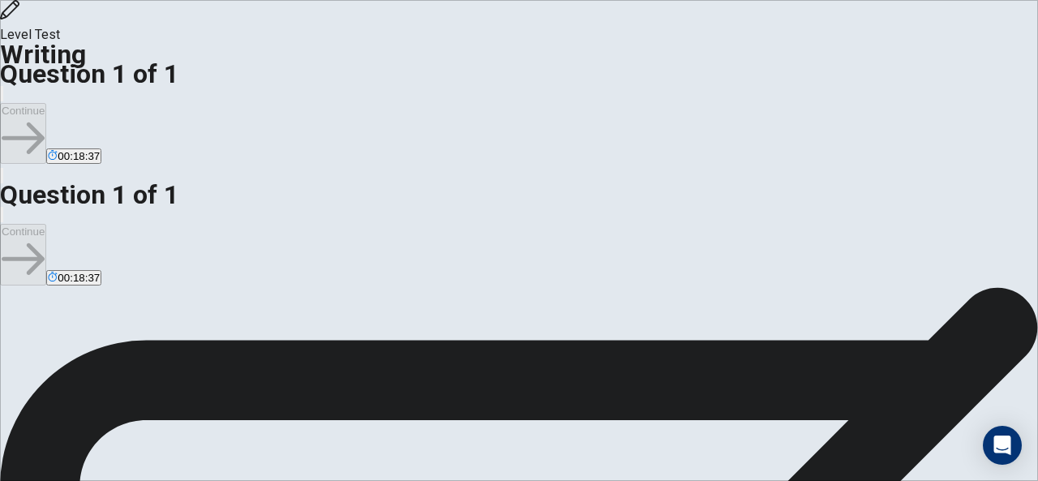
type textarea "I thing"
type textarea "x"
type textarea "I thin"
type textarea "x"
type textarea "I think"
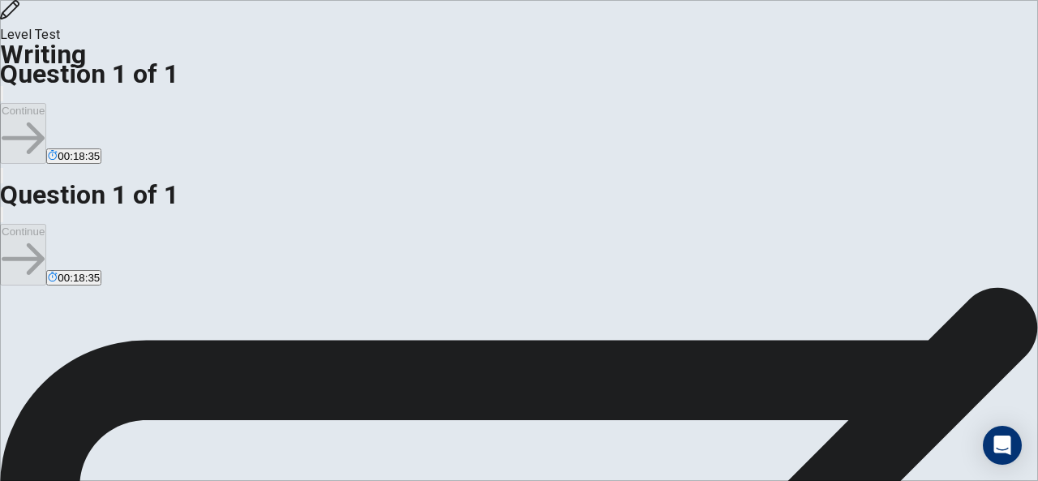
type textarea "x"
type textarea "I think"
type textarea "x"
type textarea "I think a"
type textarea "x"
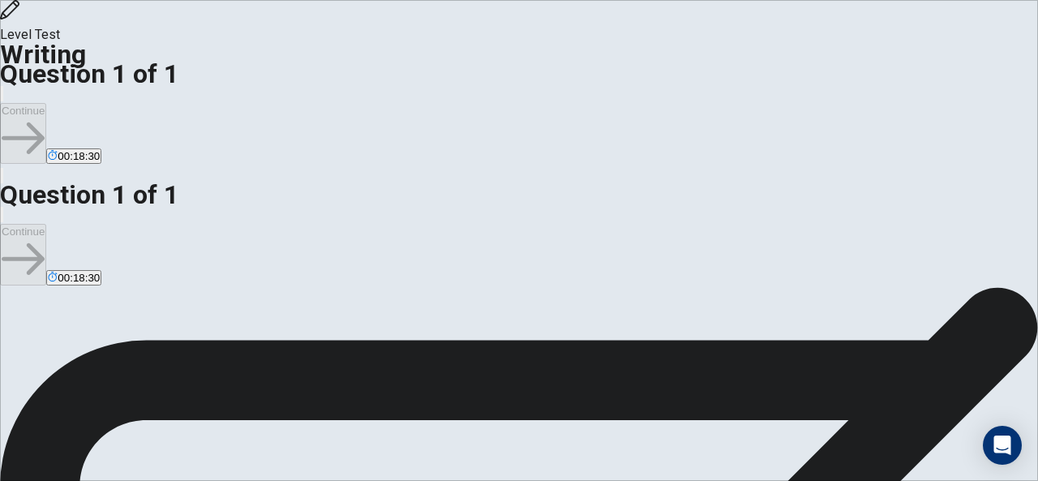
type textarea "I think a"
type textarea "x"
type textarea "I think a"
type textarea "x"
type textarea "I think ac"
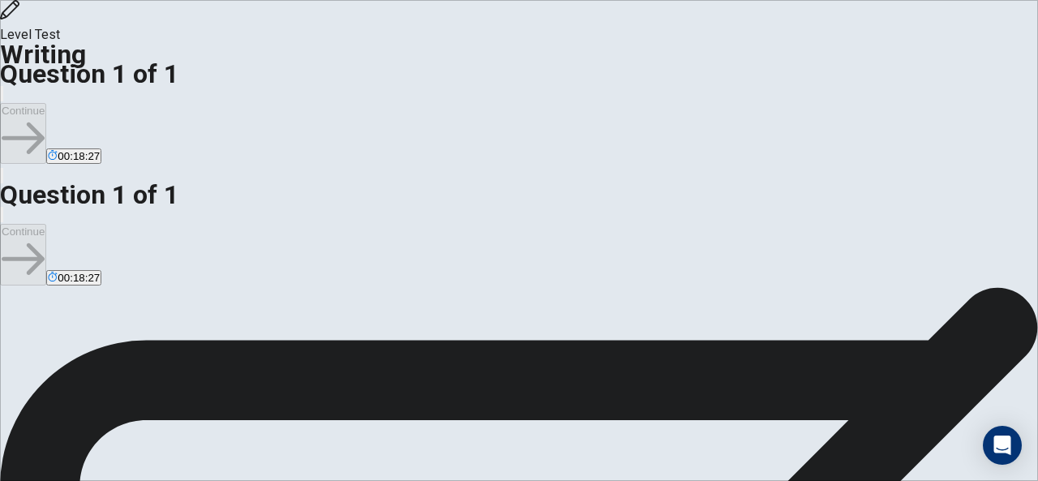
type textarea "x"
type textarea "I think acs"
type textarea "x"
type textarea "I think acsd"
type textarea "x"
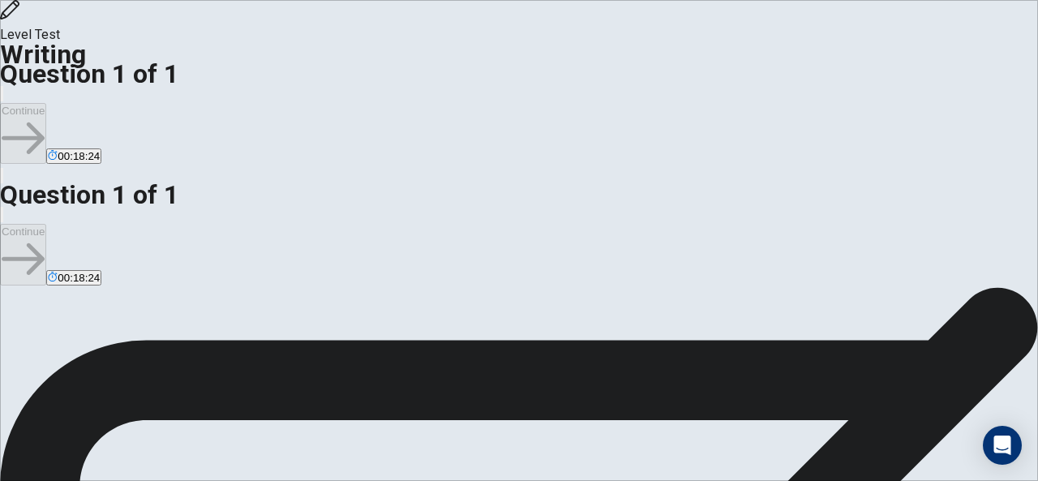
type textarea "I think acsdi"
type textarea "x"
type textarea "I think acsd"
type textarea "x"
type textarea "I think acsde"
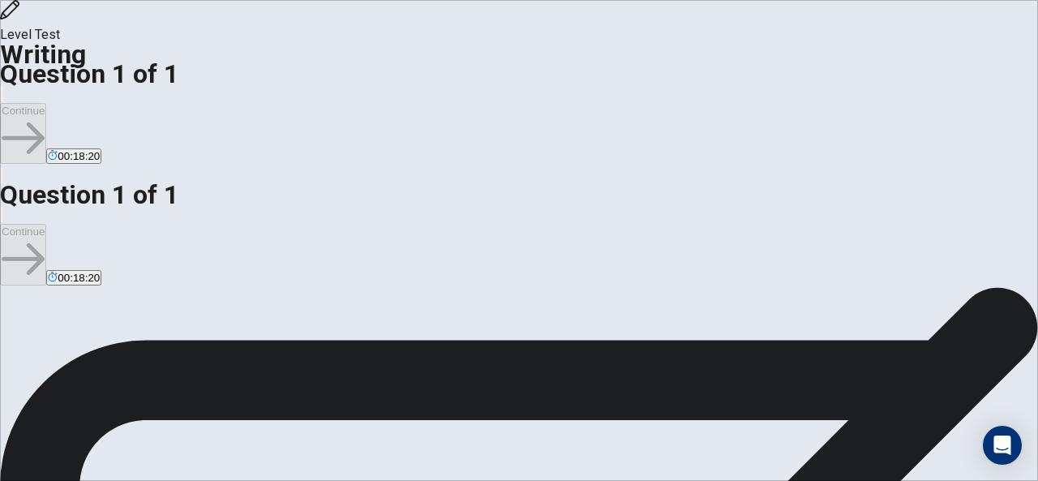
type textarea "x"
type textarea "I think acsdem"
type textarea "x"
type textarea "I think acsdemi"
type textarea "x"
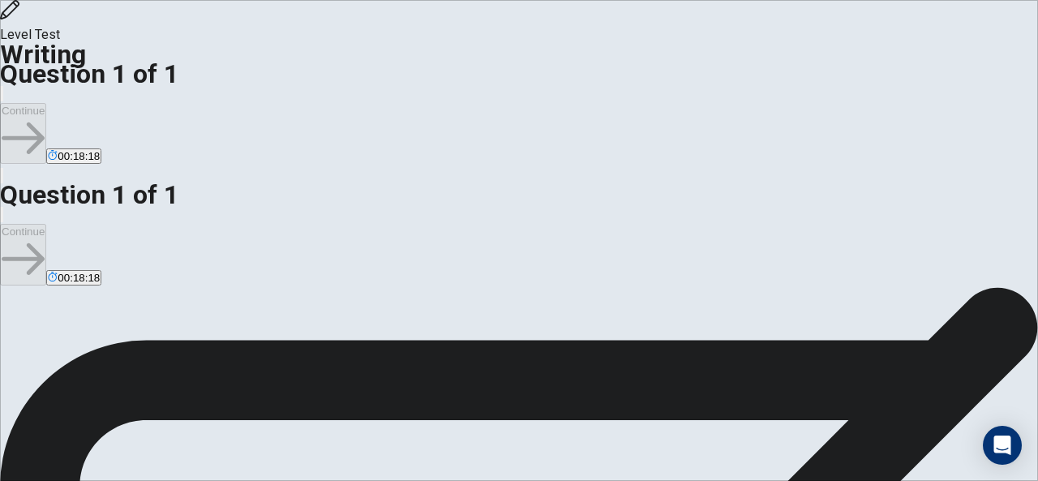
type textarea "I think acsdemic"
type textarea "x"
type textarea "I think acsdemics"
type textarea "x"
type textarea "I think acsdemics"
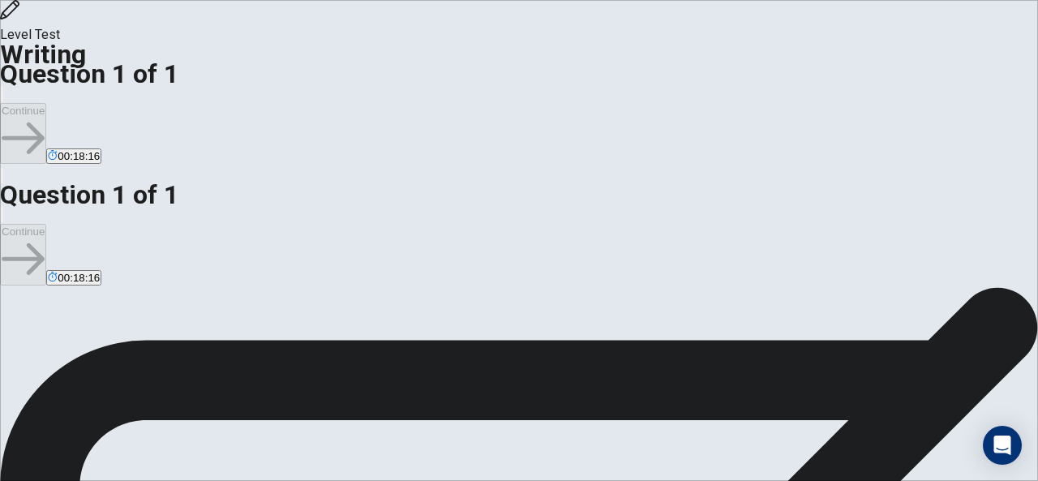
type textarea "x"
type textarea "I think acsdemics i"
type textarea "x"
type textarea "I think acsdemics in"
type textarea "x"
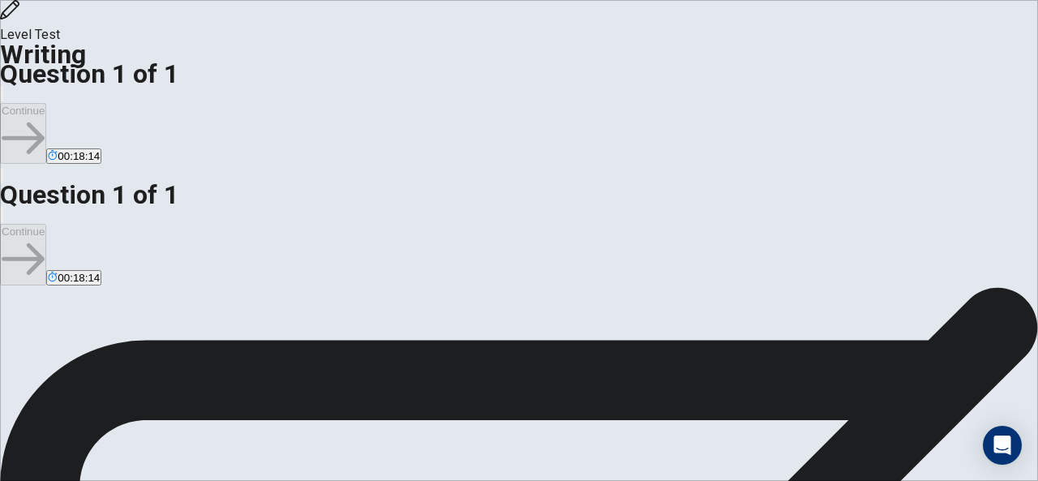
type textarea "I think acsdemics ins"
type textarea "x"
type textarea "I think acsdemics insc"
type textarea "x"
type textarea "I think acsdemics [PERSON_NAME]"
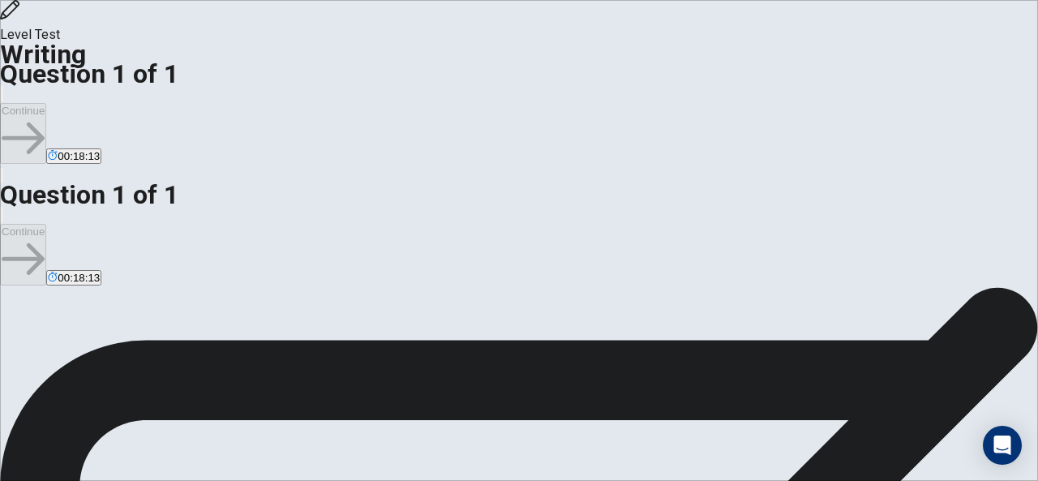
type textarea "x"
type textarea "I think acsdemics inscoo"
type textarea "x"
type textarea "I think acsdemics inscool"
type textarea "x"
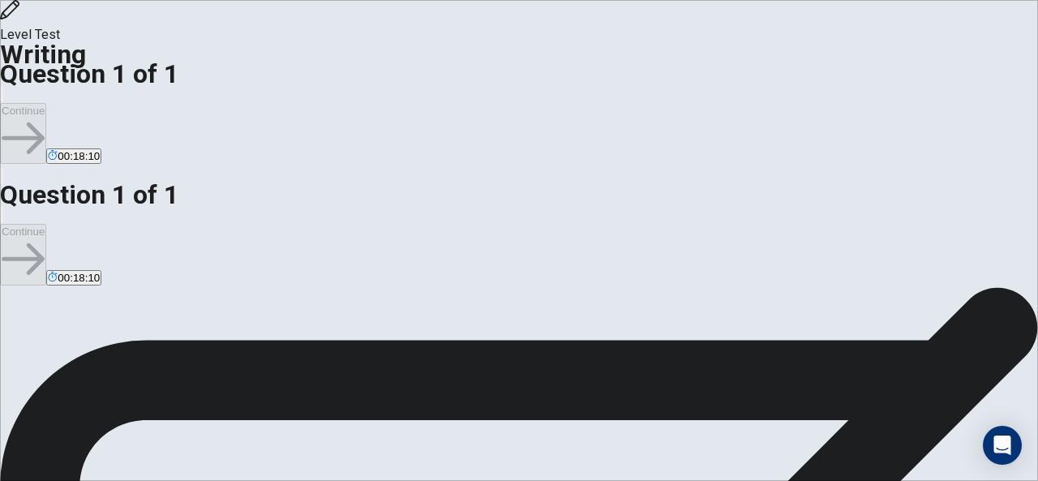
type textarea "I think acsdemics inscool"
type textarea "x"
type textarea "I think acsdemics inscool b"
type textarea "x"
type textarea "I think acsdemics inscool be"
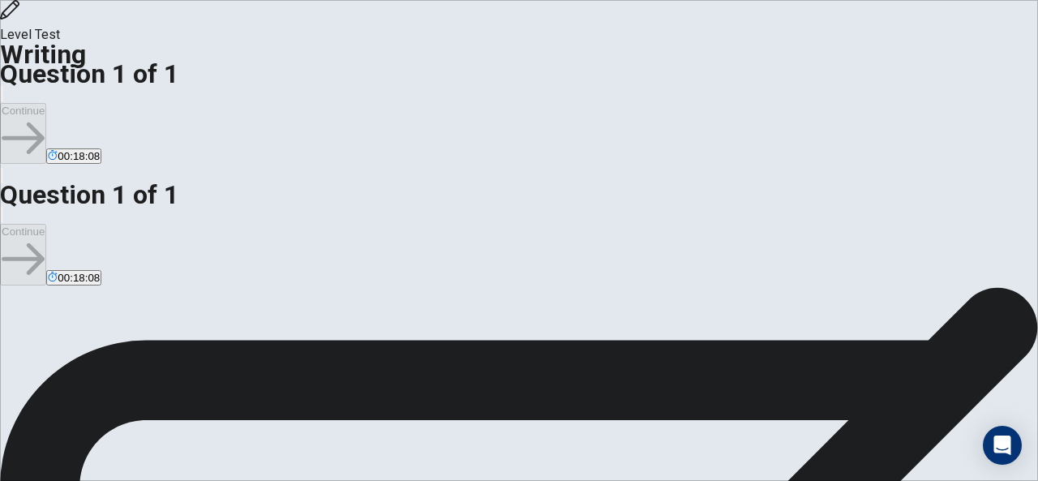
type textarea "x"
type textarea "I think acsdemics inscool bec"
type textarea "x"
type textarea "I think acsdemics inscool be"
type textarea "x"
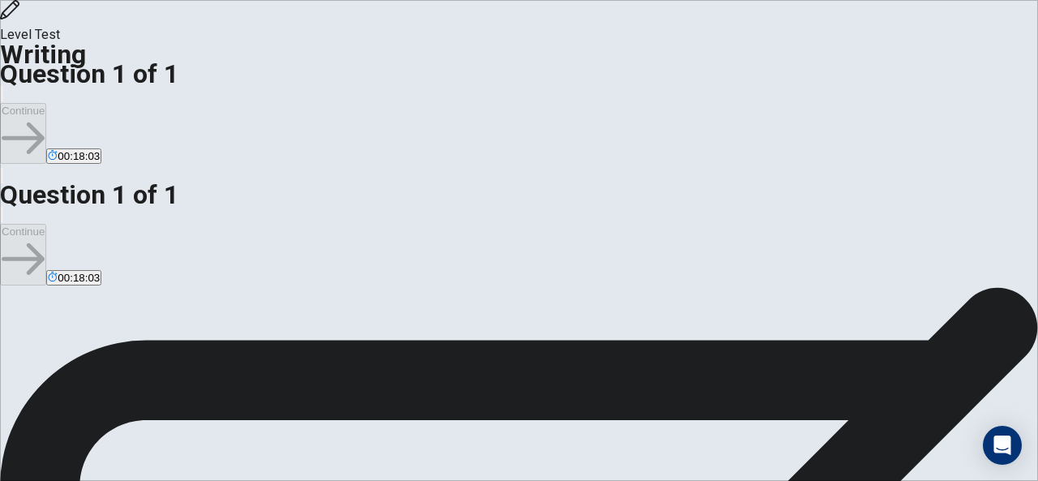
type textarea "I think acsdemics inscool b"
type textarea "x"
type textarea "I think acsdemics inscool bc"
type textarea "x"
type textarea "I think acsdemics inscool bce"
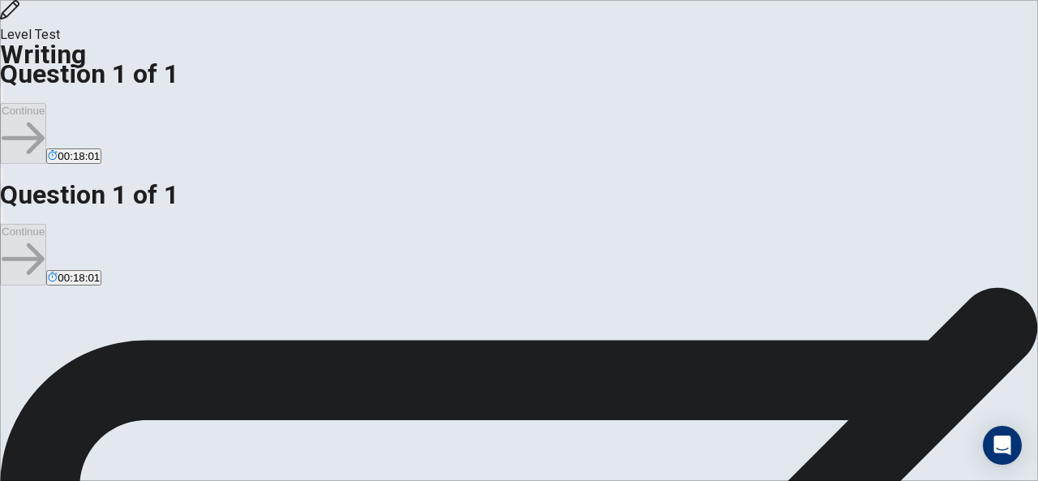
type textarea "x"
type textarea "I think acsdemics inscool bceo"
type textarea "x"
type textarea "I think acsdemics inscool bceos"
type textarea "x"
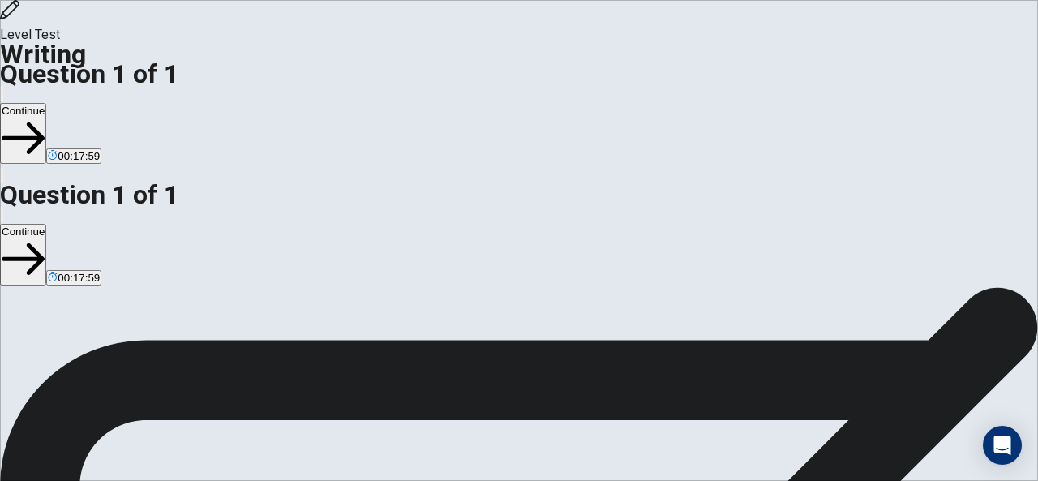
type textarea "I think acsdemics inscool bceo"
type textarea "x"
type textarea "I think acsdemics inscool bce"
type textarea "x"
type textarea "I think acsdemics inscool bc"
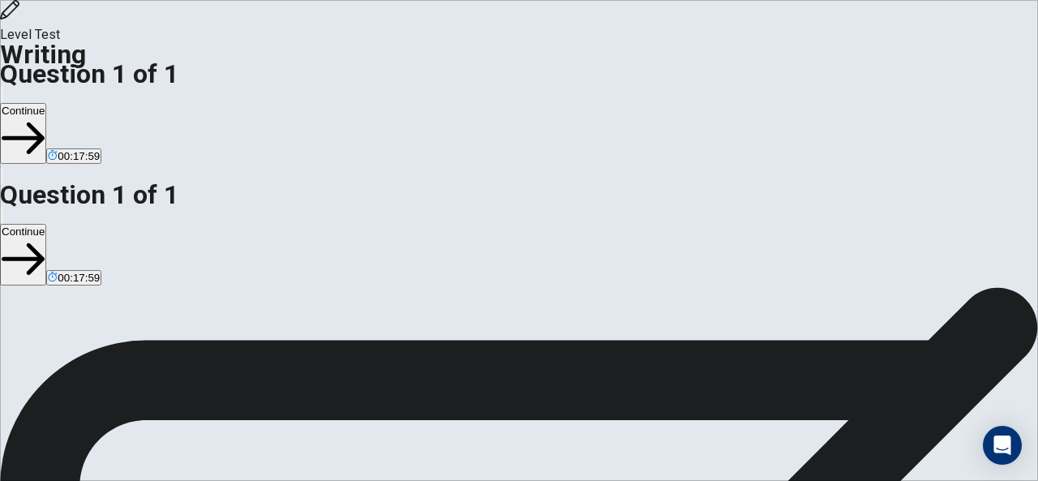
type textarea "x"
type textarea "I think acsdemics inscool b"
type textarea "x"
type textarea "I think acsdemics inscool be"
type textarea "x"
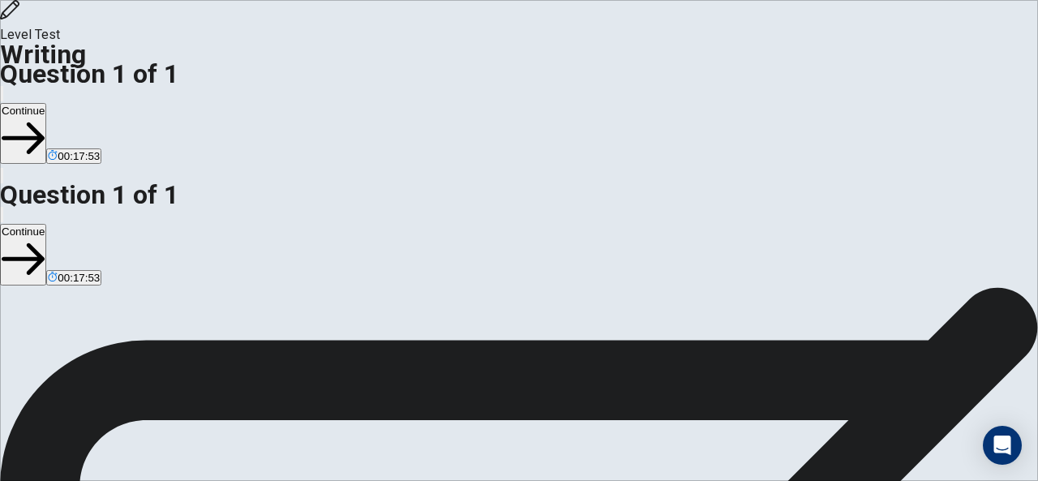
type textarea "I think acsdemics inscool bec"
type textarea "x"
type textarea "I think acsdemics inscool beco"
type textarea "x"
type textarea "I think acsdemics inscool becoe"
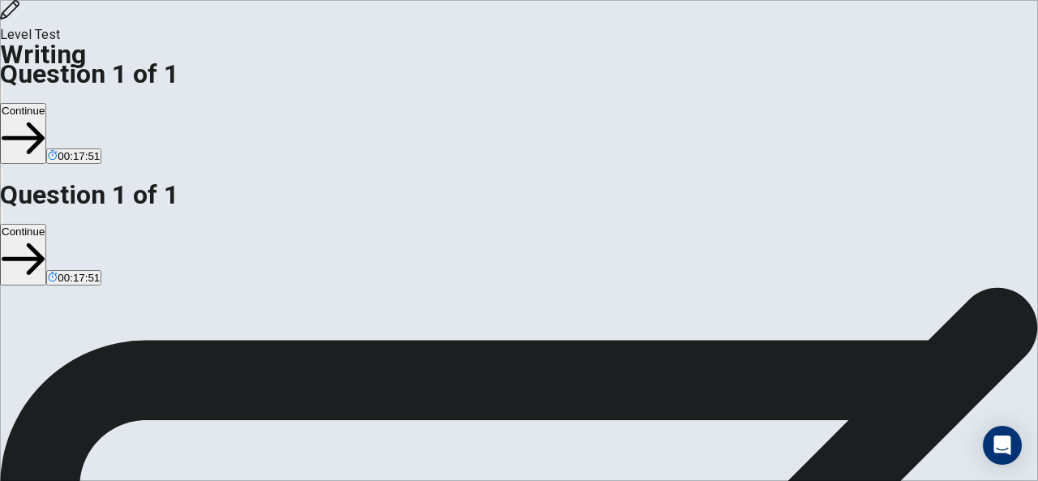
type textarea "x"
type textarea "I think acsdemics inscool becoes"
type textarea "x"
type textarea "I think acsdemics inscool becoes"
type textarea "x"
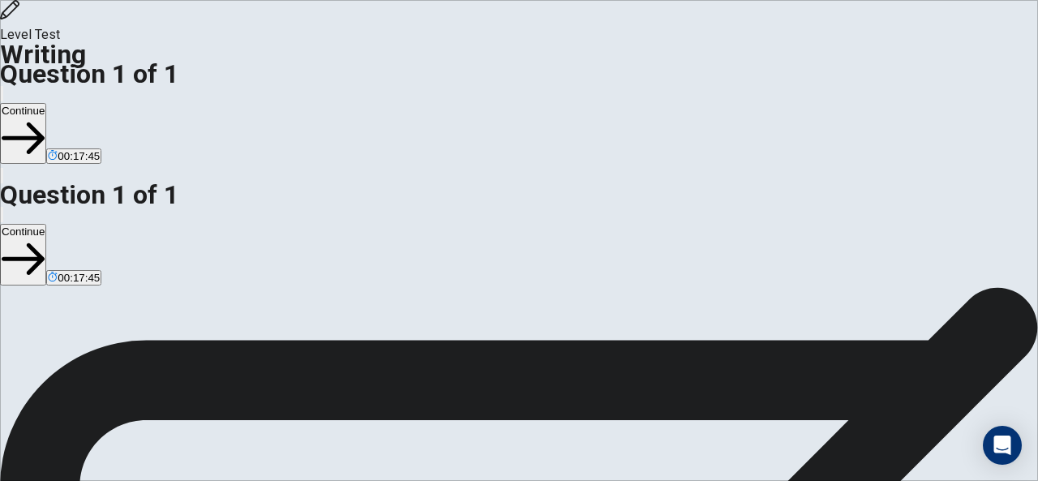
type textarea "I think acsdemics inscool becoes i"
type textarea "x"
type textarea "I think acsdemics inscool becoes"
type textarea "x"
type textarea "I think acsdemics inscool becoes t"
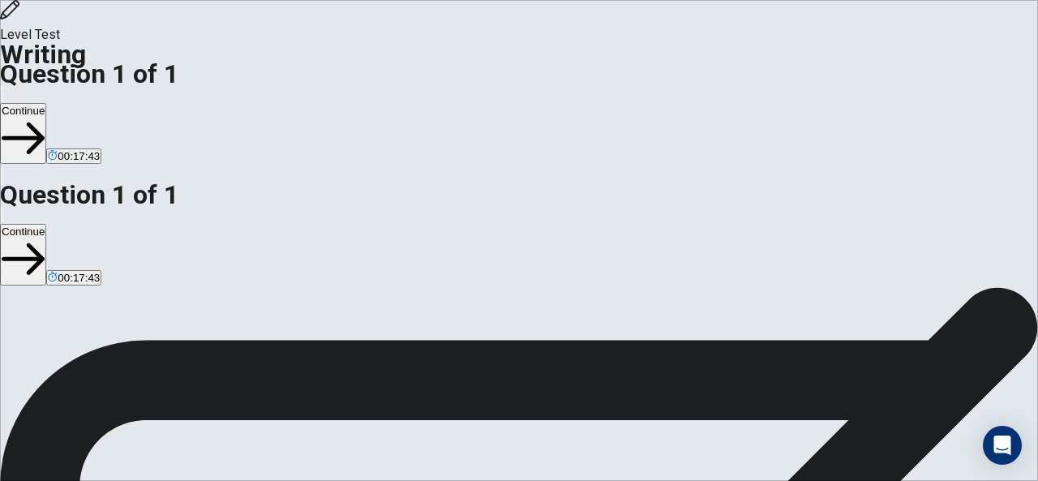
type textarea "x"
type textarea "I think acsdemics inscool becoes th"
type textarea "x"
type textarea "I think acsdemics inscool becoes thi"
type textarea "x"
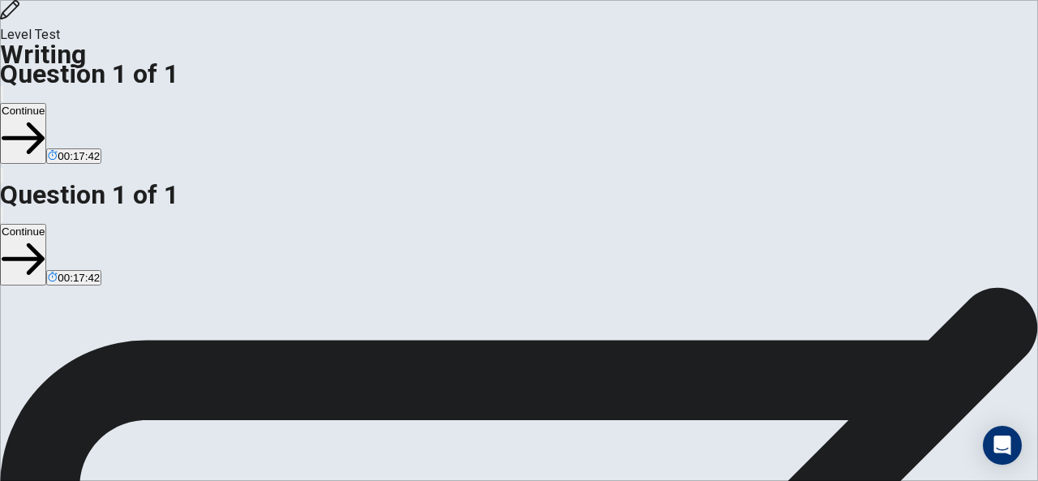
type textarea "I think acsdemics inscool becoes this"
type textarea "x"
type textarea "I think acsdemics inscool becoes this"
type textarea "x"
type textarea "I think acsdemics inscool becoes this i"
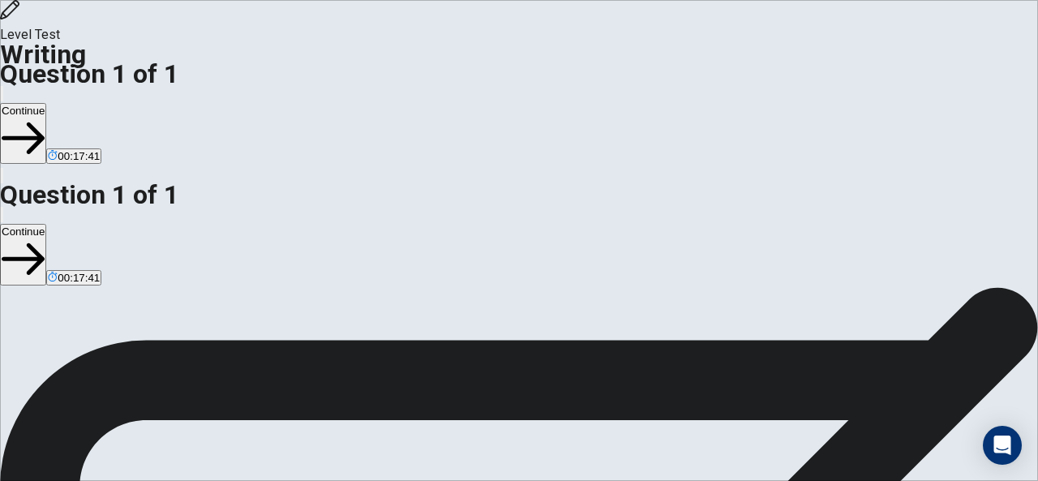
type textarea "x"
type textarea "I think acsdemics inscool becoes this is"
type textarea "x"
type textarea "I think acsdemics inscool becoes this is"
type textarea "x"
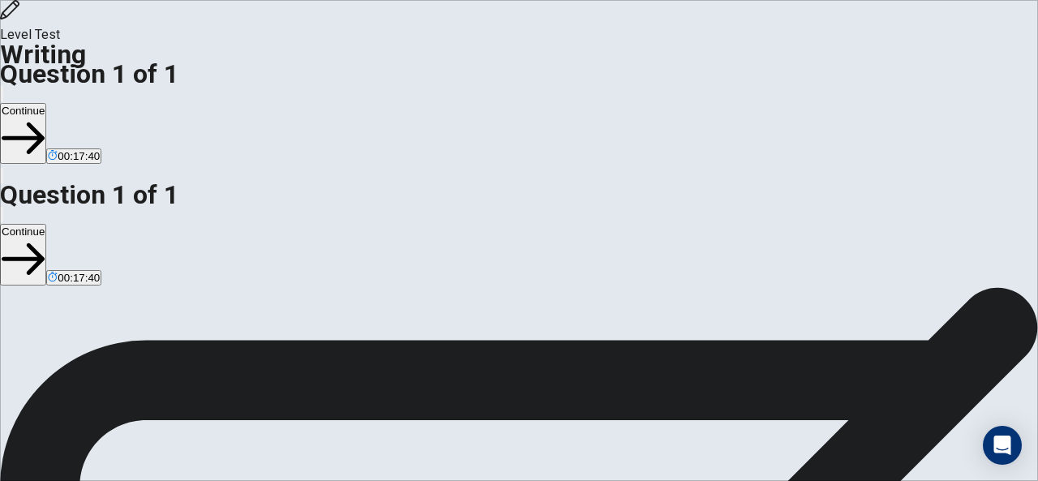
type textarea "I think acsdemics inscool becoes this is i"
type textarea "x"
type textarea "I think acsdemics inscool becoes this is im"
type textarea "x"
type textarea "I think acsdemics inscool becoes this is imp"
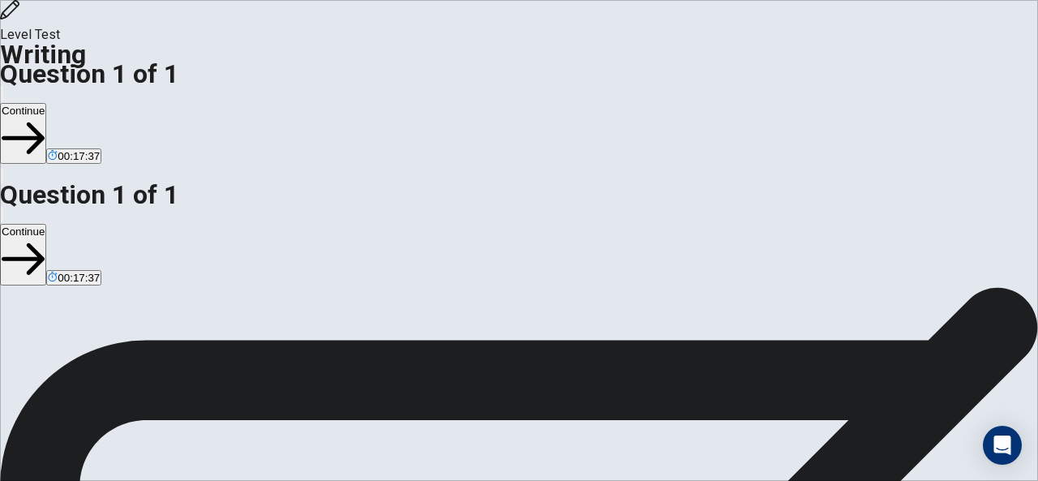
type textarea "x"
type textarea "I think acsdemics inscool becoes this is impo"
type textarea "x"
type textarea "I think acsdemics inscool becoes this is impot"
type textarea "x"
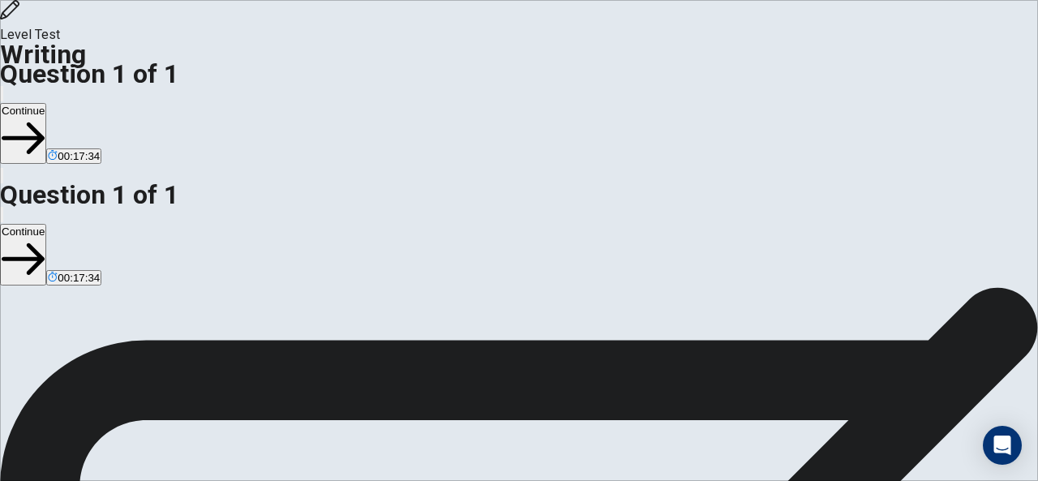
type textarea "I think acsdemics inscool becoes this is impota"
type textarea "x"
type textarea "I think acsdemics inscool becoes this is impotan"
type textarea "x"
type textarea "I think acsdemics inscool becoes this is impotant"
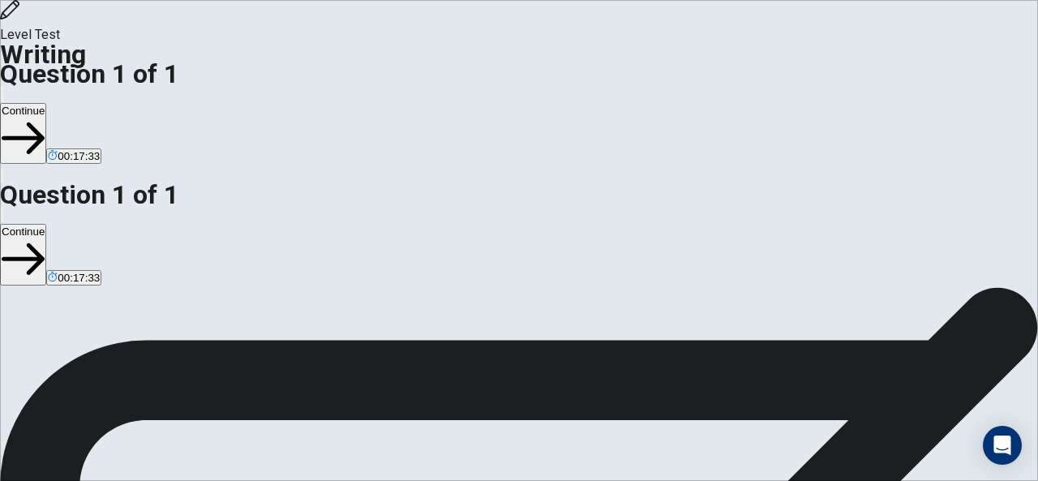
type textarea "x"
type textarea "I think acsdemics inscool becoes this is impotant"
type textarea "x"
type textarea "I think acsdemics inscool becoes this is impotant i"
type textarea "x"
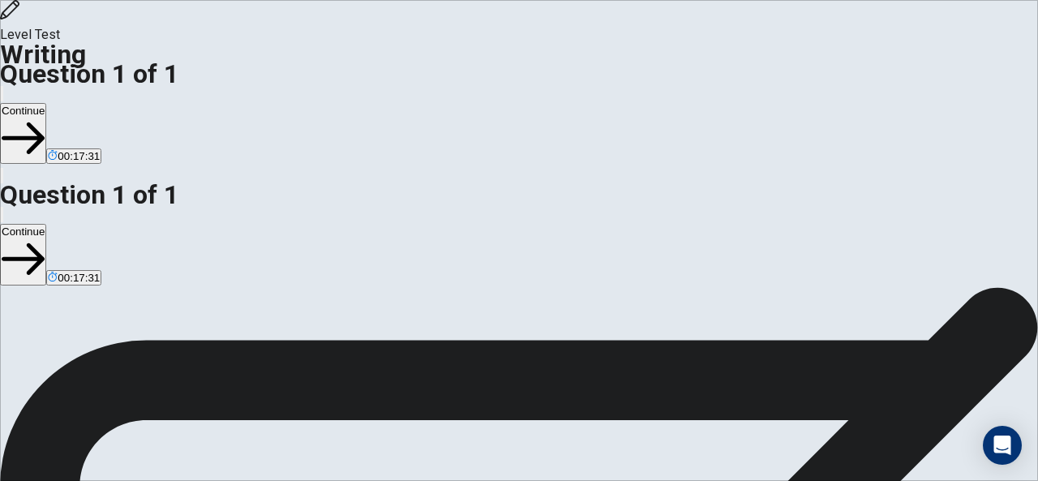
type textarea "I think acsdemics inscool becoes this is impotant in"
type textarea "x"
type textarea "I think acsdemics inscool becoes this is impotant in"
type textarea "x"
type textarea "I think acsdemics inscool becoes this is impotant in t"
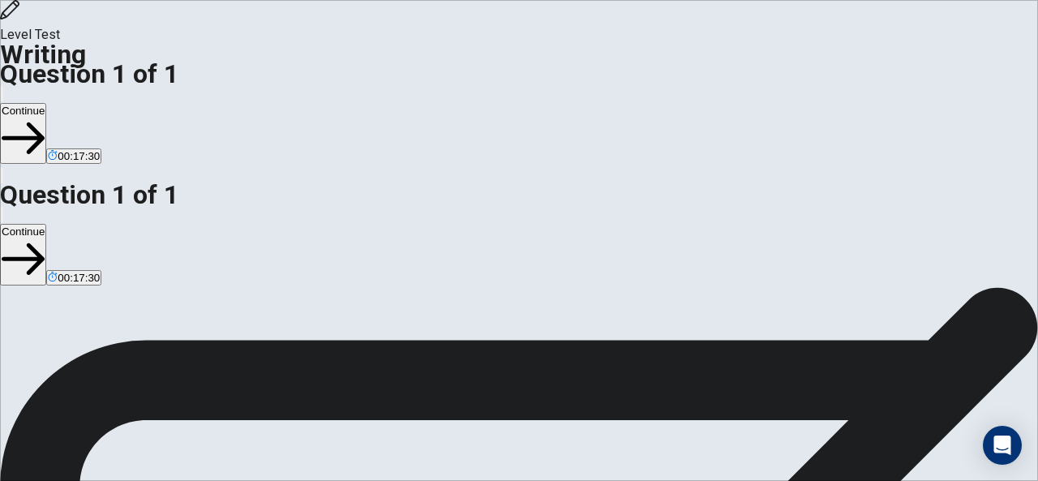
type textarea "x"
type textarea "I think acsdemics inscool becoes this is impotant in th"
type textarea "x"
type textarea "I think acsdemics inscool becoes this is impotant in the"
type textarea "x"
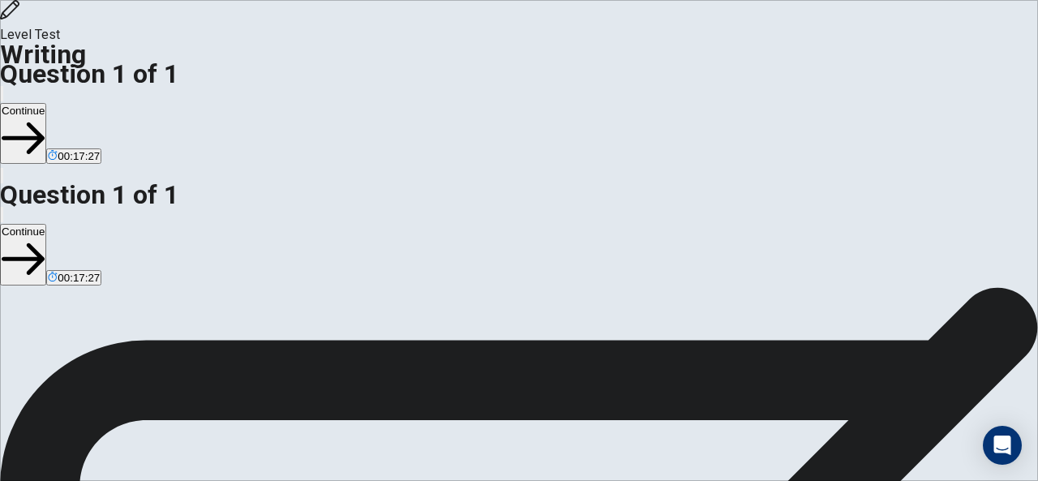
type textarea "I think acsdemics inscool becoes this is impotant in th"
type textarea "x"
type textarea "I think acsdemics inscool becoes this is impotant in t"
type textarea "x"
type textarea "I think acsdemics inscool becoes this is impotant in"
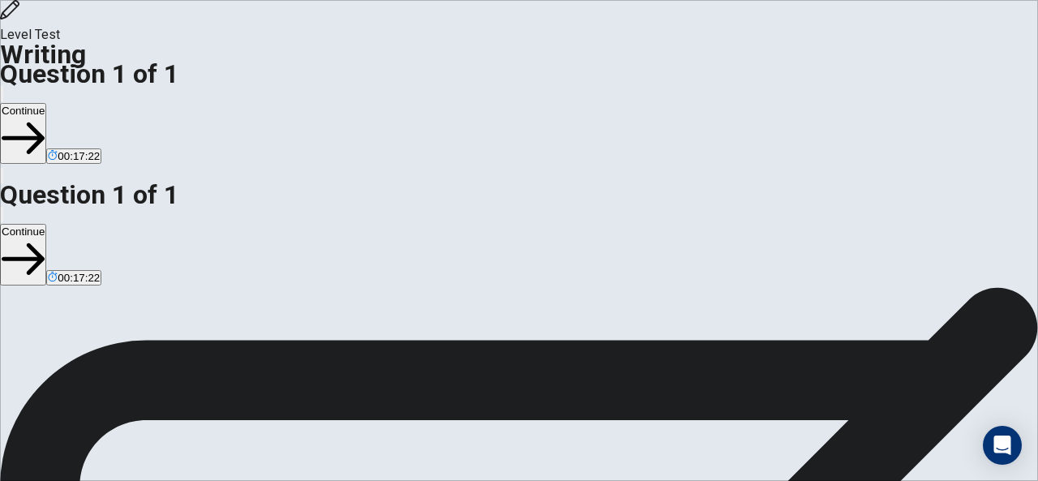
type textarea "x"
type textarea "I think acsdemics inscool becoes this is impotant in a"
type textarea "x"
type textarea "I think acsdemics inscool becoes this is impotant in al"
type textarea "x"
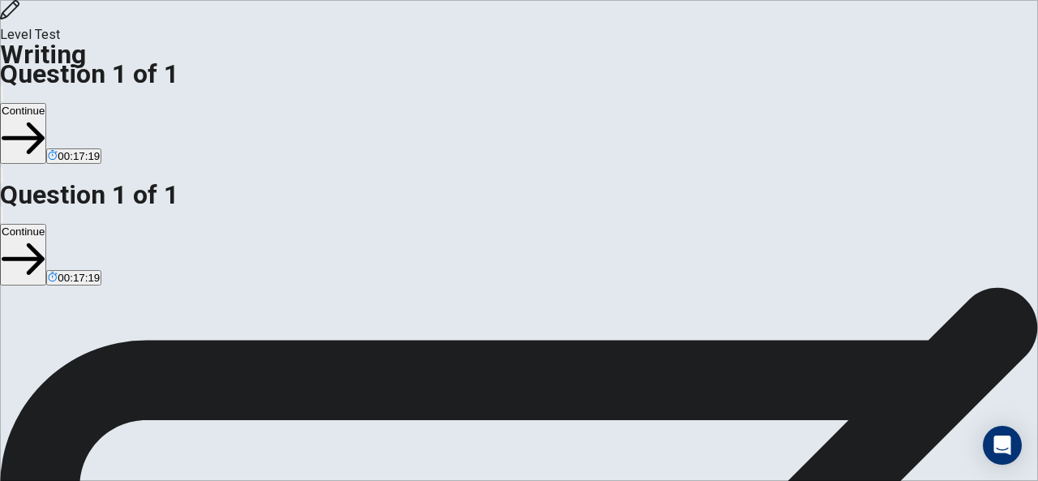
type textarea "I think acsdemics inscool becoes this is impotant in all"
type textarea "x"
type textarea "I think acsdemics inscool becoes this is impotant in all"
type textarea "x"
type textarea "I think acsdemics inscool becoes this is impotant in all y"
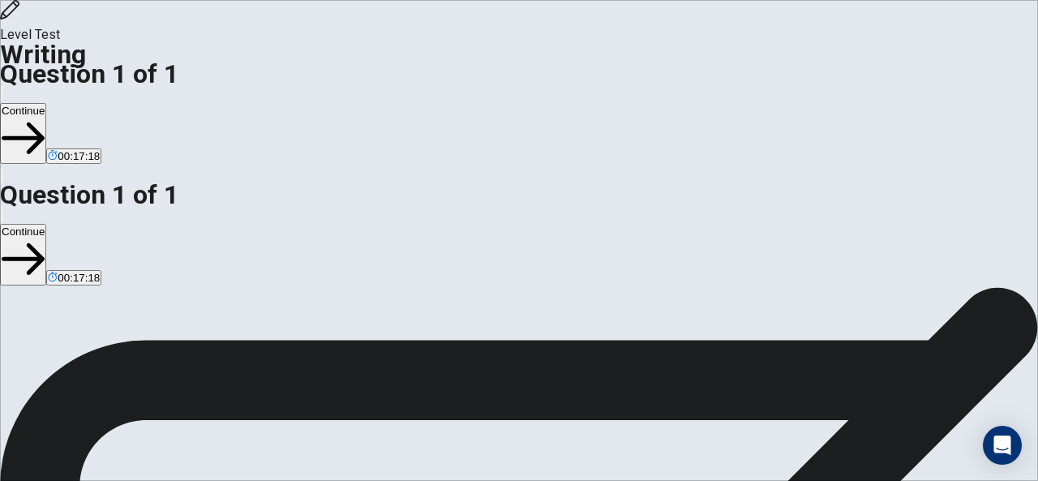
type textarea "x"
type textarea "I think acsdemics inscool becoes this is impotant in all yo"
type textarea "x"
type textarea "I think acsdemics inscool becoes this is impotant in all you"
type textarea "x"
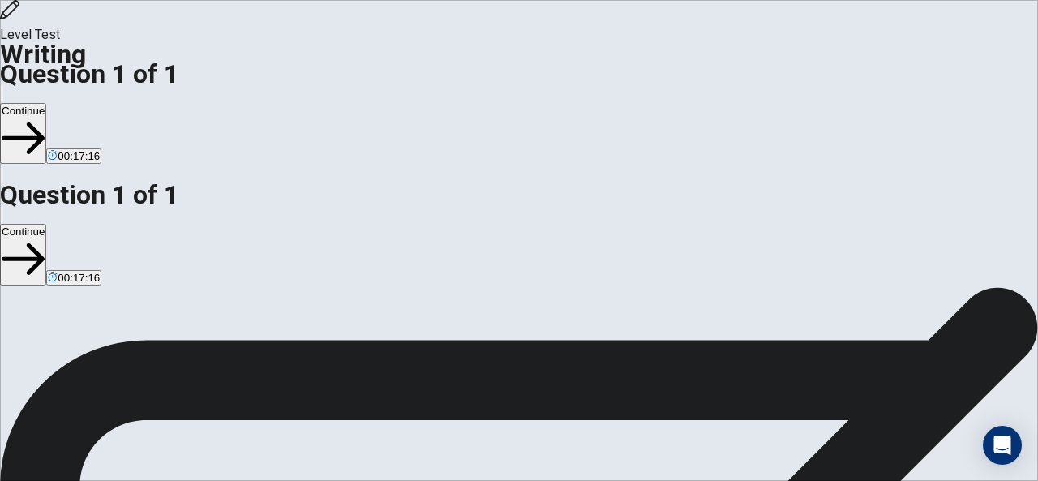
type textarea "I think acsdemics inscool becoes this is impotant in all your"
type textarea "x"
type textarea "I think acsdemics inscool becoes this is impotant in all your"
type textarea "x"
type textarea "I think acsdemics inscool becoes this is impotant in all your l"
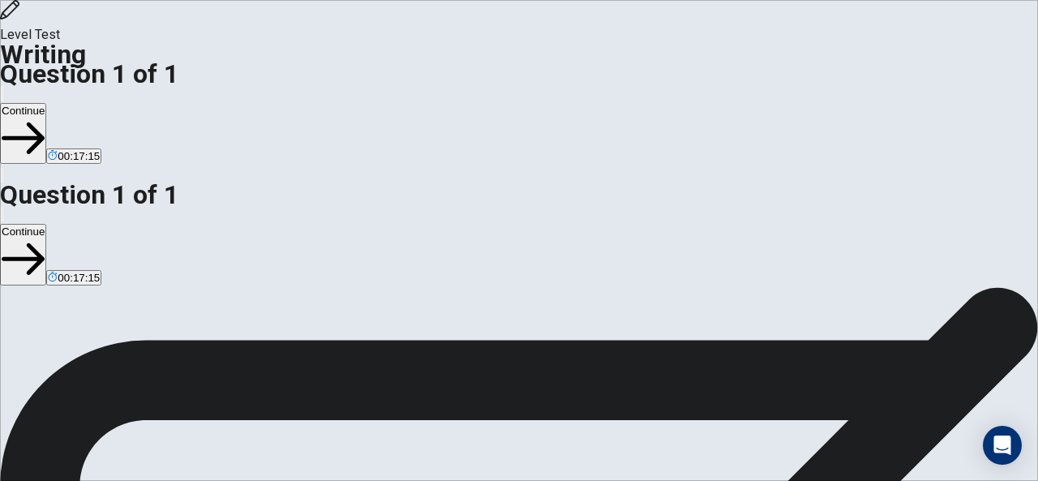
type textarea "x"
type textarea "I think acsdemics inscool becoes this is impotant in all your li"
type textarea "x"
type textarea "I think acsdemics inscool becoes this is impotant in all your liv"
type textarea "x"
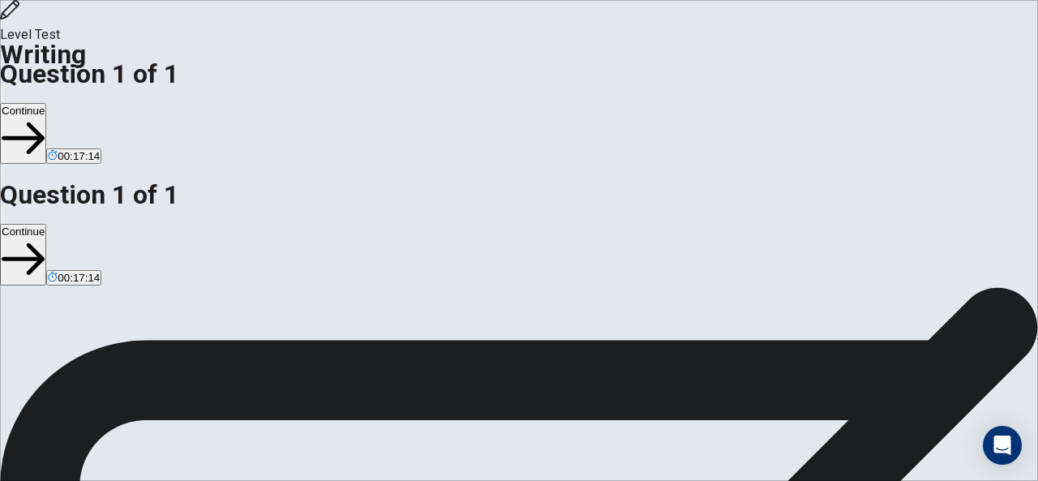
type textarea "I think acsdemics inscool becoes this is impotant in all your live"
type textarea "x"
type textarea "I think acsdemics inscool becoes this is impotant in all your live"
type textarea "x"
type textarea "I think acsdemics inscool becoes this is impotant in all your live a"
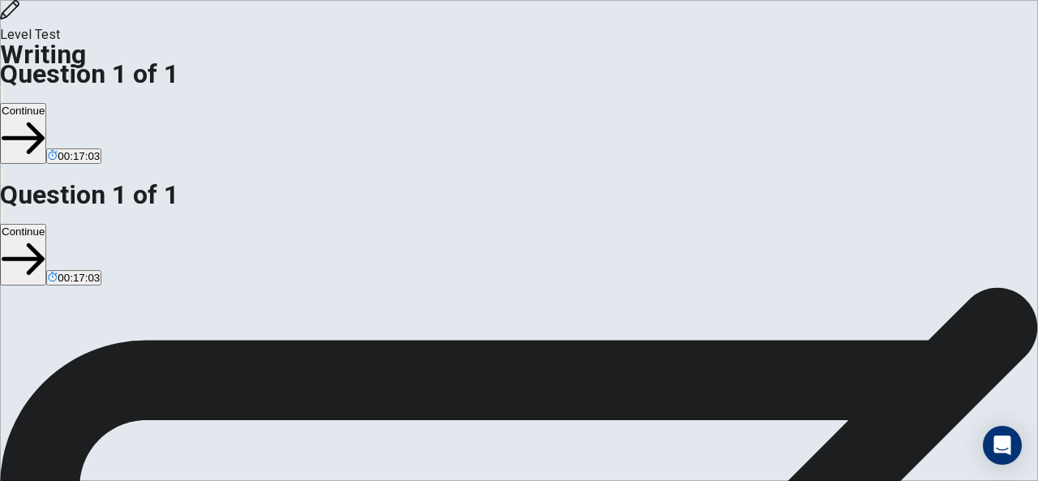
type textarea "x"
type textarea "I think acsdemics inscool becoes this is impotant in all your live an"
type textarea "x"
type textarea "I think acsdemics inscool becoes this is impotant in all your live and"
type textarea "x"
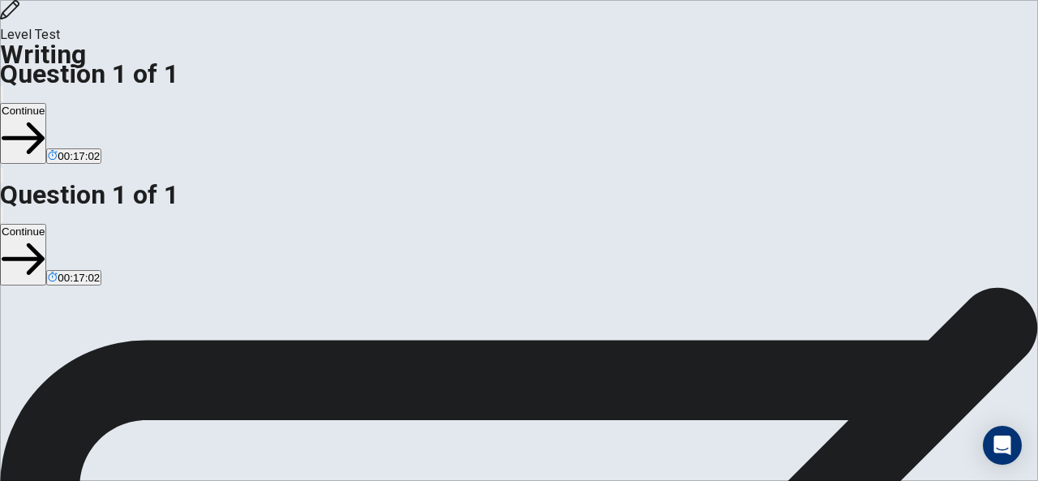
type textarea "I think acsdemics inscool becoes this is impotant in all your live and"
type textarea "x"
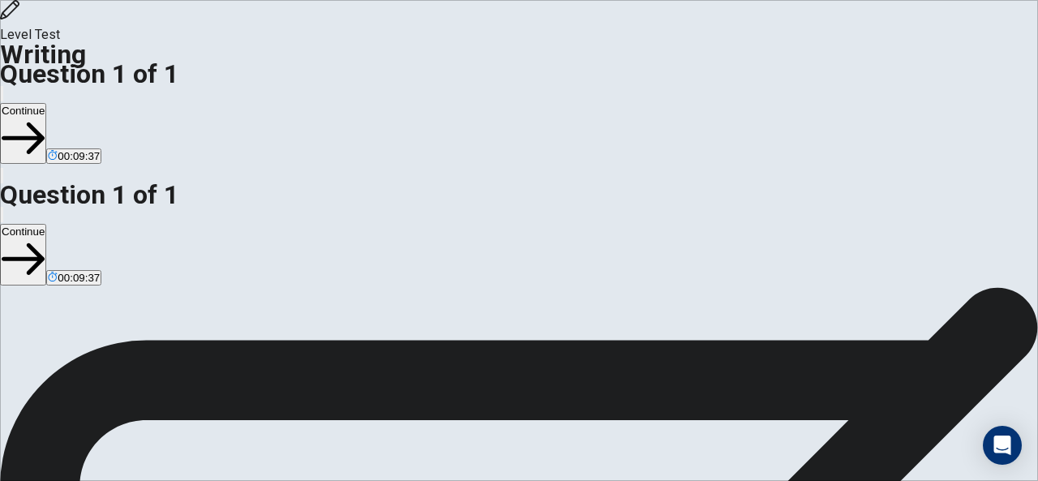
click at [46, 103] on button "Continue" at bounding box center [23, 133] width 46 height 61
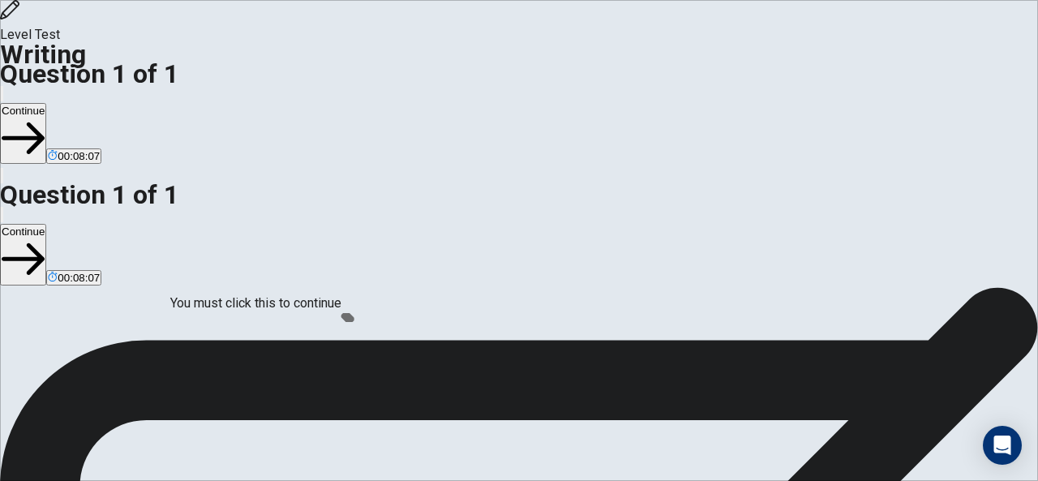
scroll to position [123, 0]
